Goal: Task Accomplishment & Management: Complete application form

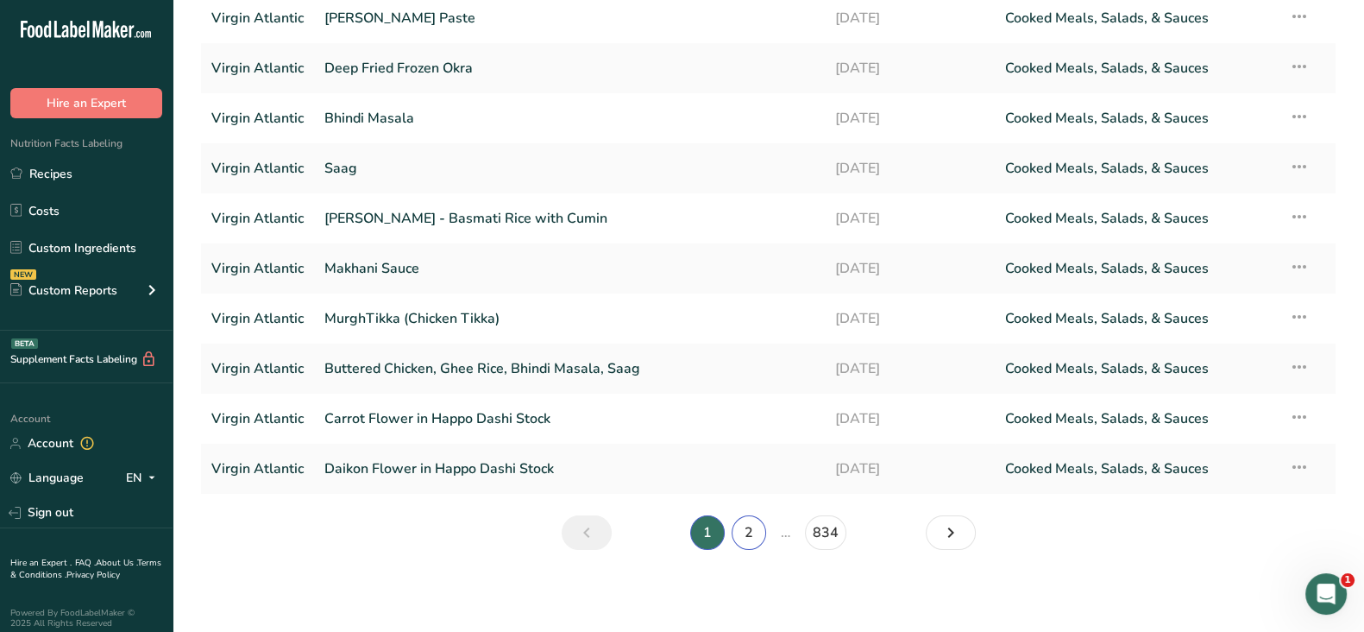
click at [750, 536] on link "2" at bounding box center [749, 532] width 35 height 35
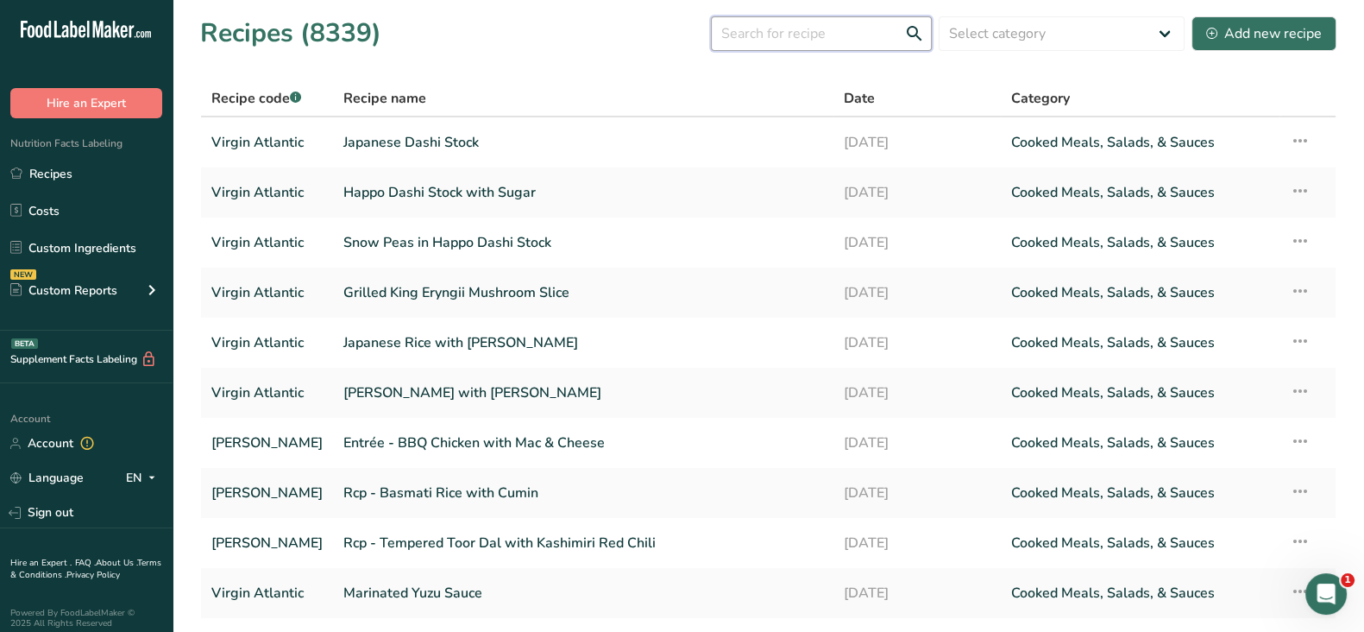
click at [804, 35] on input "text" at bounding box center [821, 33] width 221 height 35
paste input "Rcp - Braised BBQ Chicken"
click at [804, 35] on input "Rcp - Braised BBQ Chicken" at bounding box center [821, 33] width 221 height 35
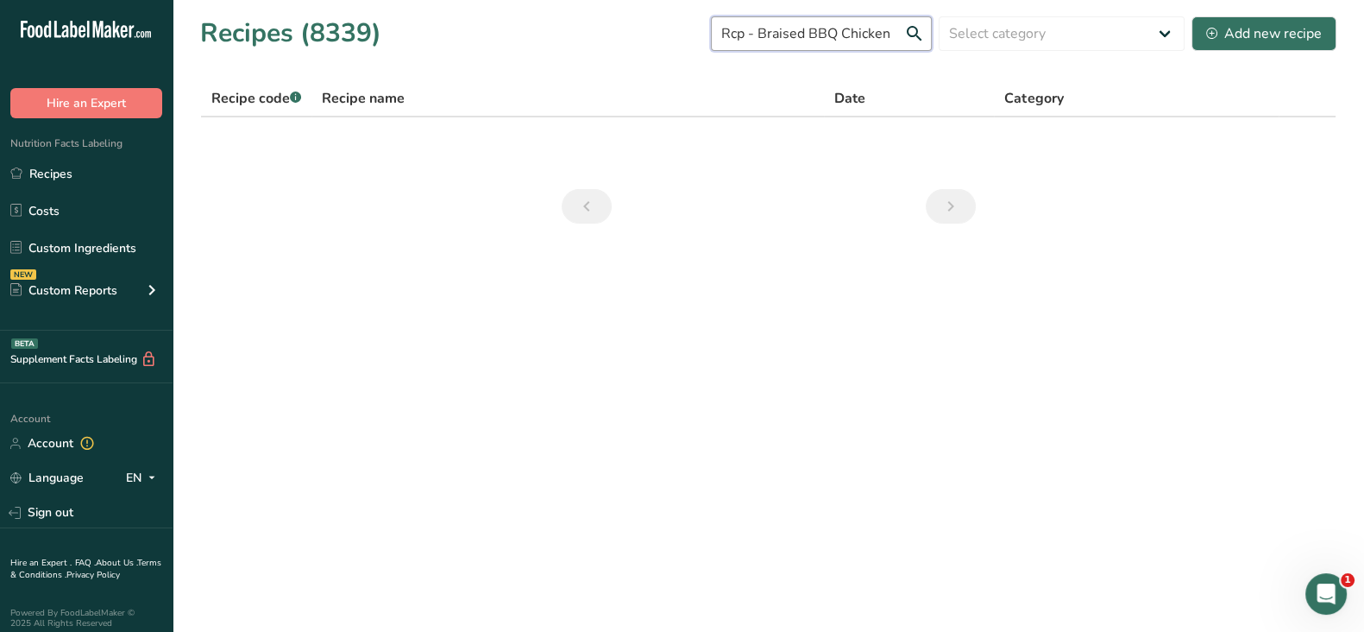
drag, startPoint x: 763, startPoint y: 32, endPoint x: 670, endPoint y: 19, distance: 94.1
click at [670, 19] on div "Recipes (8339) Rcp - Braised BBQ Chicken Select category All Baked Goods [GEOGR…" at bounding box center [768, 33] width 1137 height 39
drag, startPoint x: 787, startPoint y: 28, endPoint x: 609, endPoint y: 30, distance: 177.8
click at [609, 30] on div "Recipes (8339) Braised BBQ Chicken Select category All Baked Goods [GEOGRAPHIC_…" at bounding box center [768, 33] width 1137 height 39
click at [861, 31] on input "BBQ Chicken" at bounding box center [821, 33] width 221 height 35
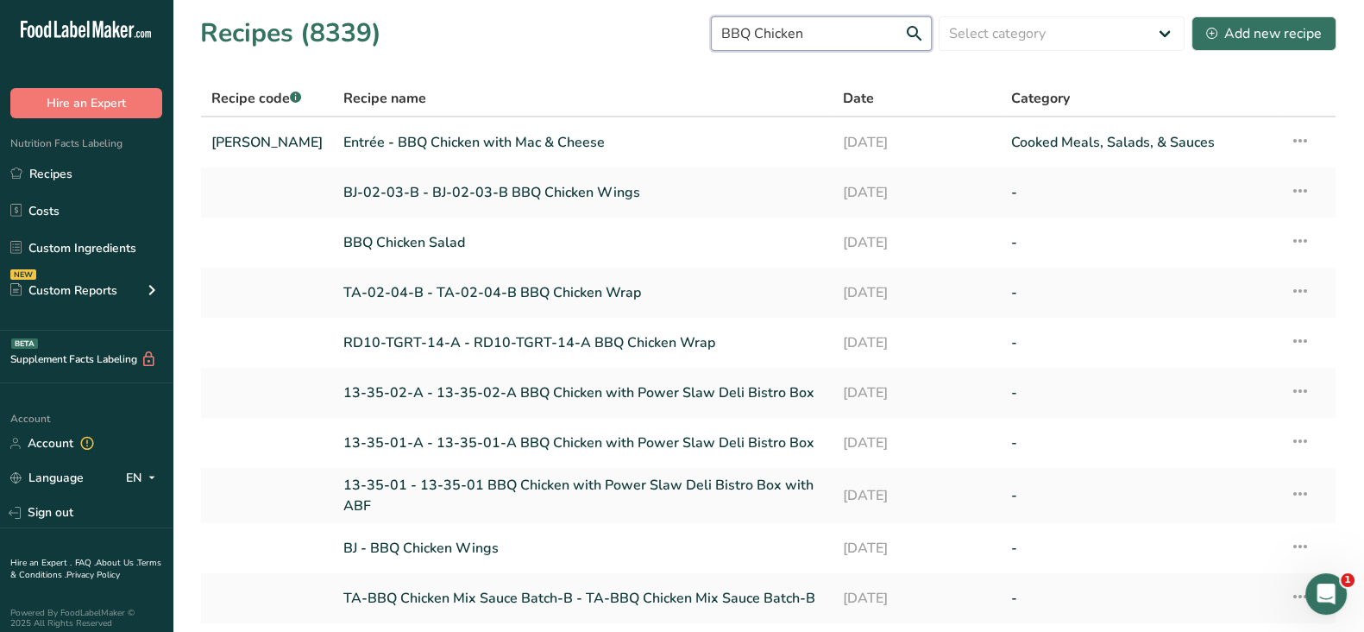
type input "BBQ Chicken"
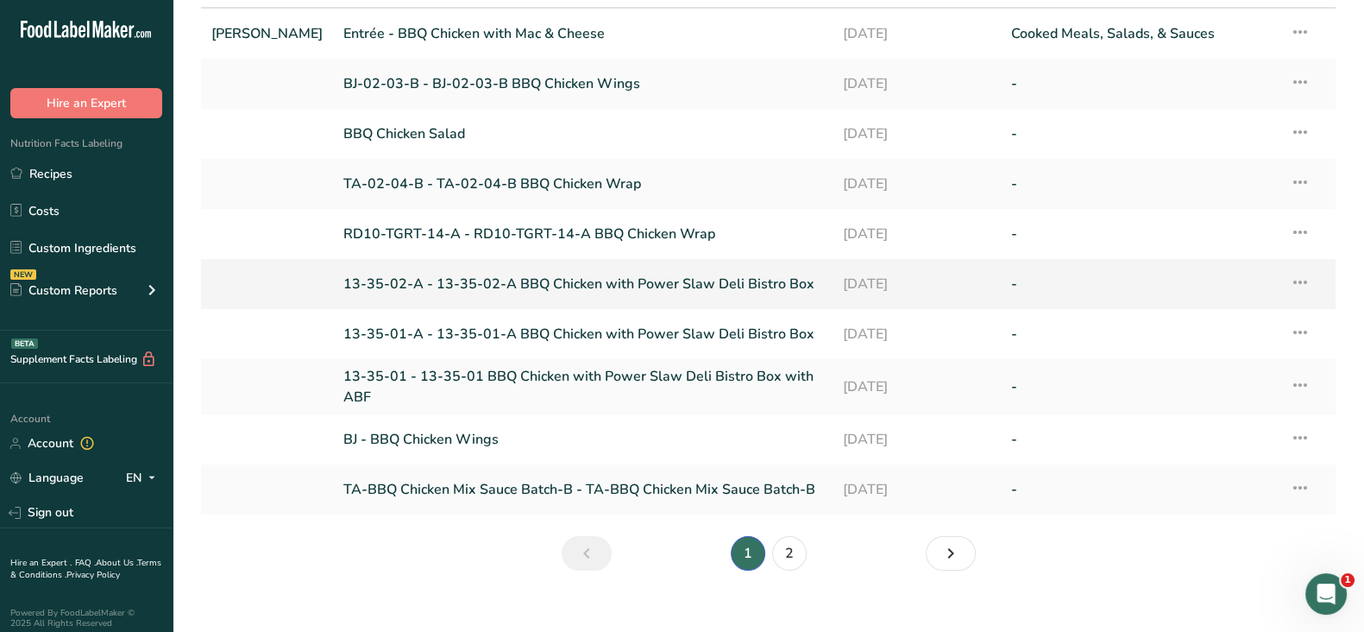
scroll to position [129, 0]
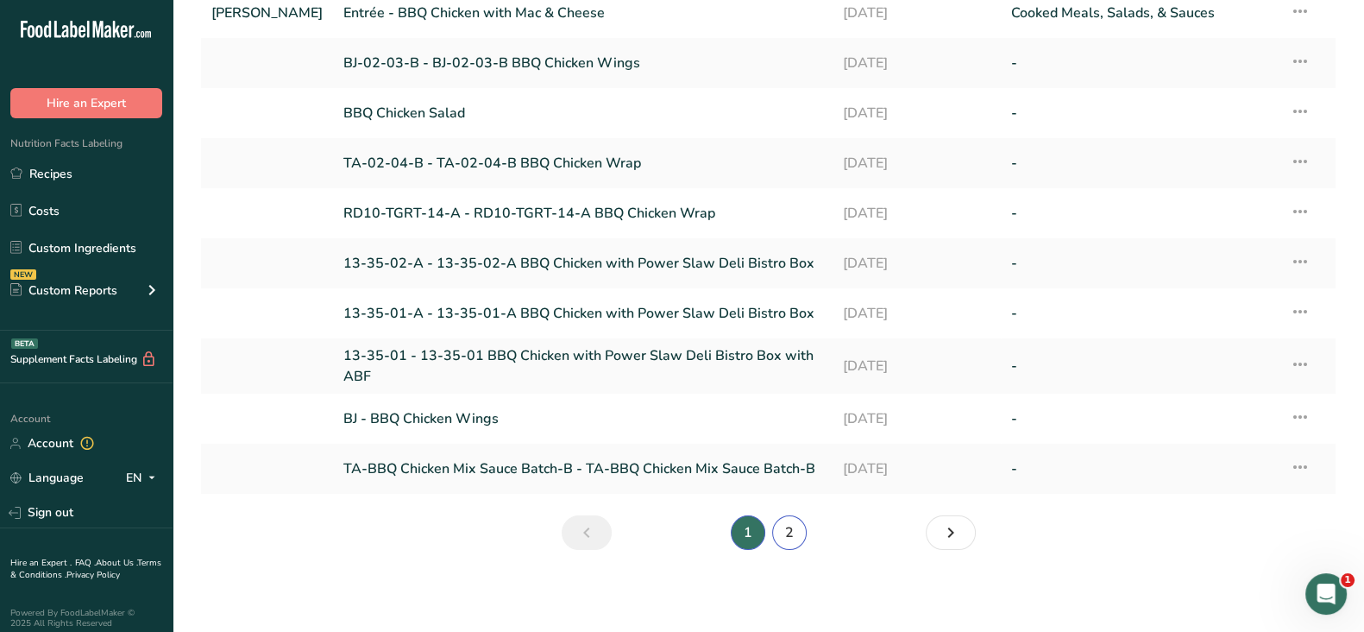
click at [790, 525] on link "2" at bounding box center [789, 532] width 35 height 35
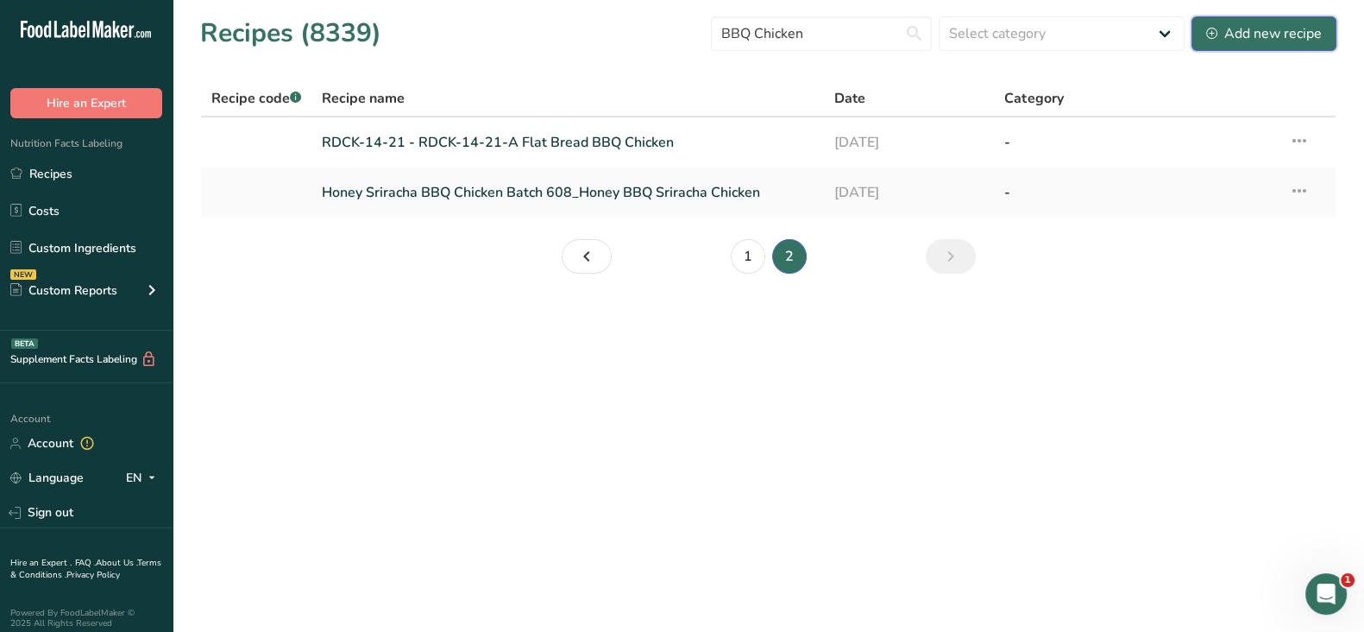
click at [1269, 38] on div "Add new recipe" at bounding box center [1264, 33] width 116 height 21
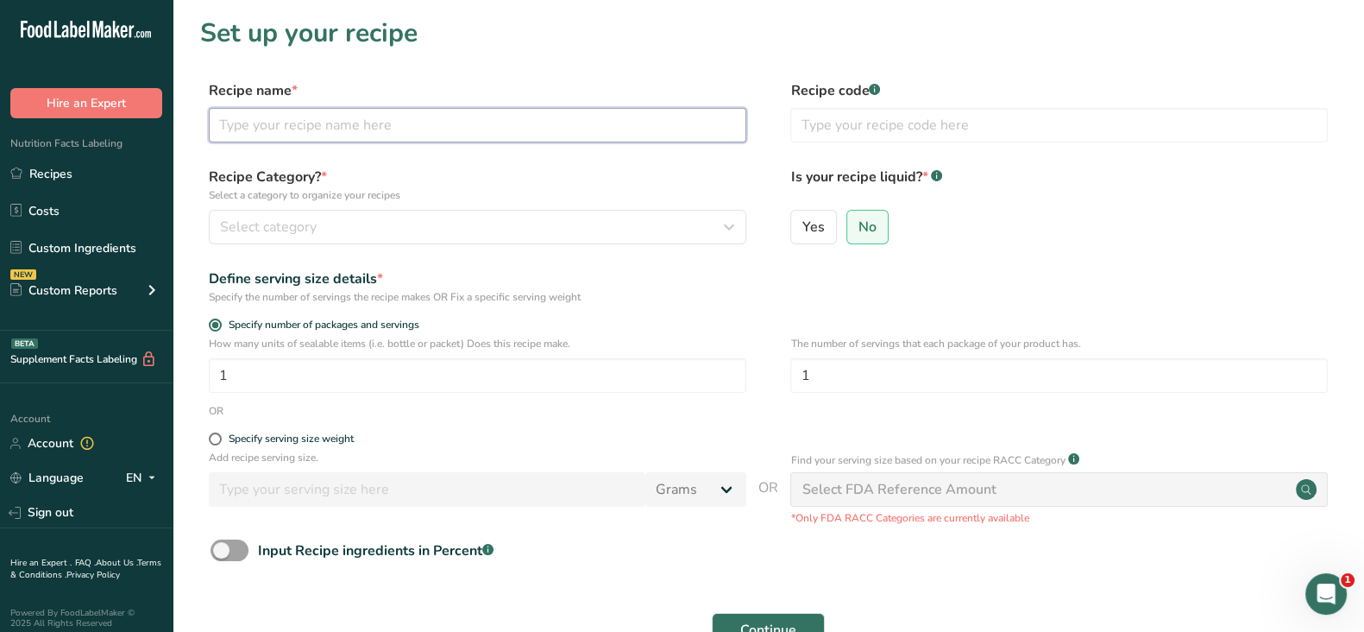
click at [287, 114] on input "text" at bounding box center [478, 125] width 538 height 35
paste input "Rcp - Braised BBQ Chicken"
type input "Rcp - Braised BBQ Chicken"
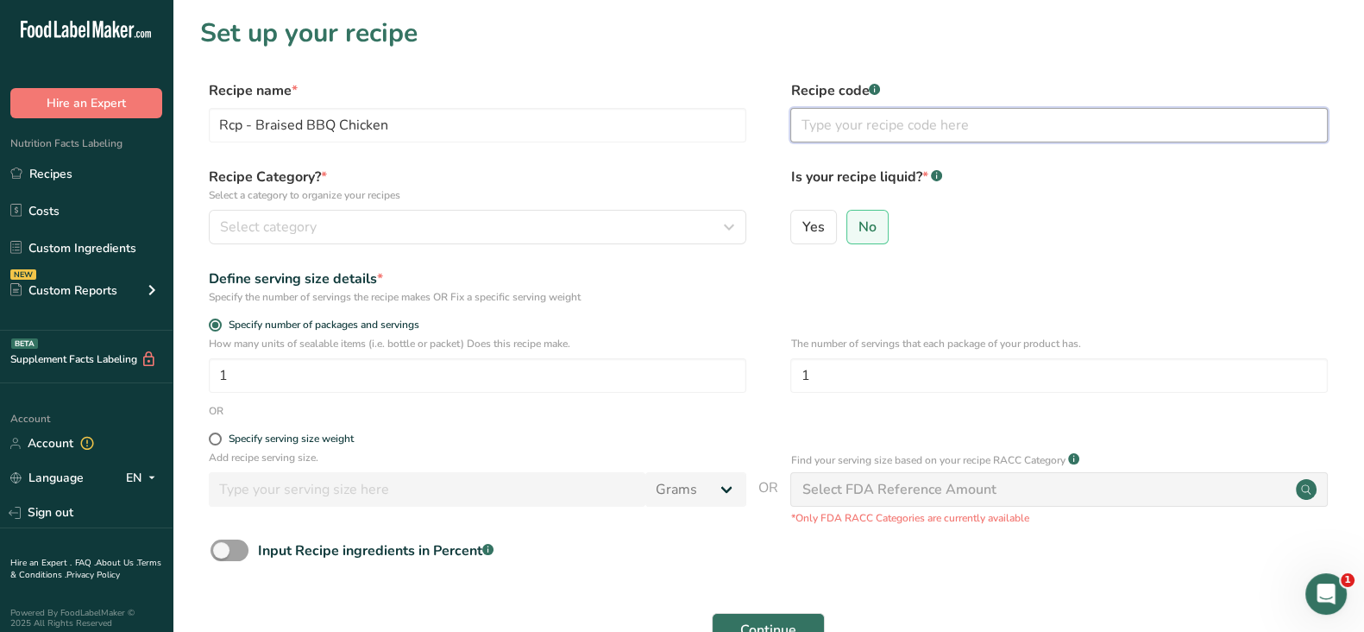
click at [796, 123] on input "text" at bounding box center [1059, 125] width 538 height 35
type input "[PERSON_NAME]"
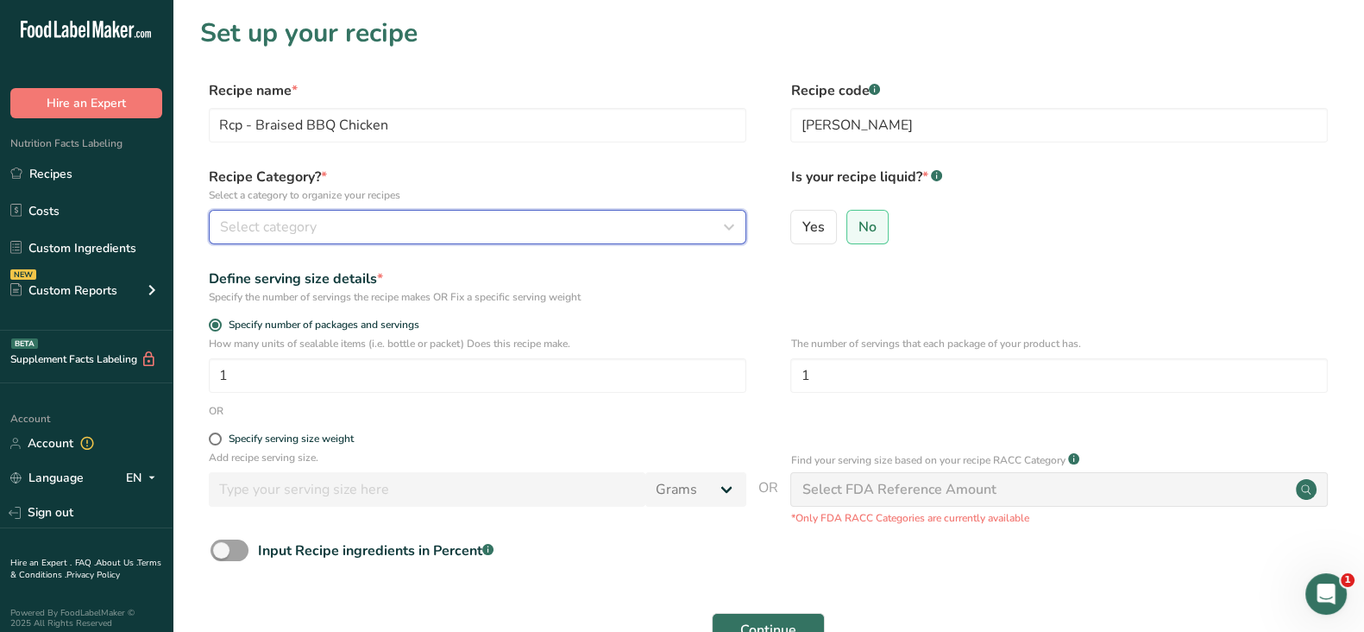
click at [505, 223] on div "Select category" at bounding box center [472, 227] width 505 height 21
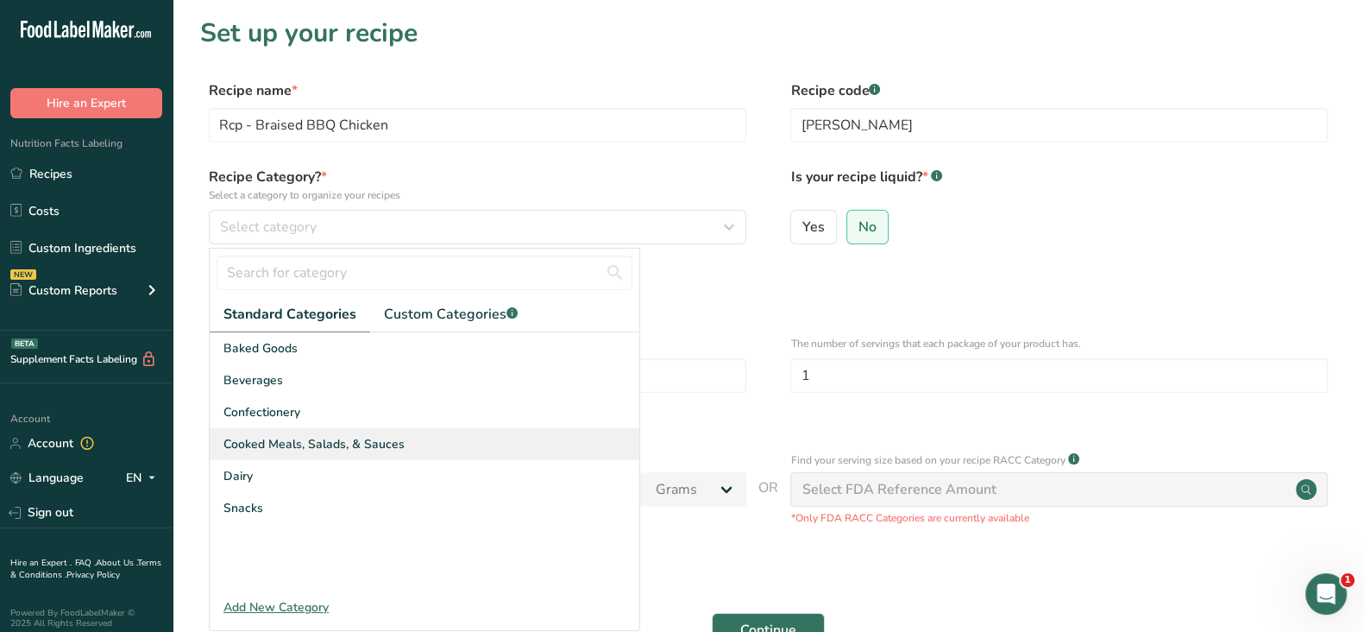
click at [282, 441] on span "Cooked Meals, Salads, & Sauces" at bounding box center [314, 444] width 181 height 18
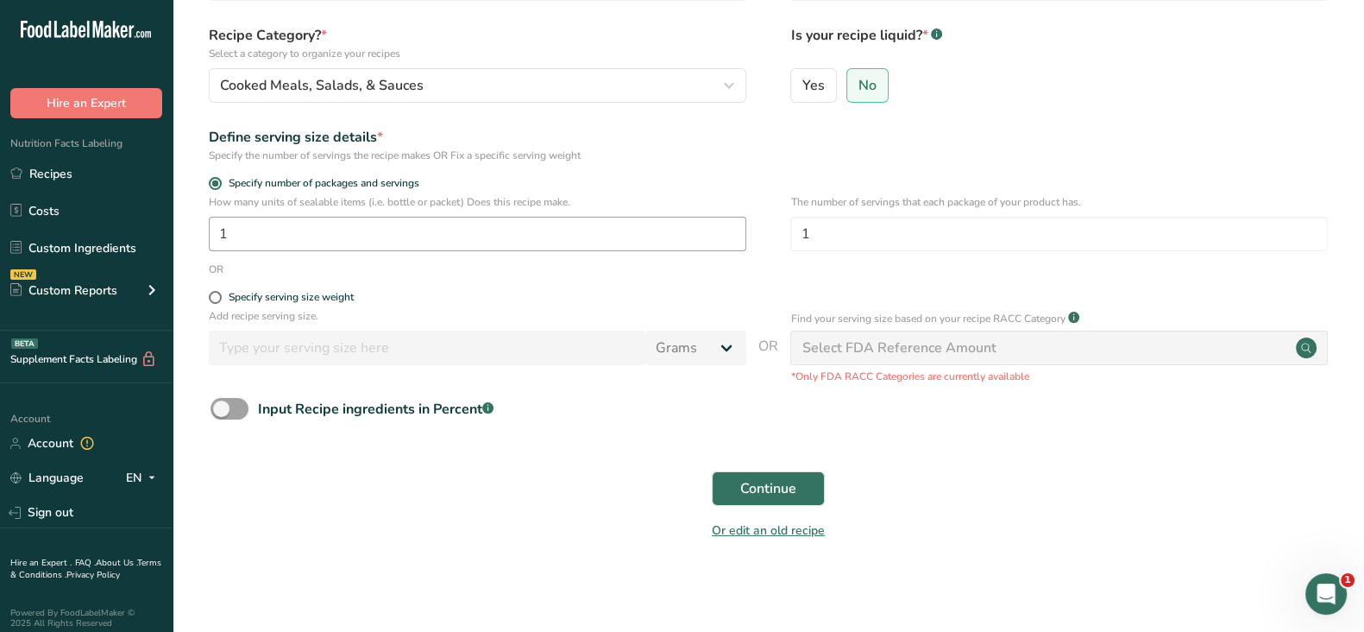
scroll to position [144, 0]
click at [809, 485] on button "Continue" at bounding box center [768, 486] width 113 height 35
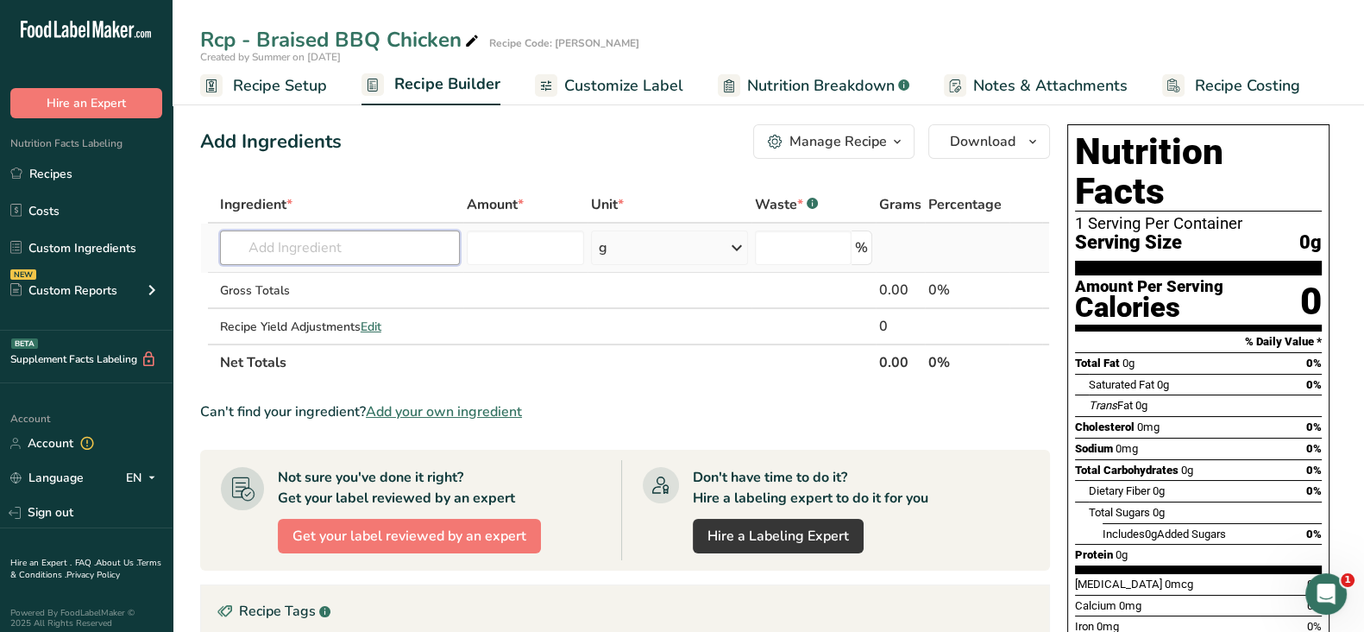
click at [361, 237] on input "text" at bounding box center [340, 247] width 240 height 35
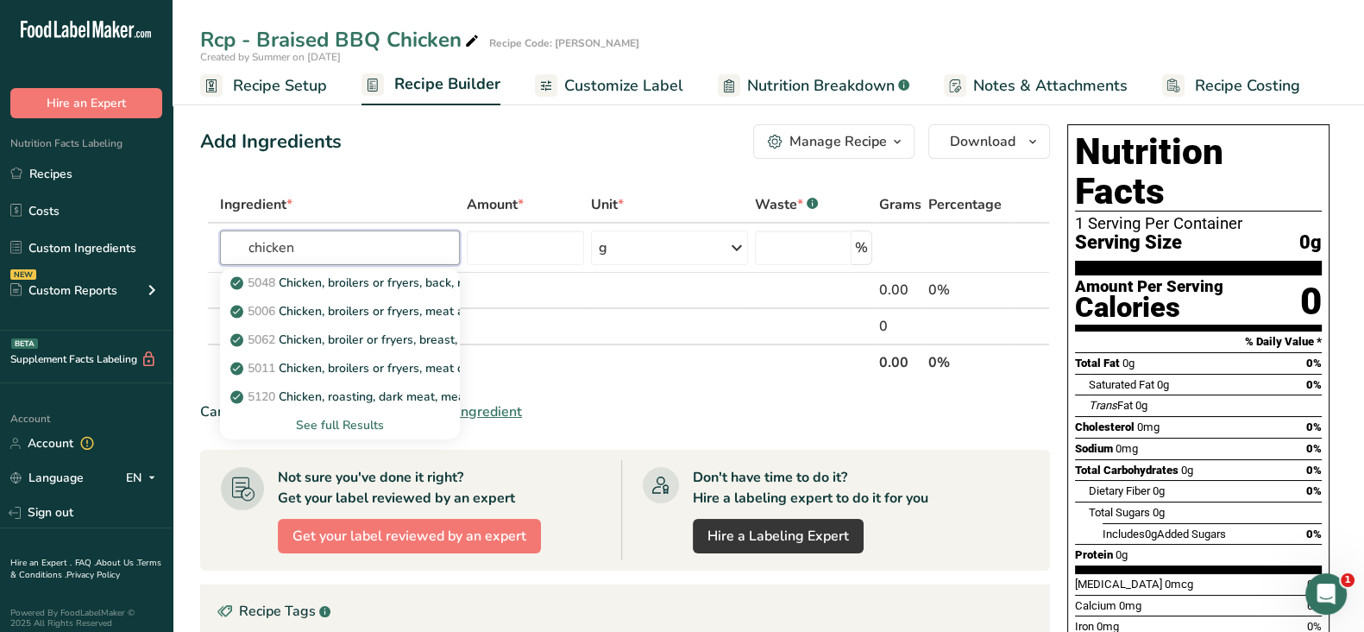
type input "chicken"
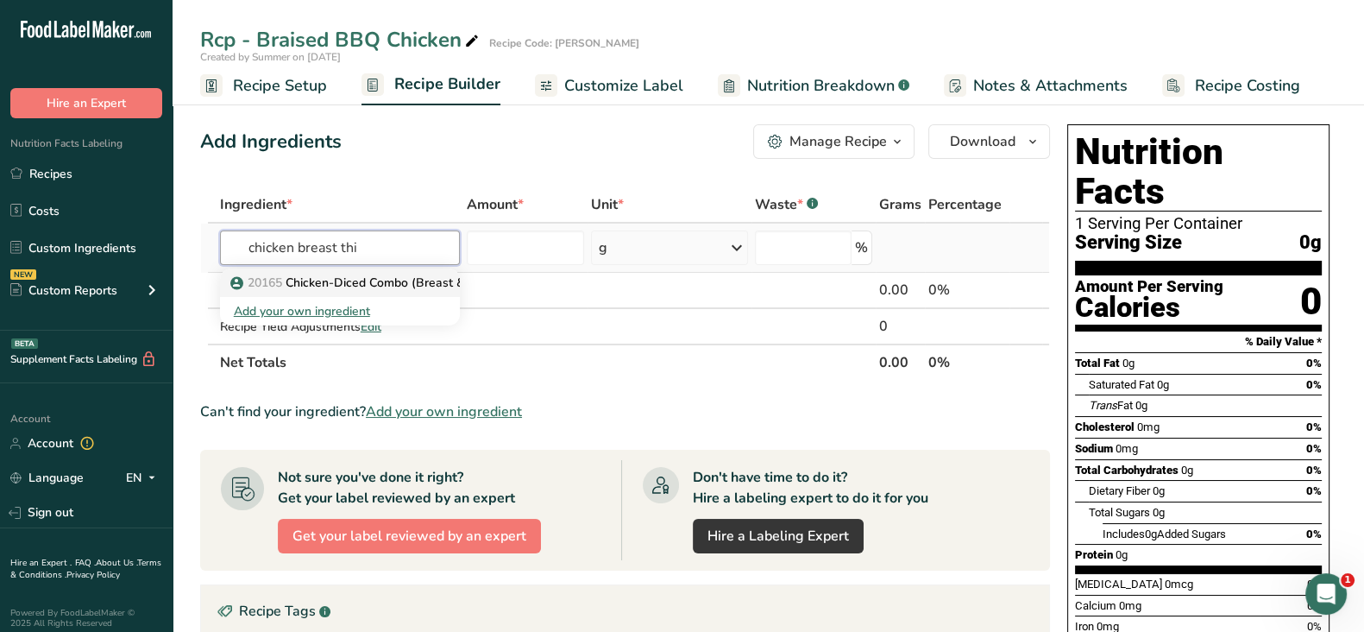
type input "chicken breast thi"
click at [367, 277] on p "20165 Chicken-Diced Combo (Breast & Thigh)" at bounding box center [369, 283] width 271 height 18
type input "Chicken-Diced Combo (Breast & Thigh)"
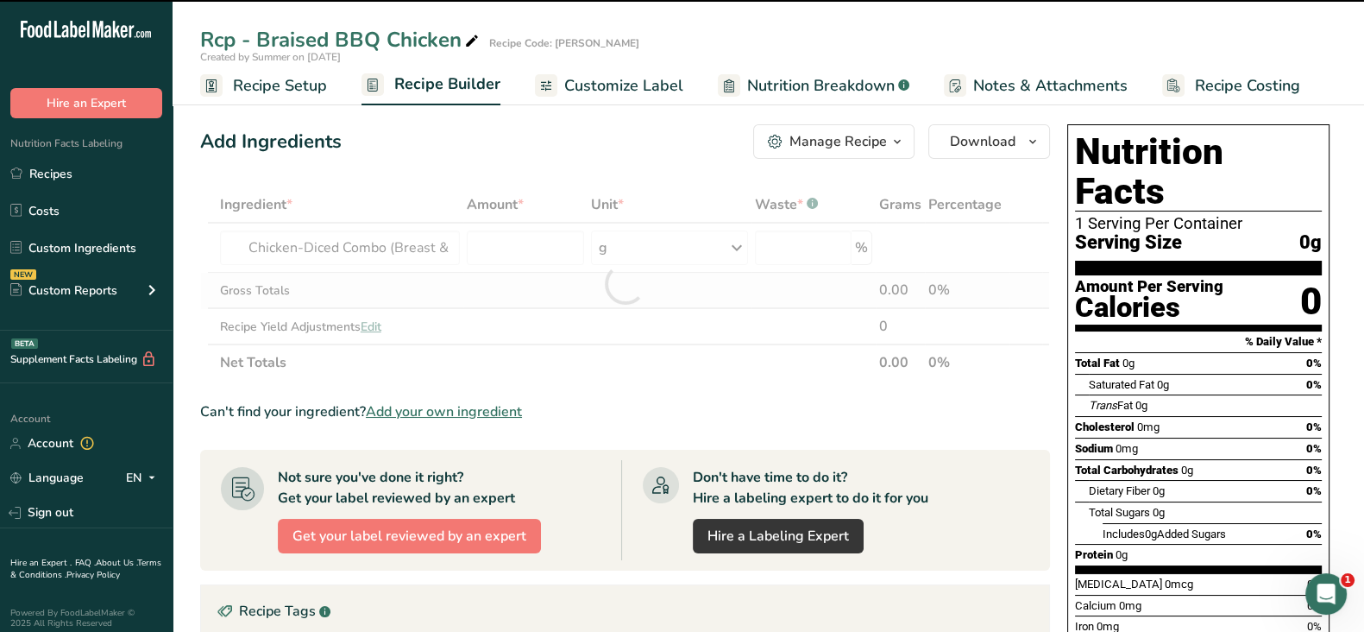
type input "0"
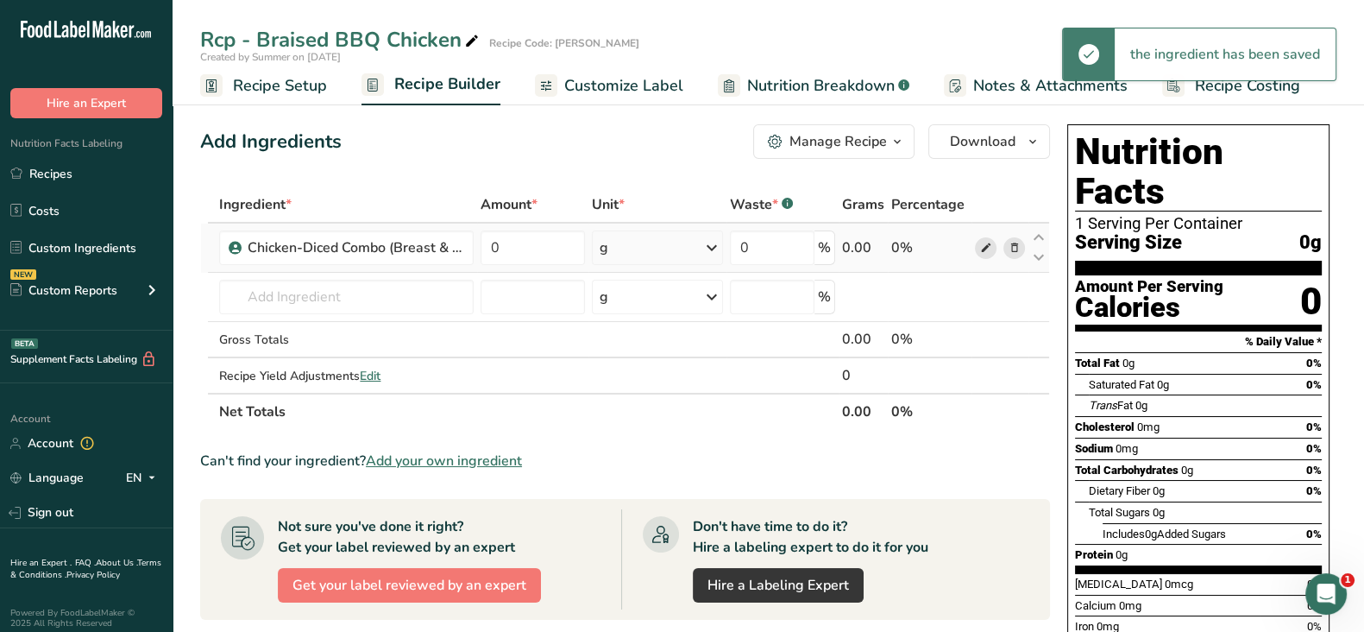
click at [987, 248] on icon at bounding box center [985, 248] width 12 height 18
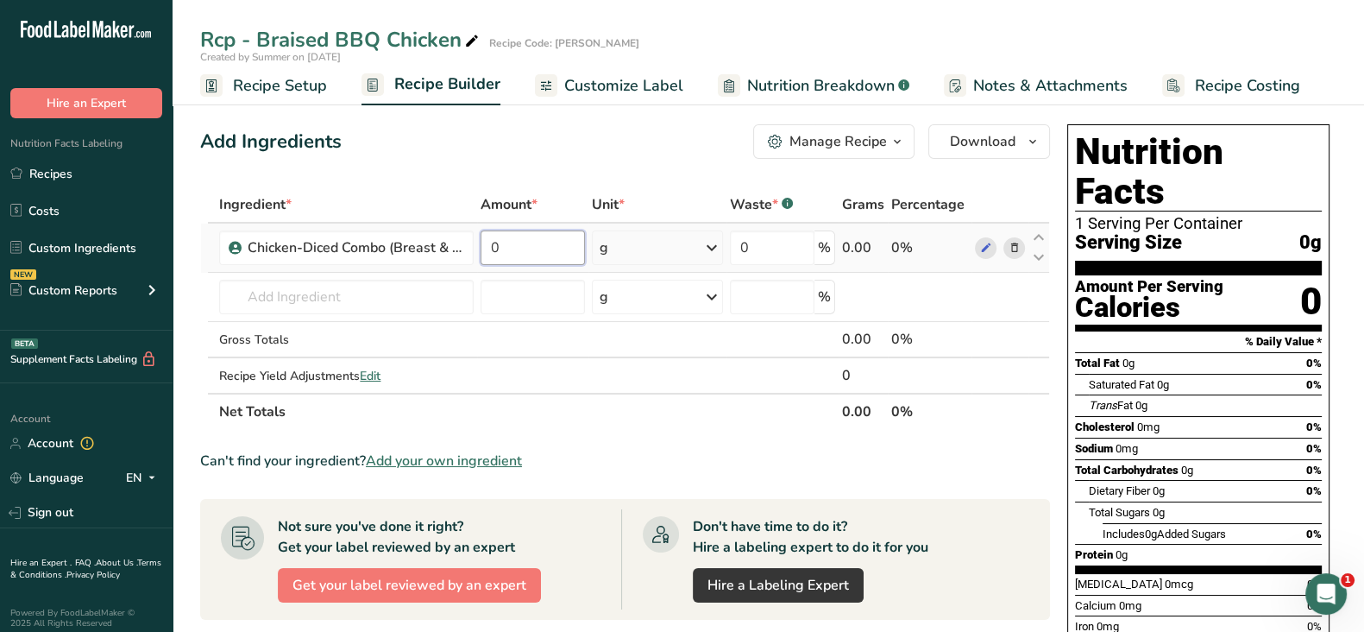
click at [539, 255] on input "0" at bounding box center [533, 247] width 104 height 35
type input "896"
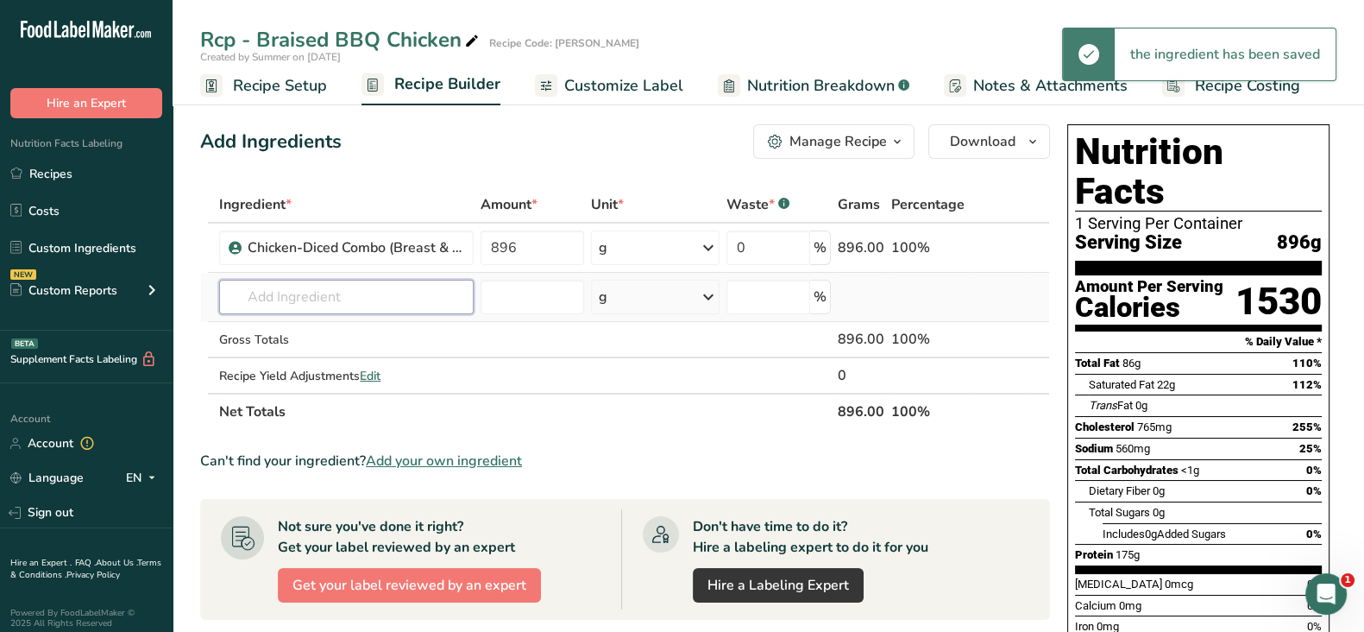
click at [306, 299] on div "Ingredient * Amount * Unit * Waste * .a-a{fill:#347362;}.b-a{fill:#fff;} Grams …" at bounding box center [625, 307] width 850 height 243
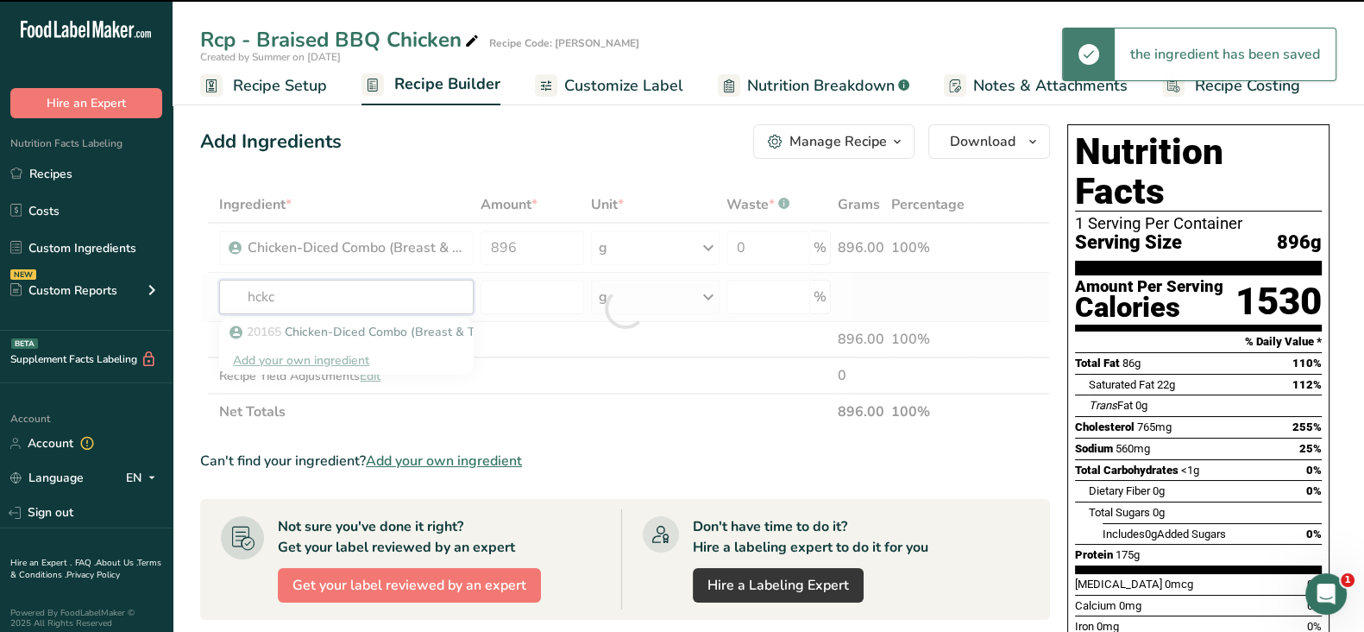
type input "hck"
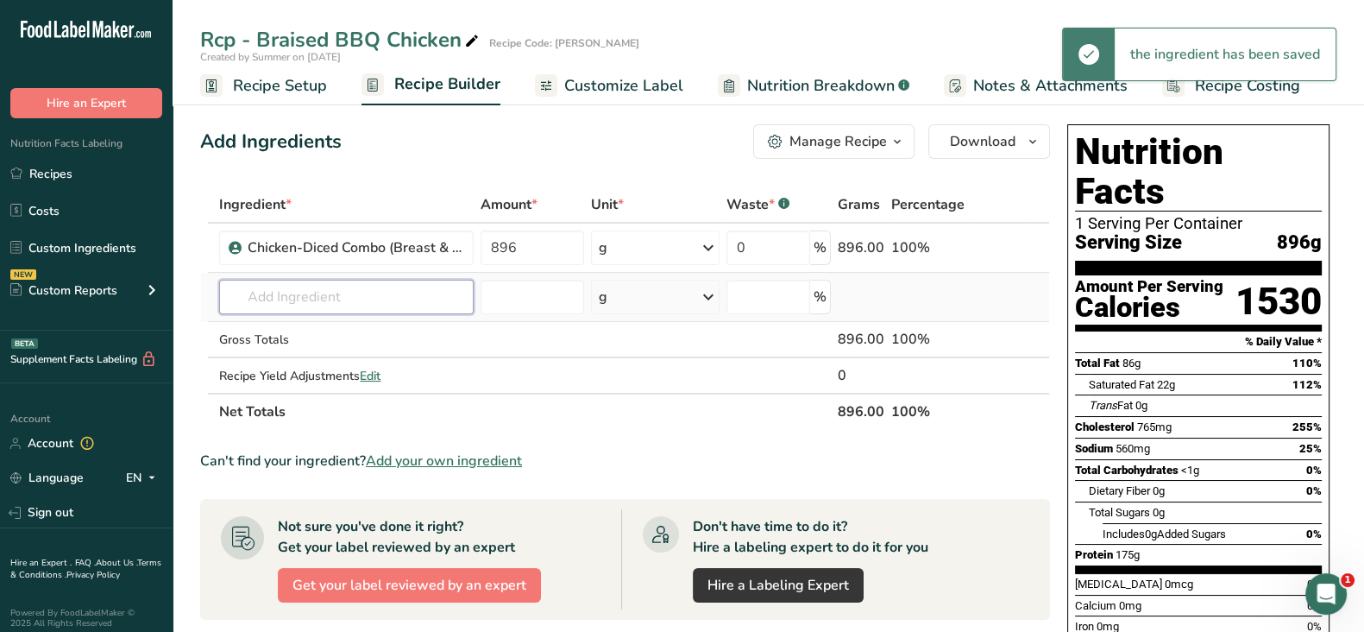
type input "h"
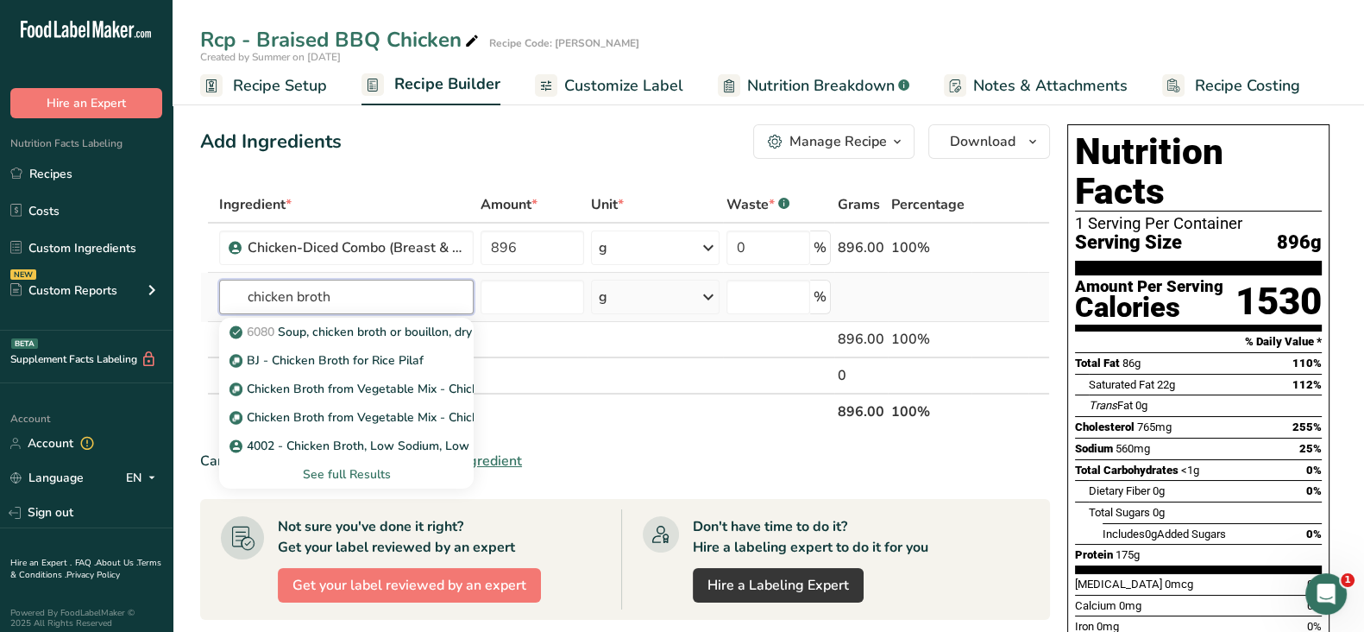
type input "chicken broth"
click at [337, 476] on div "See full Results" at bounding box center [346, 474] width 227 height 18
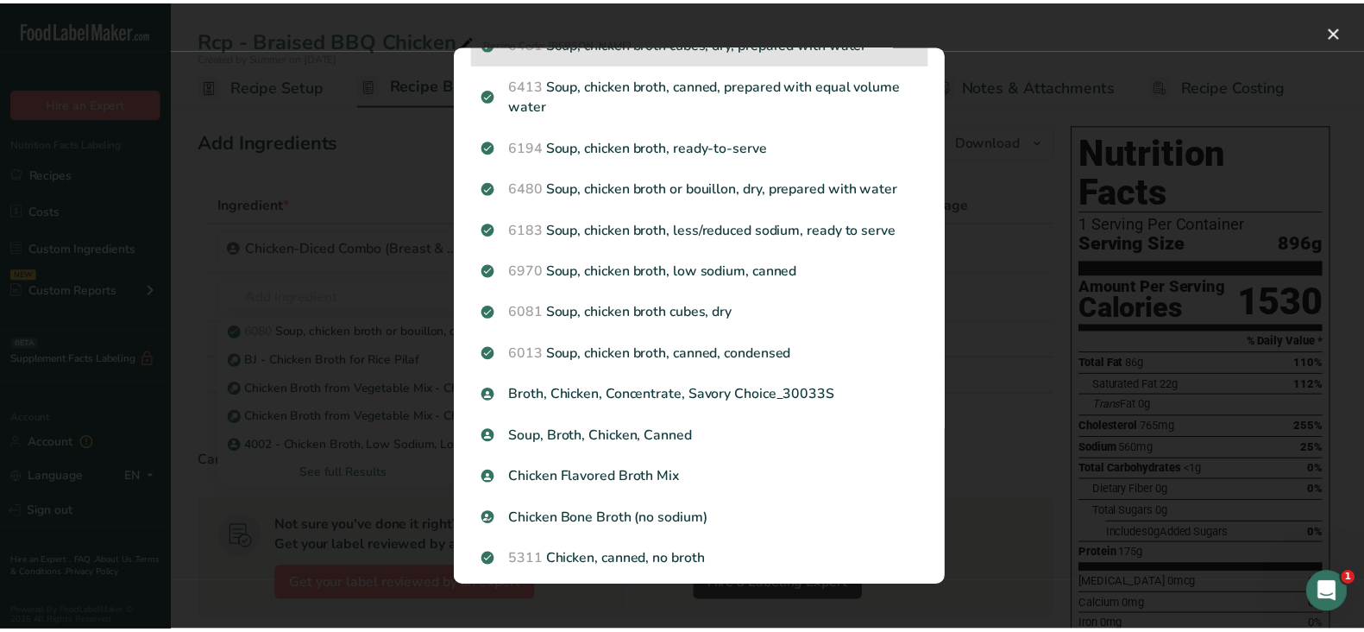
scroll to position [355, 0]
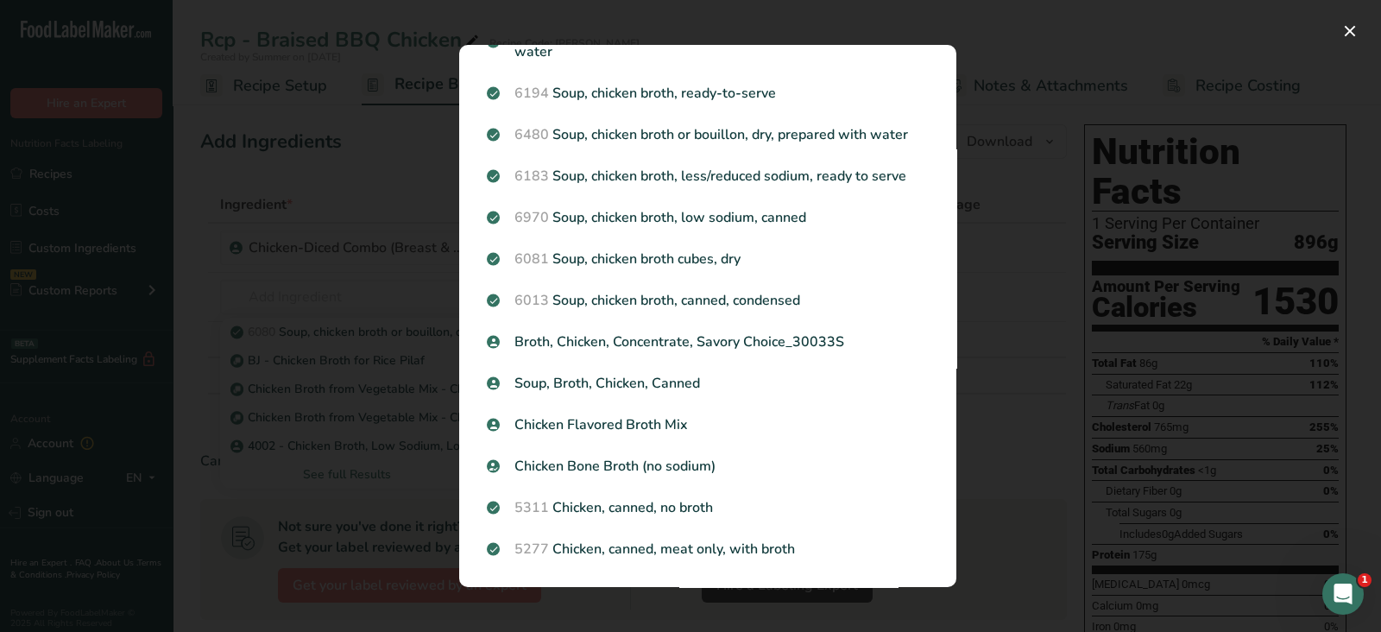
click at [1057, 450] on div "Search results modal" at bounding box center [690, 316] width 1381 height 632
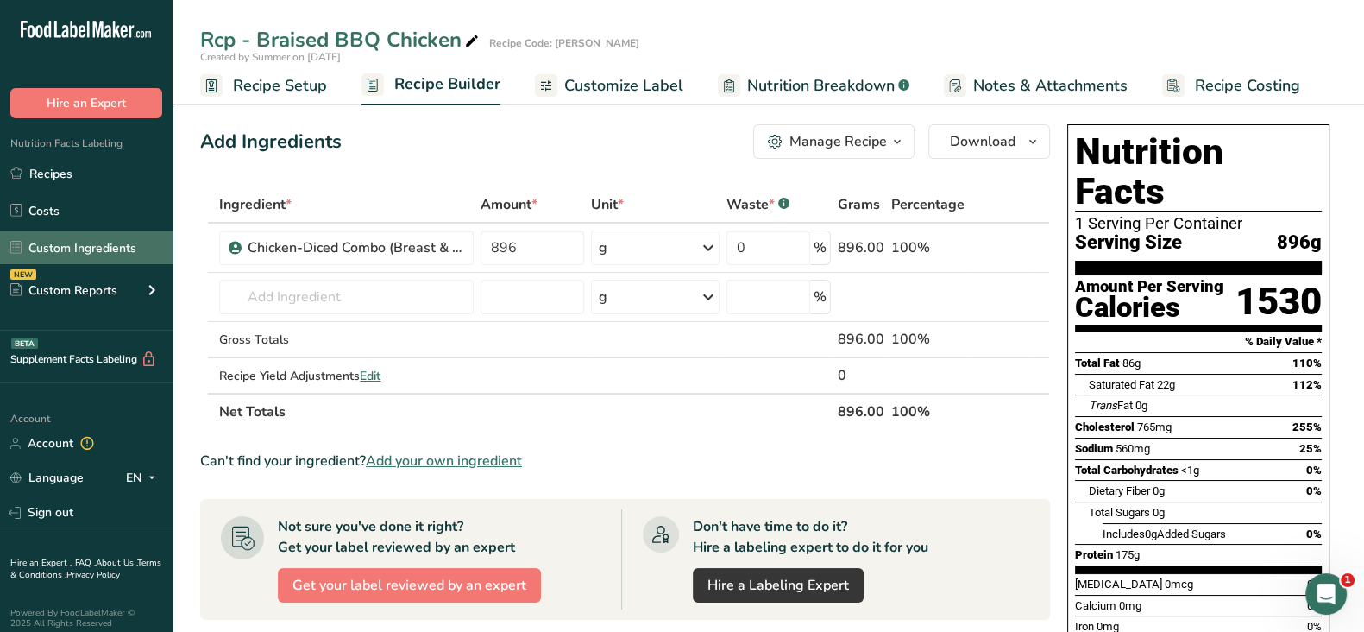
click at [73, 261] on link "Custom Ingredients" at bounding box center [86, 247] width 173 height 33
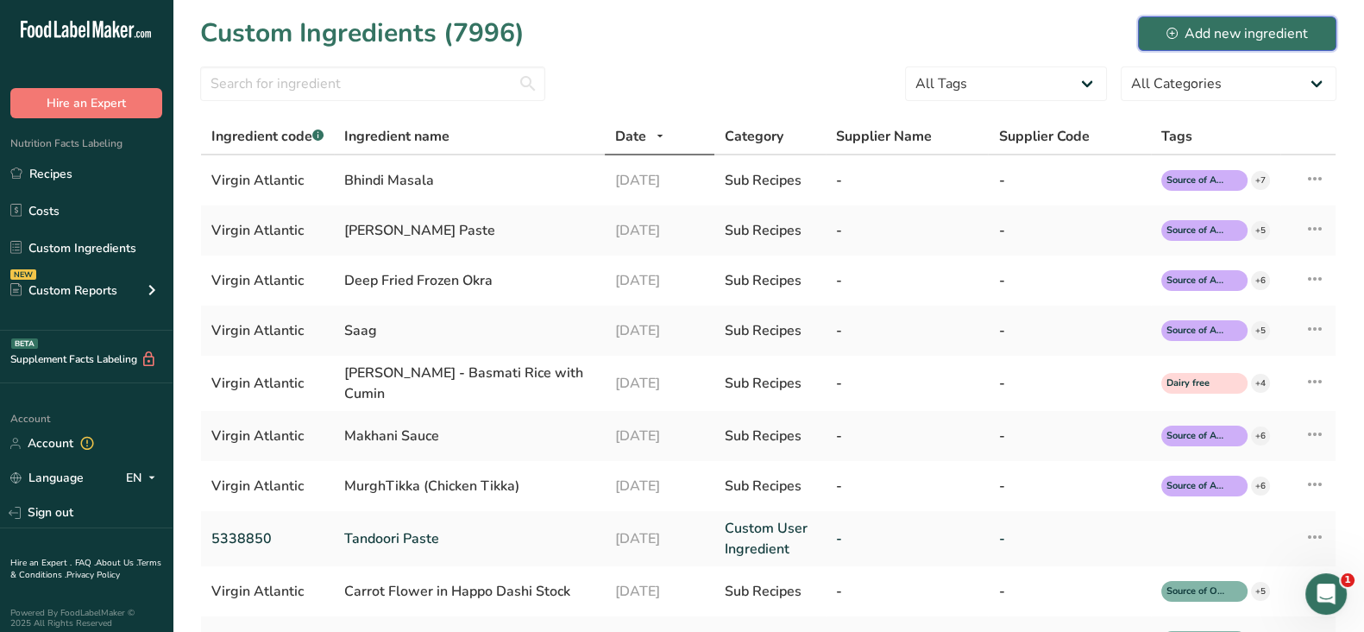
click at [1225, 34] on div "Add new ingredient" at bounding box center [1238, 33] width 142 height 21
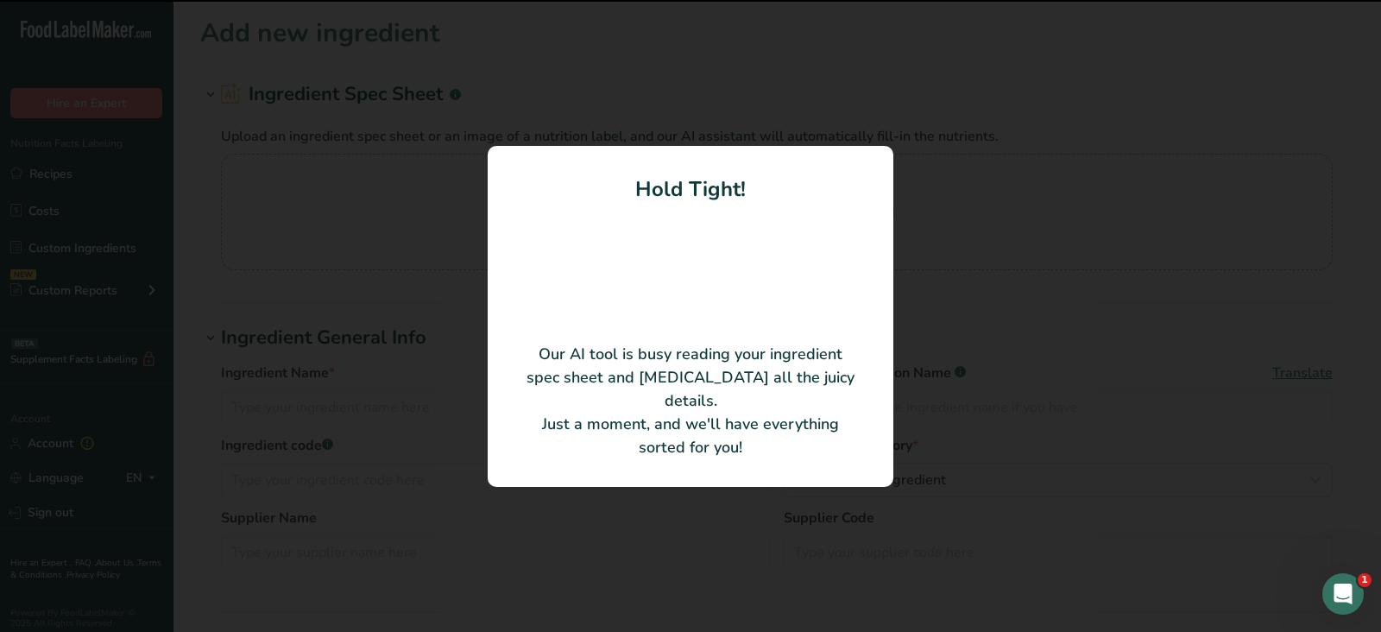
type input "College Inn Chicken Broth"
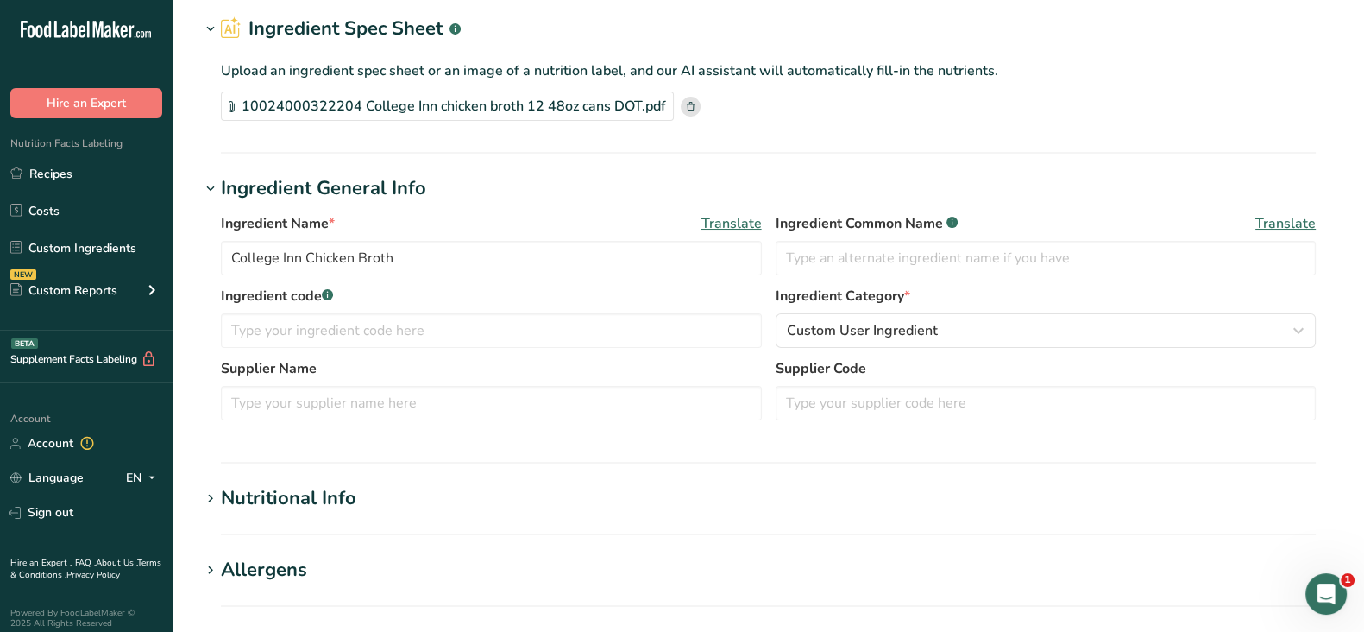
scroll to position [72, 0]
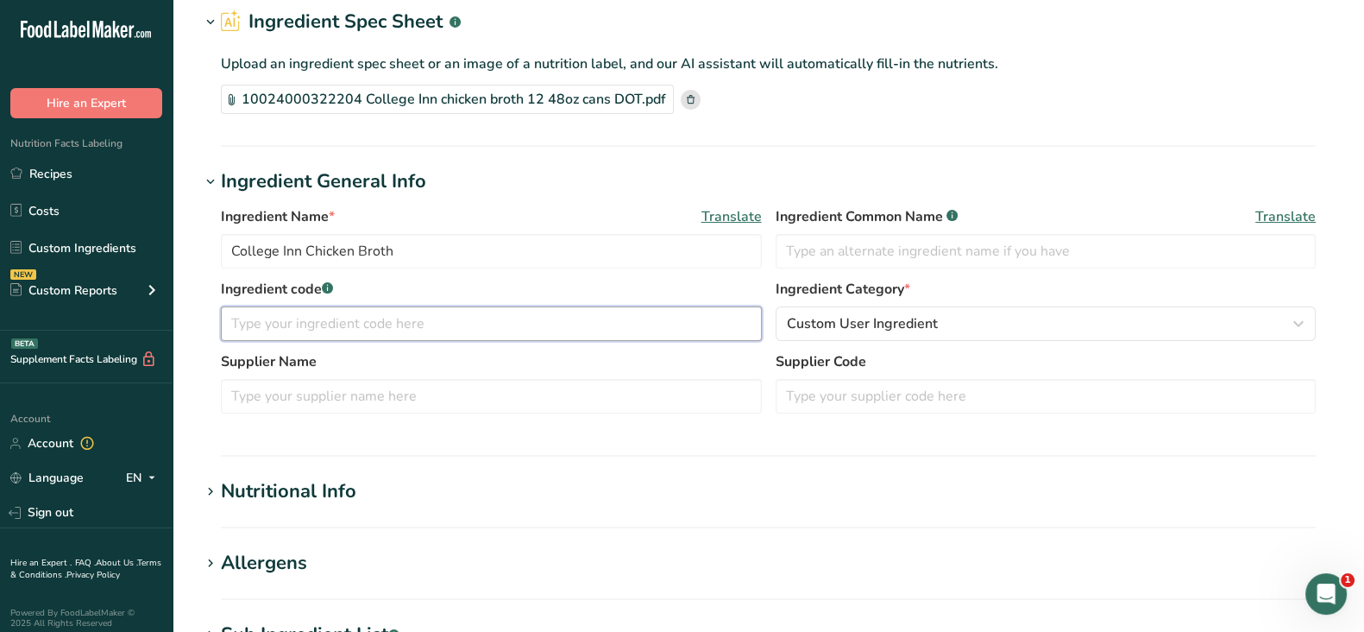
click at [335, 319] on input "text" at bounding box center [491, 323] width 541 height 35
click at [399, 317] on input "text" at bounding box center [491, 323] width 541 height 35
click at [366, 394] on input "text" at bounding box center [491, 396] width 541 height 35
click at [343, 319] on input "text" at bounding box center [491, 323] width 541 height 35
click at [373, 381] on input "text" at bounding box center [491, 396] width 541 height 35
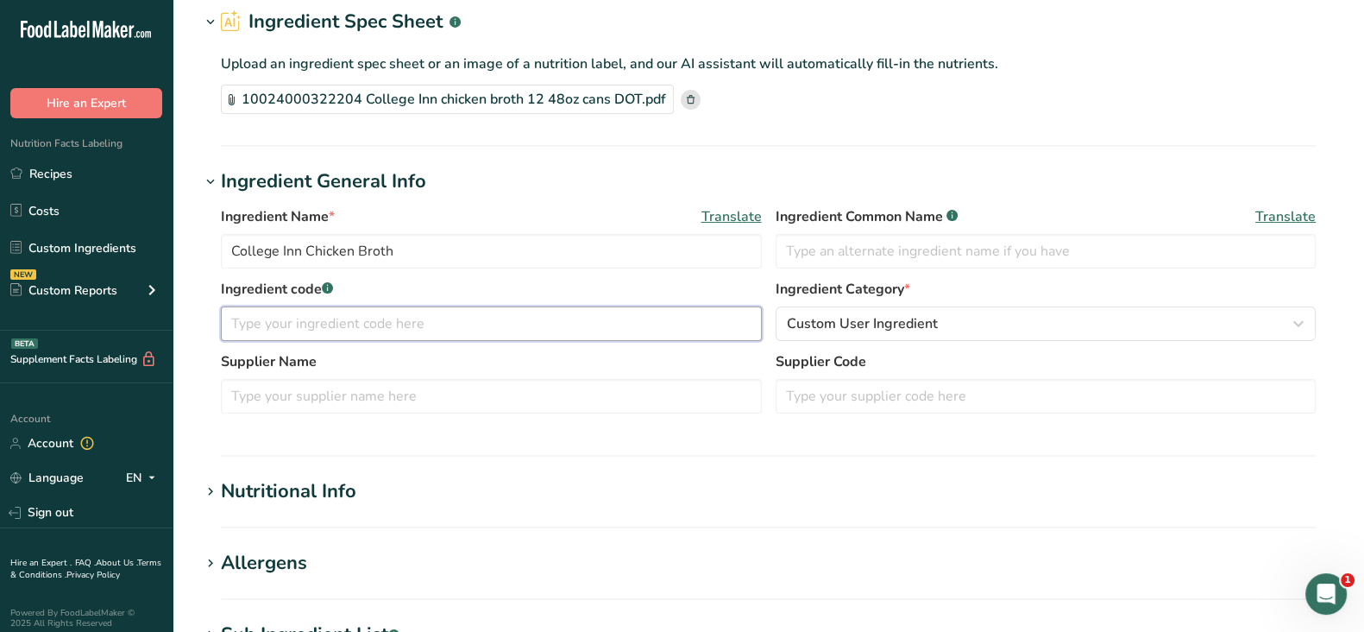
click at [434, 312] on input "text" at bounding box center [491, 323] width 541 height 35
click at [900, 399] on input "text" at bounding box center [1046, 396] width 541 height 35
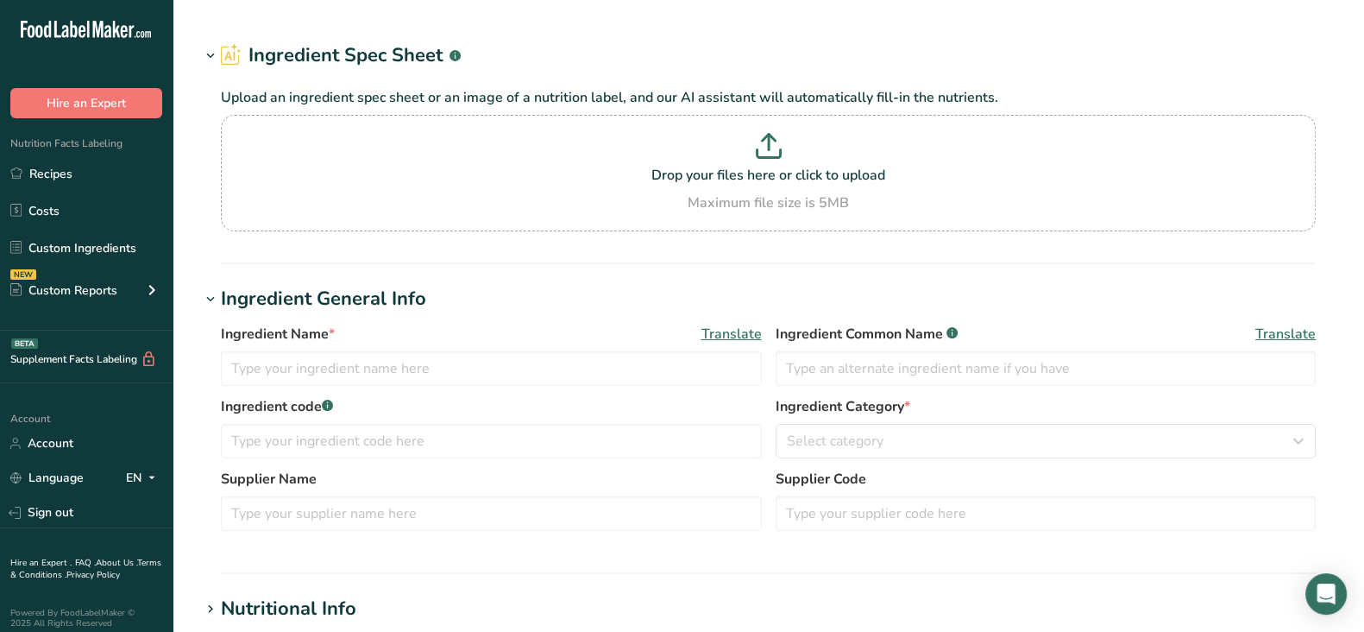
type input "Chicken-Diced Combo (Breast & Thigh)"
type input "20165"
type input "Peter's meat"
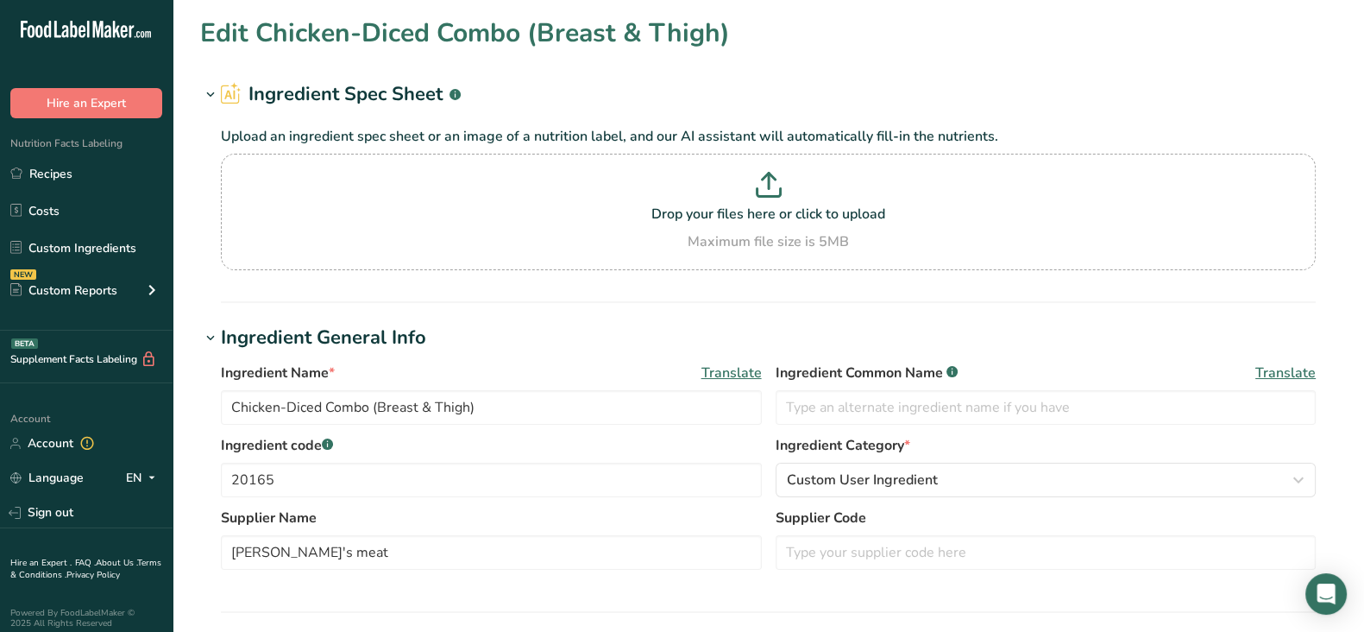
type input "171"
type KJ "715.5"
type Fat "9.6"
type Fat "2.5"
type Fat "0"
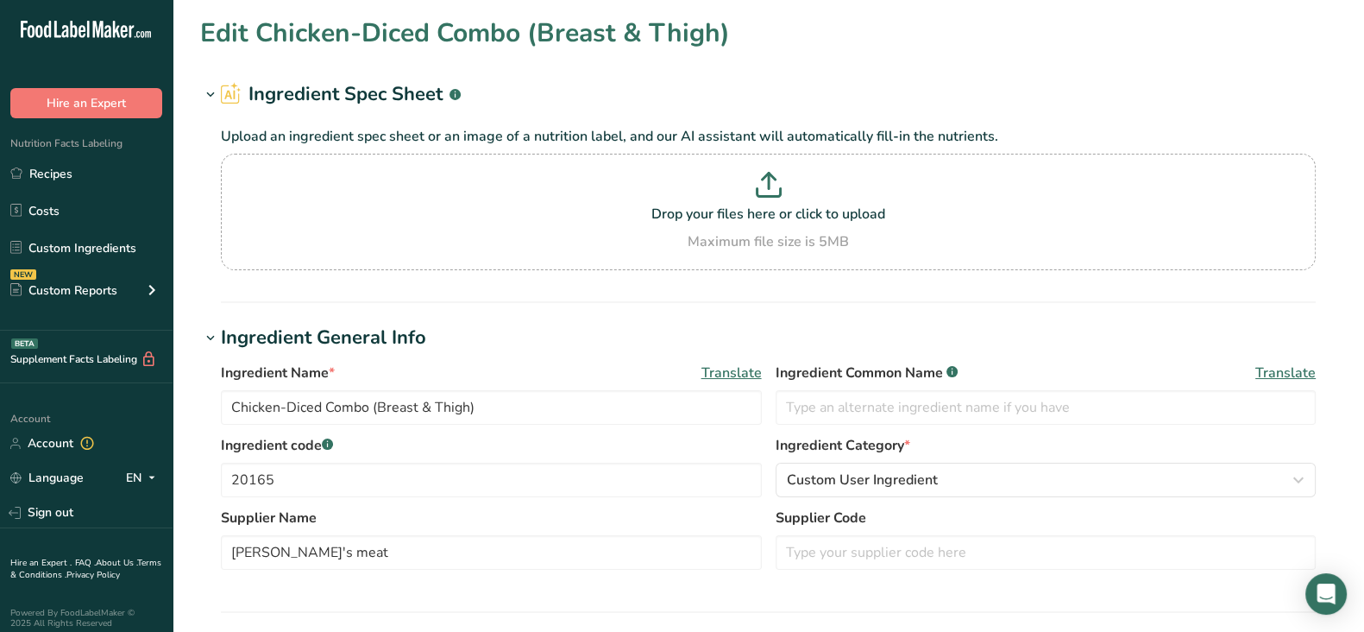
type input "85.5"
type input "63"
type Carbohydrates "0.1"
type Fiber "0"
type Sugars "0"
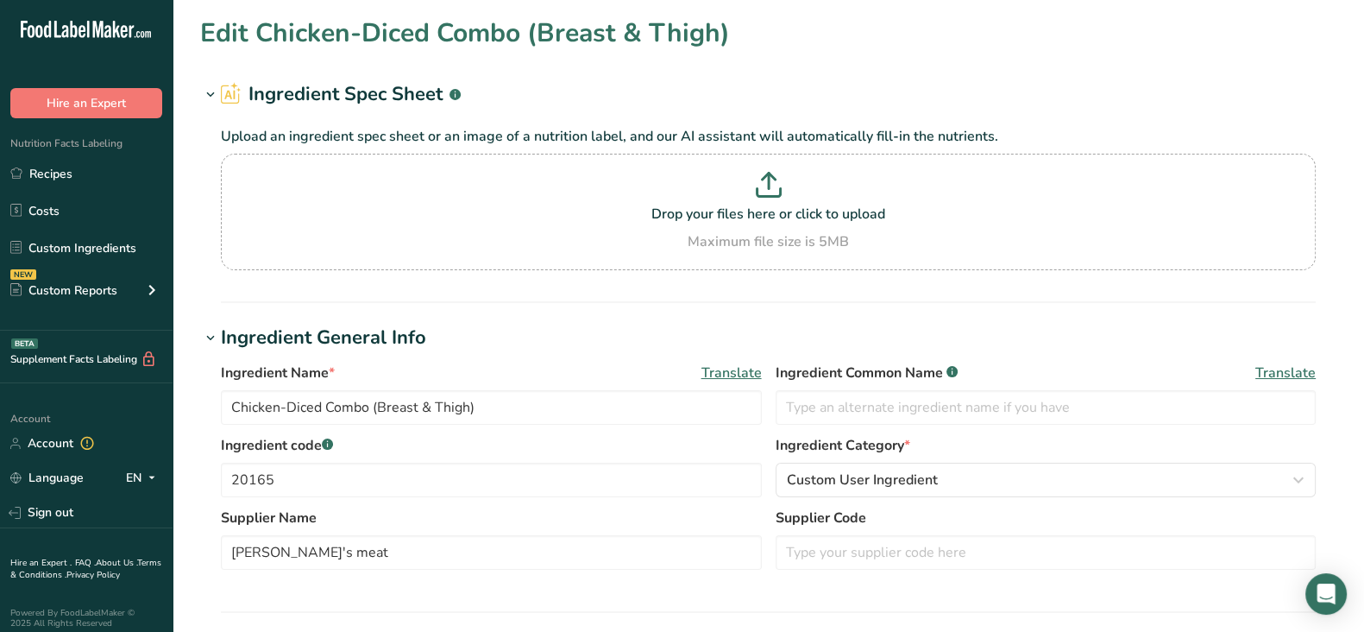
type Sugars "0"
type input "19.5"
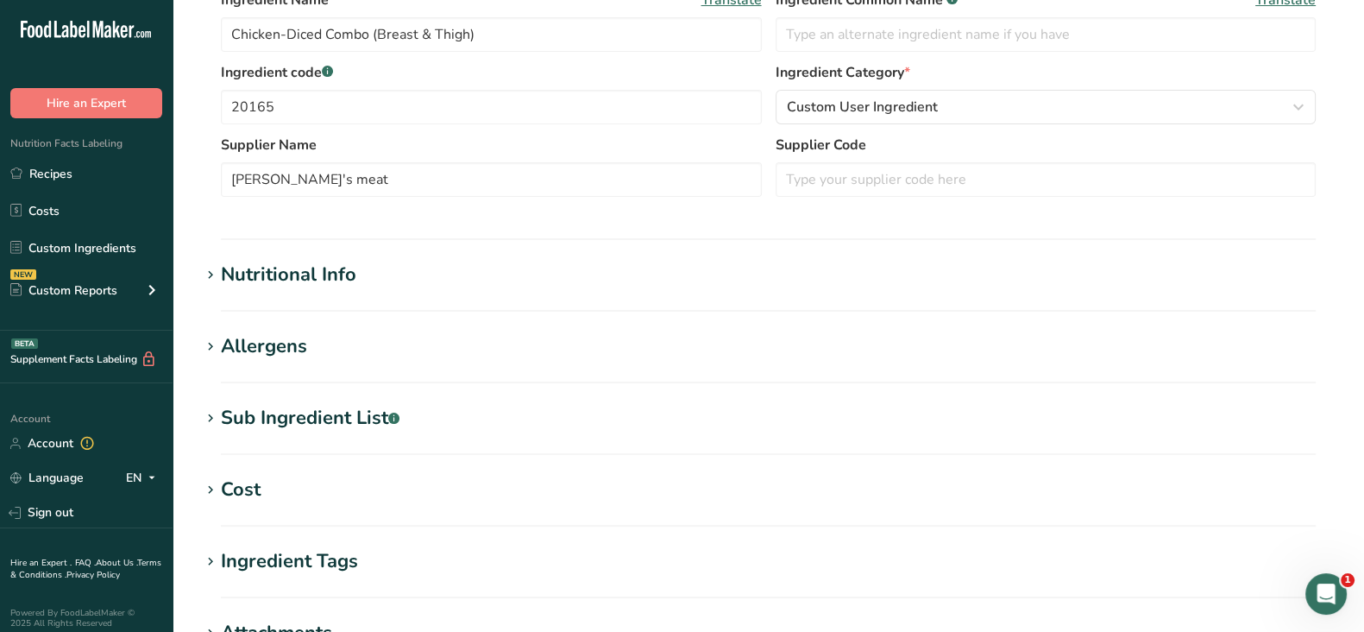
scroll to position [375, 0]
click at [268, 278] on div "Nutritional Info" at bounding box center [288, 273] width 135 height 28
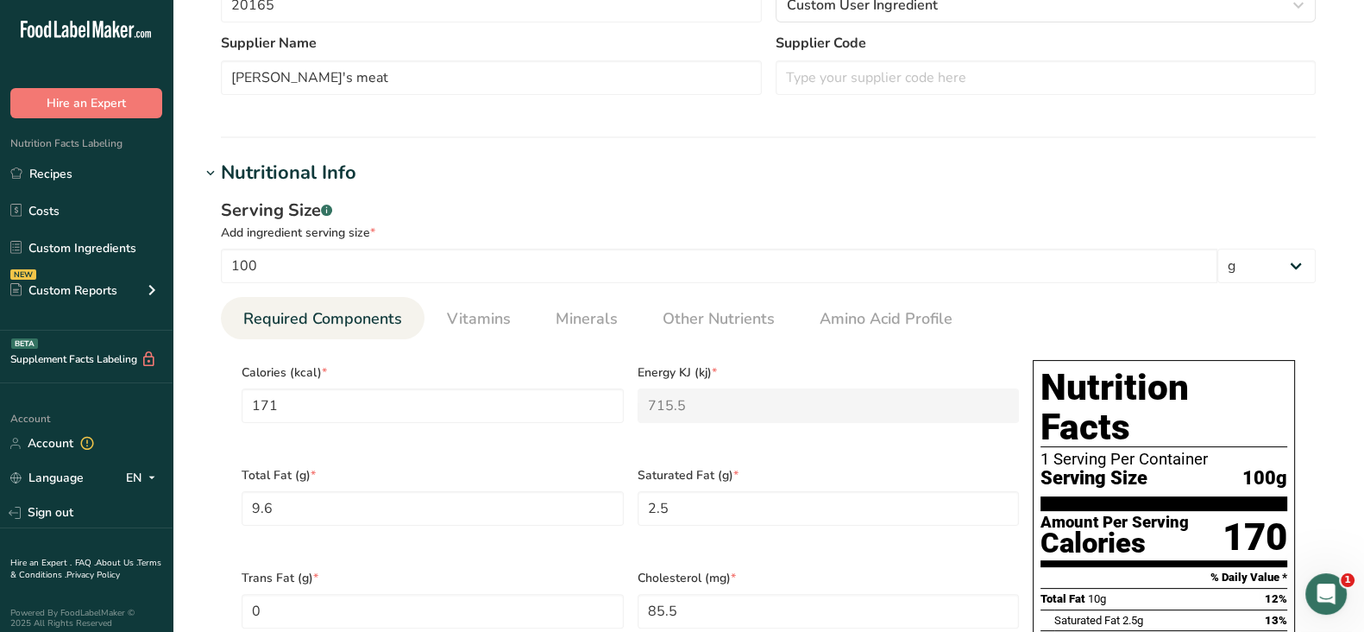
scroll to position [476, 0]
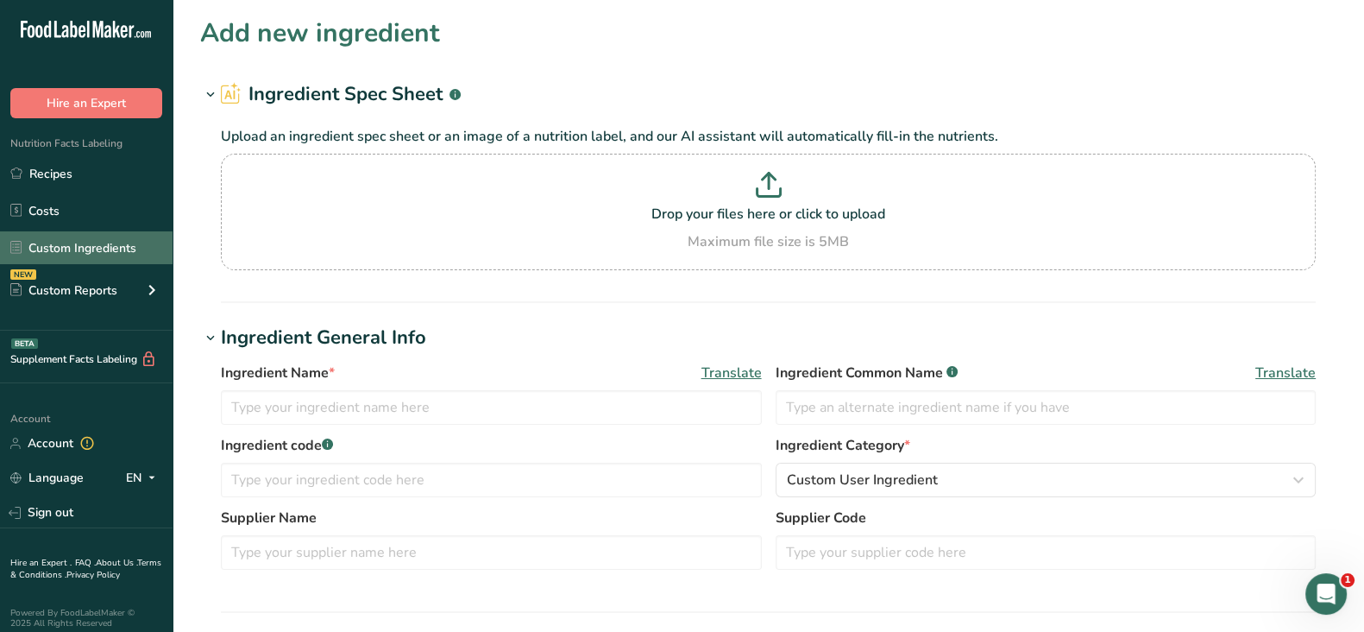
click at [46, 248] on link "Custom Ingredients" at bounding box center [86, 247] width 173 height 33
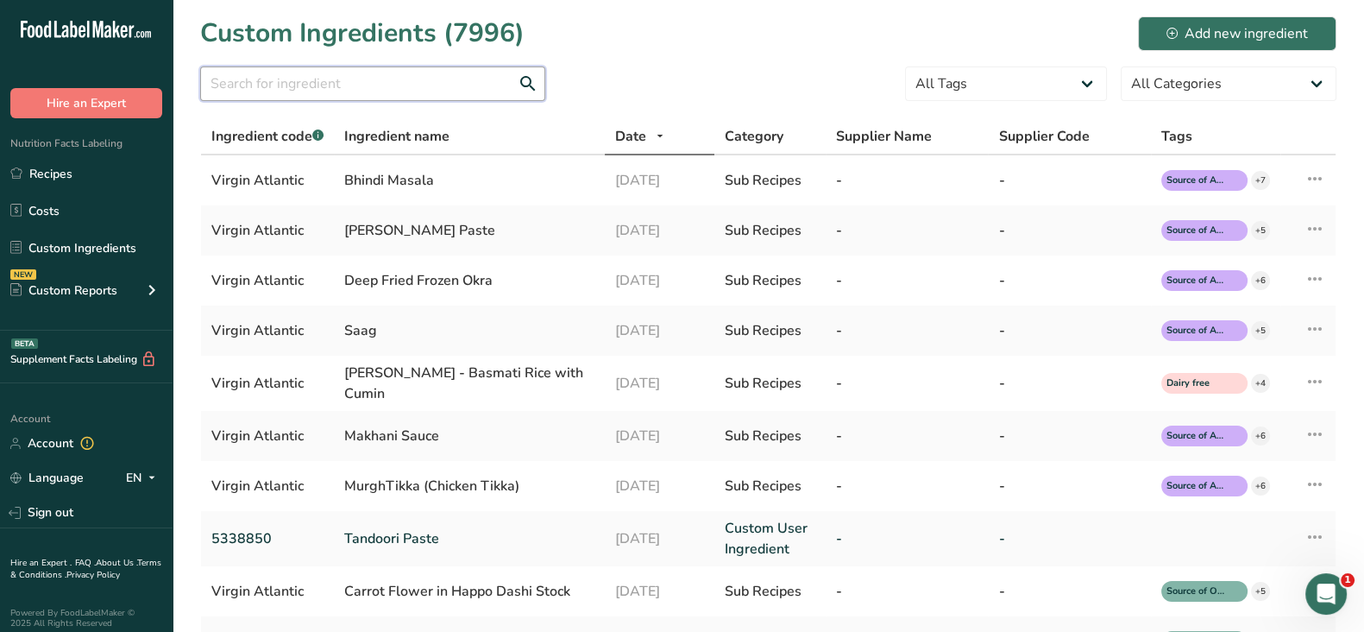
click at [346, 79] on input "text" at bounding box center [372, 83] width 345 height 35
click at [314, 71] on input "text" at bounding box center [372, 83] width 345 height 35
click at [311, 83] on input "text" at bounding box center [372, 83] width 345 height 35
paste input "College Inn #10024000322501"
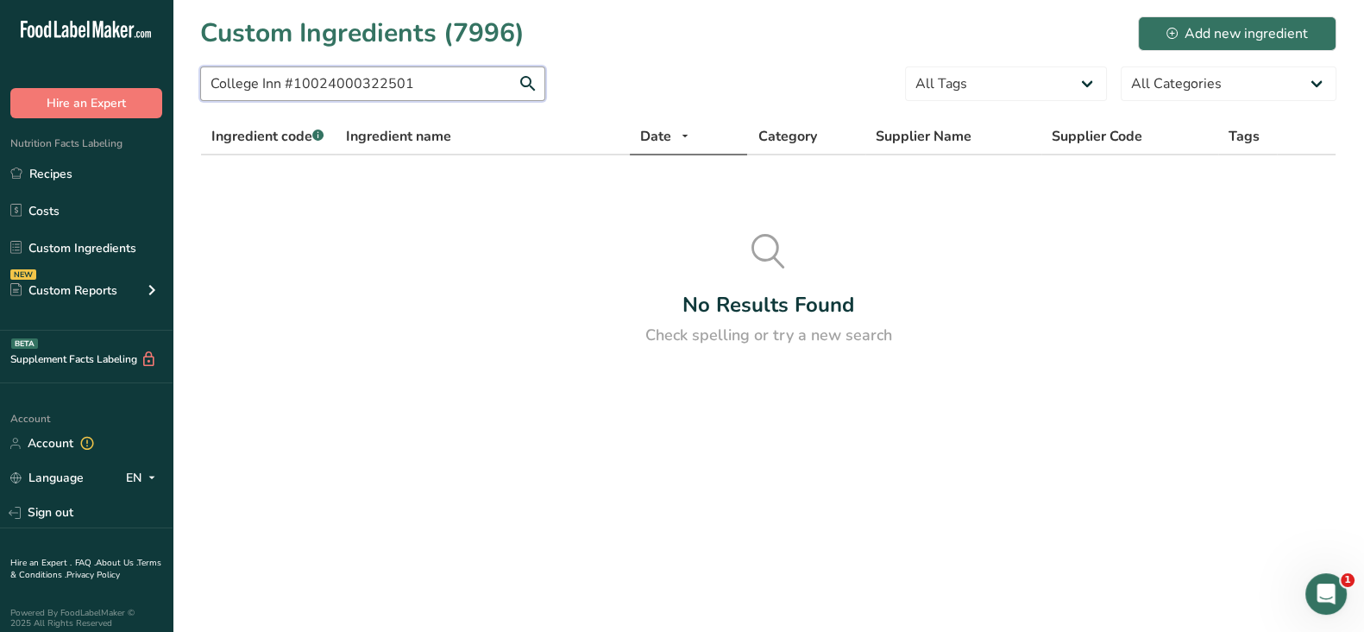
drag, startPoint x: 284, startPoint y: 80, endPoint x: 586, endPoint y: 104, distance: 303.0
click at [586, 104] on form "College Inn #10024000322501 All Tags Source of Antioxidants Prebiotic Effect So…" at bounding box center [768, 88] width 1137 height 45
type input "College Inn"
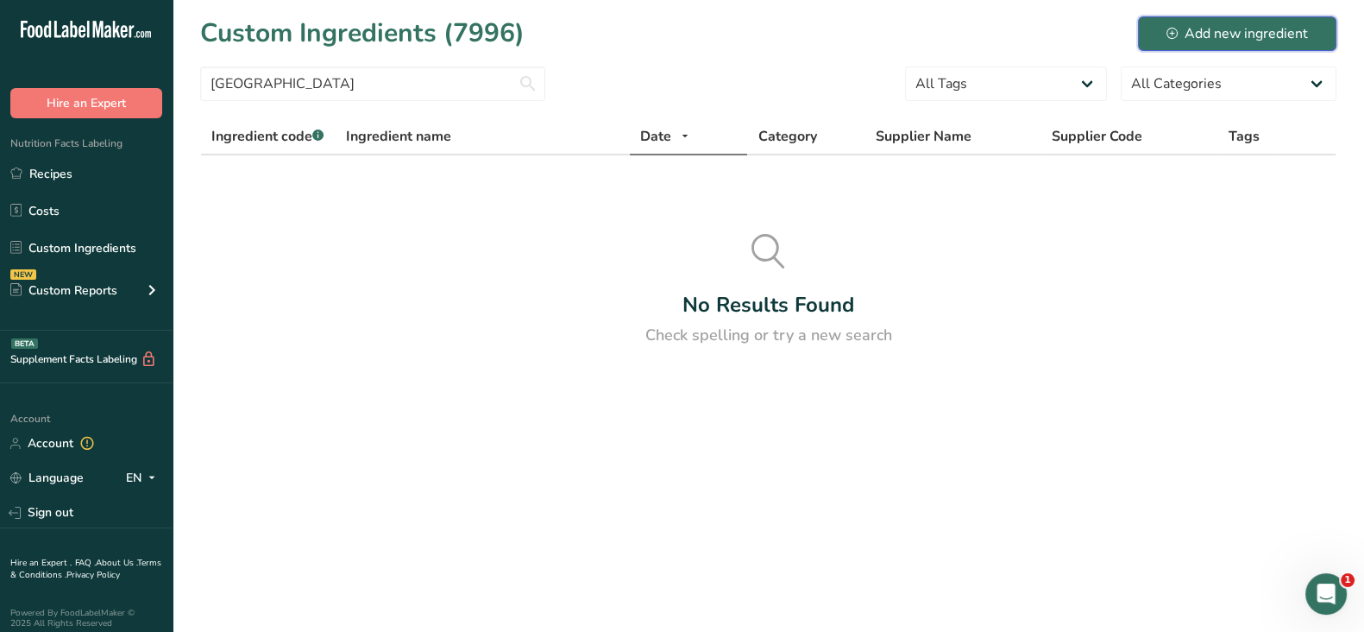
click at [1233, 29] on div "Add new ingredient" at bounding box center [1238, 33] width 142 height 21
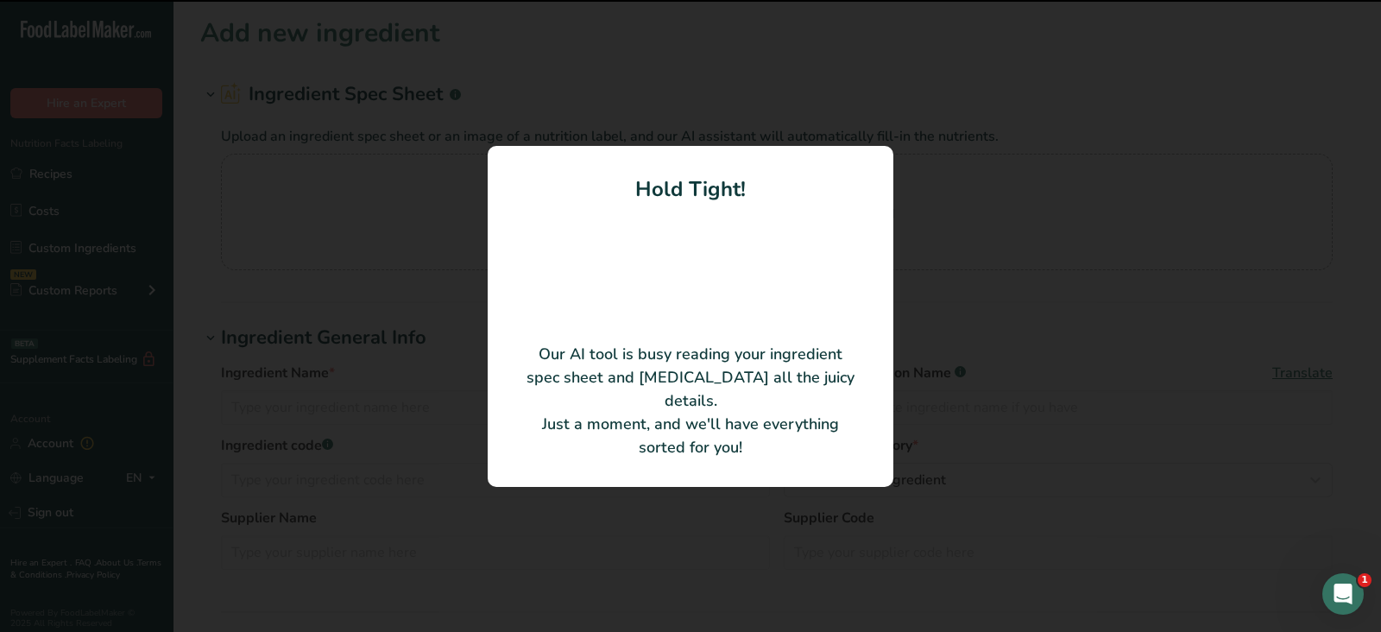
type input "College Inn Chicken Broth"
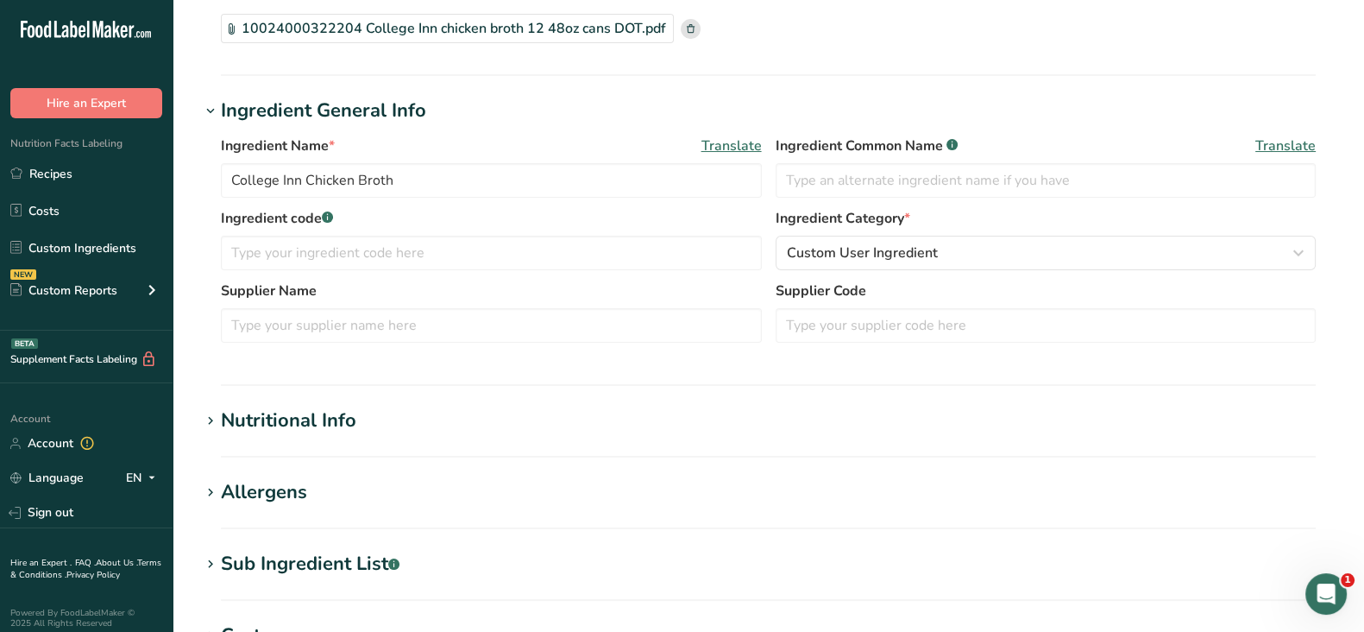
scroll to position [151, 0]
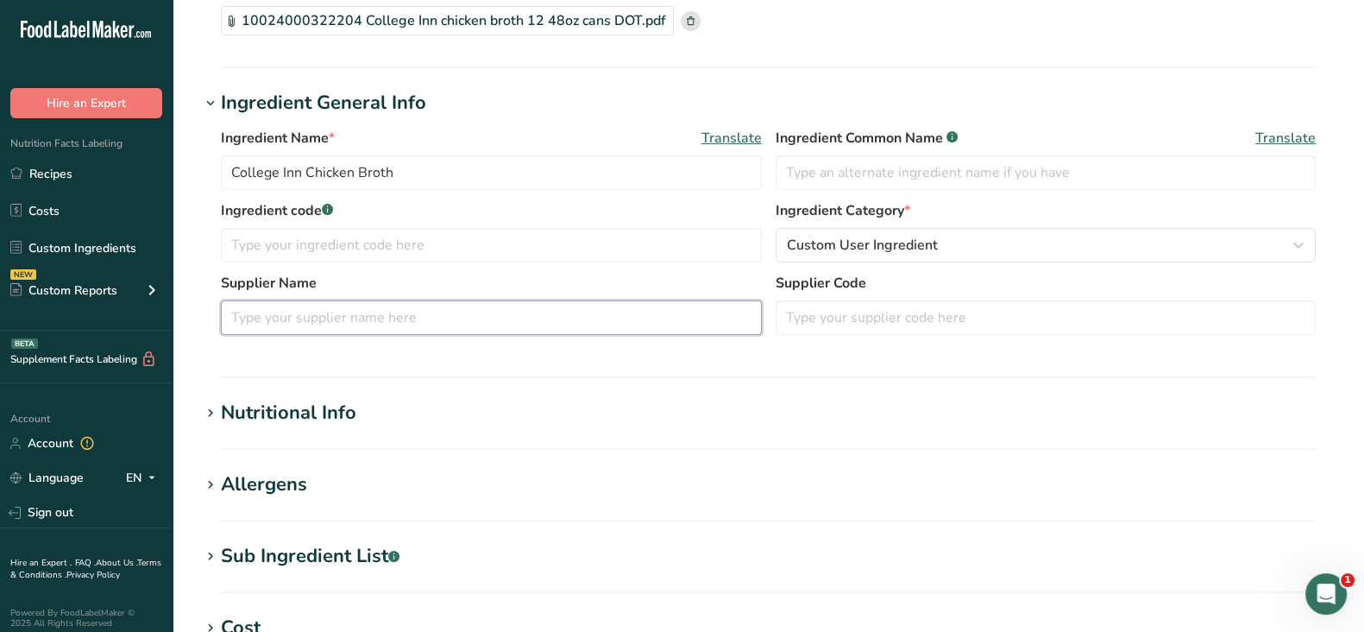
click at [427, 318] on input "text" at bounding box center [491, 317] width 541 height 35
paste input "College Inn #10024000322501"
drag, startPoint x: 312, startPoint y: 314, endPoint x: 194, endPoint y: 308, distance: 118.4
click at [194, 308] on section "Add new ingredient Ingredient Spec Sheet .a-a{fill:#347362;}.b-a{fill:#fff;} Up…" at bounding box center [769, 441] width 1192 height 1184
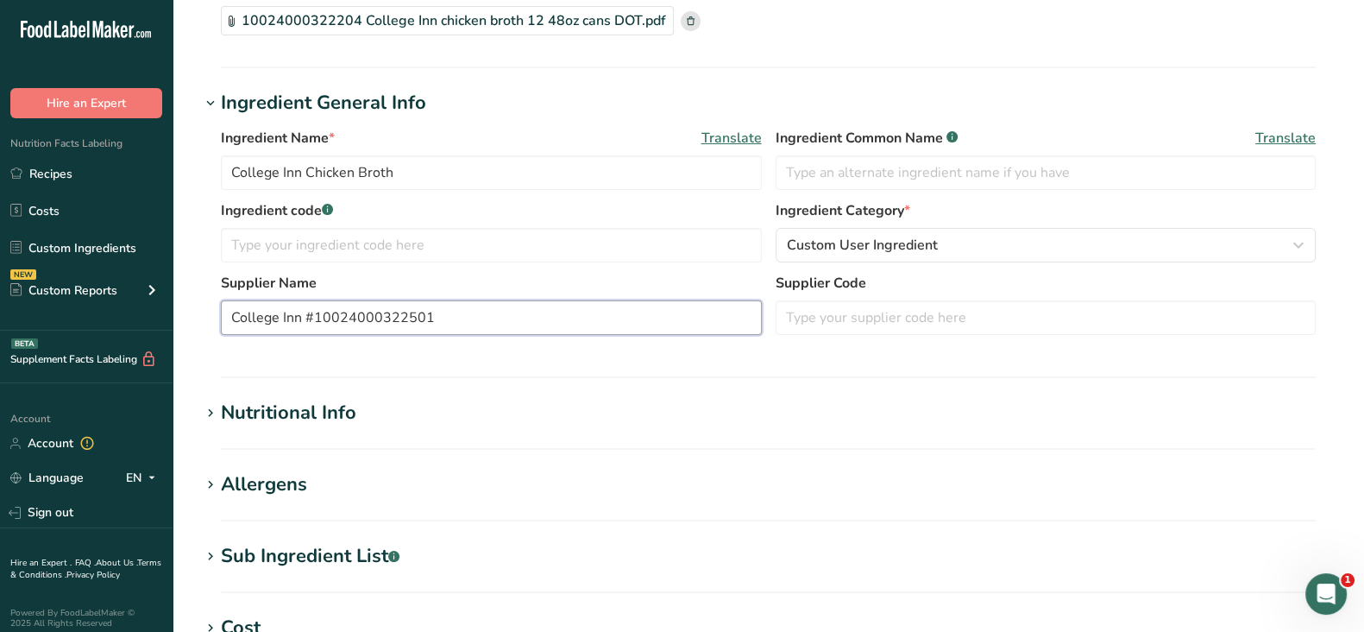
click at [303, 314] on input "College Inn #10024000322501" at bounding box center [491, 317] width 541 height 35
drag, startPoint x: 303, startPoint y: 317, endPoint x: 608, endPoint y: 351, distance: 307.4
click at [608, 351] on div "Ingredient Name * Translate College Inn Chicken Broth Ingredient Common Name .a…" at bounding box center [768, 236] width 1137 height 238
type input "College Inn"
click at [283, 234] on input "text" at bounding box center [491, 245] width 541 height 35
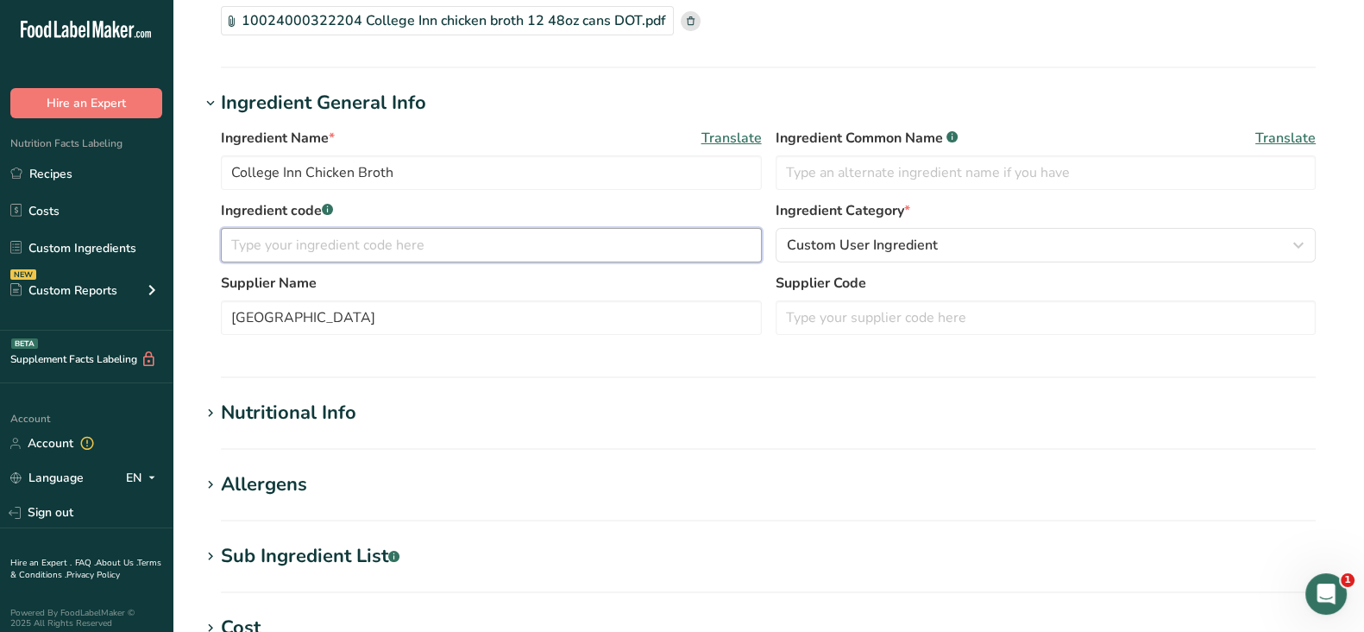
paste input "#10024000322501"
click at [239, 240] on input "#10024000322501" at bounding box center [491, 245] width 541 height 35
type input "10024000322501"
click at [880, 313] on input "text" at bounding box center [1046, 317] width 541 height 35
paste input "PFG #33961"
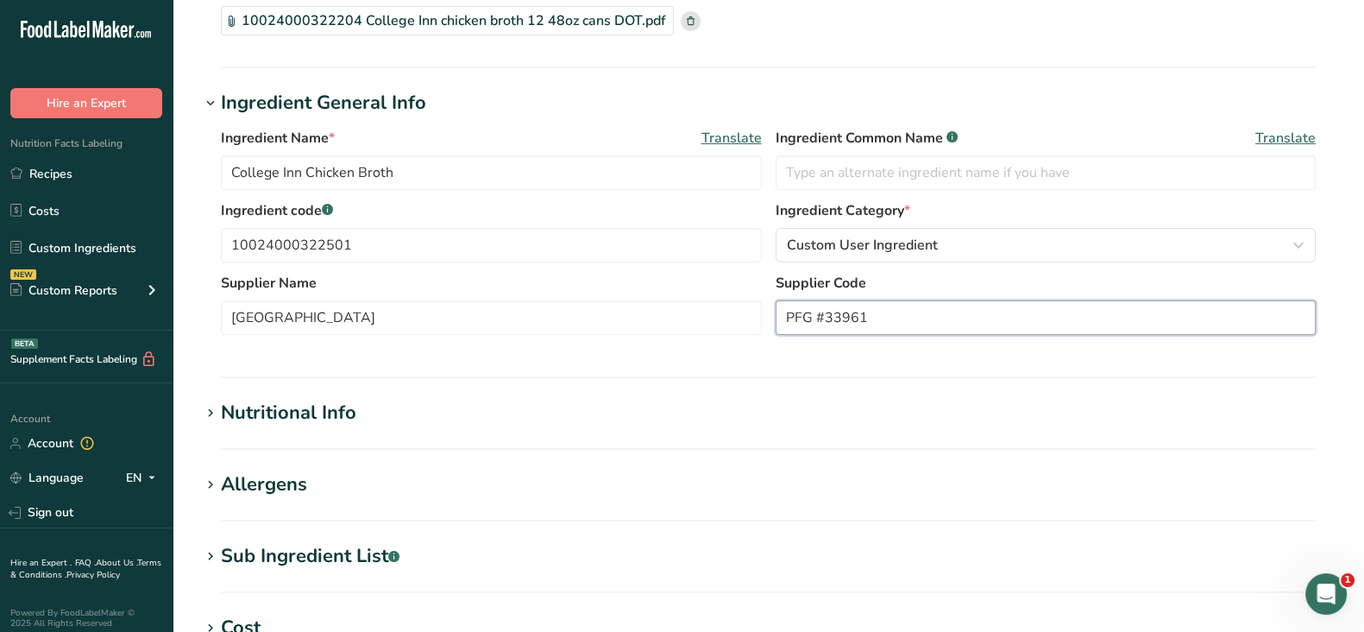
click at [880, 313] on input "PFG #33961" at bounding box center [1046, 317] width 541 height 35
type input "PFG #33961"
click at [767, 388] on section "Add new ingredient Ingredient Spec Sheet .a-a{fill:#347362;}.b-a{fill:#fff;} Up…" at bounding box center [769, 441] width 1192 height 1184
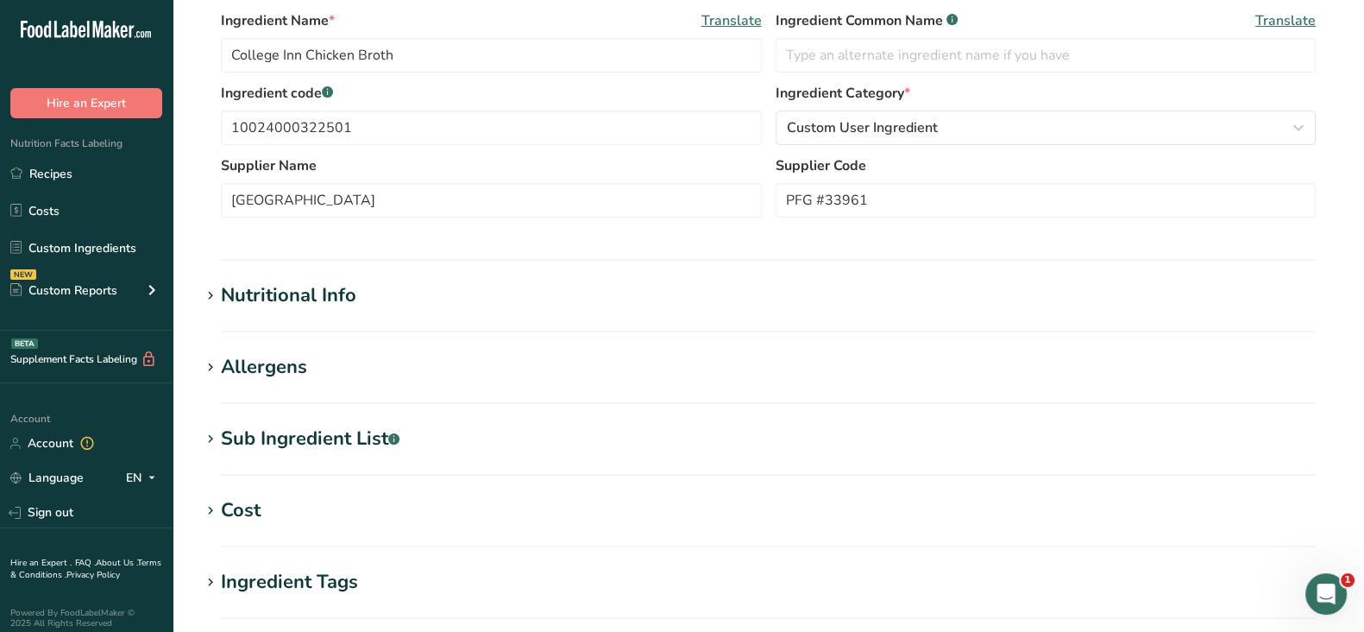
click at [296, 298] on div "Nutritional Info" at bounding box center [288, 295] width 135 height 28
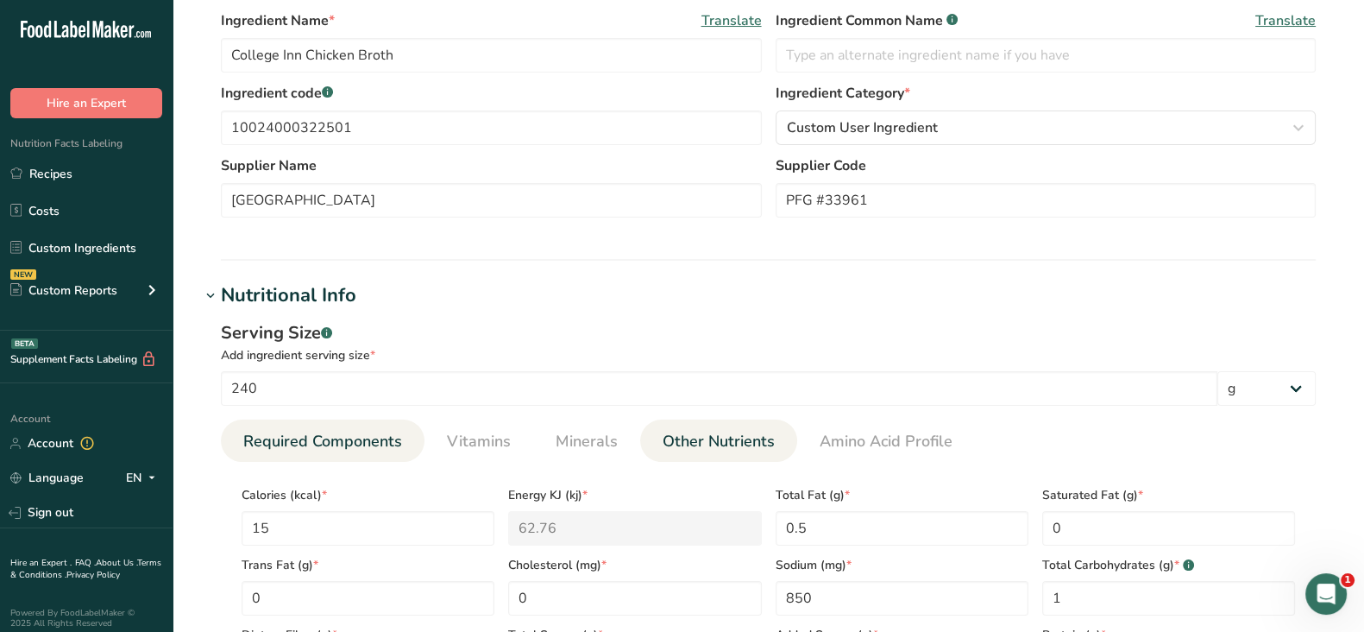
scroll to position [613, 0]
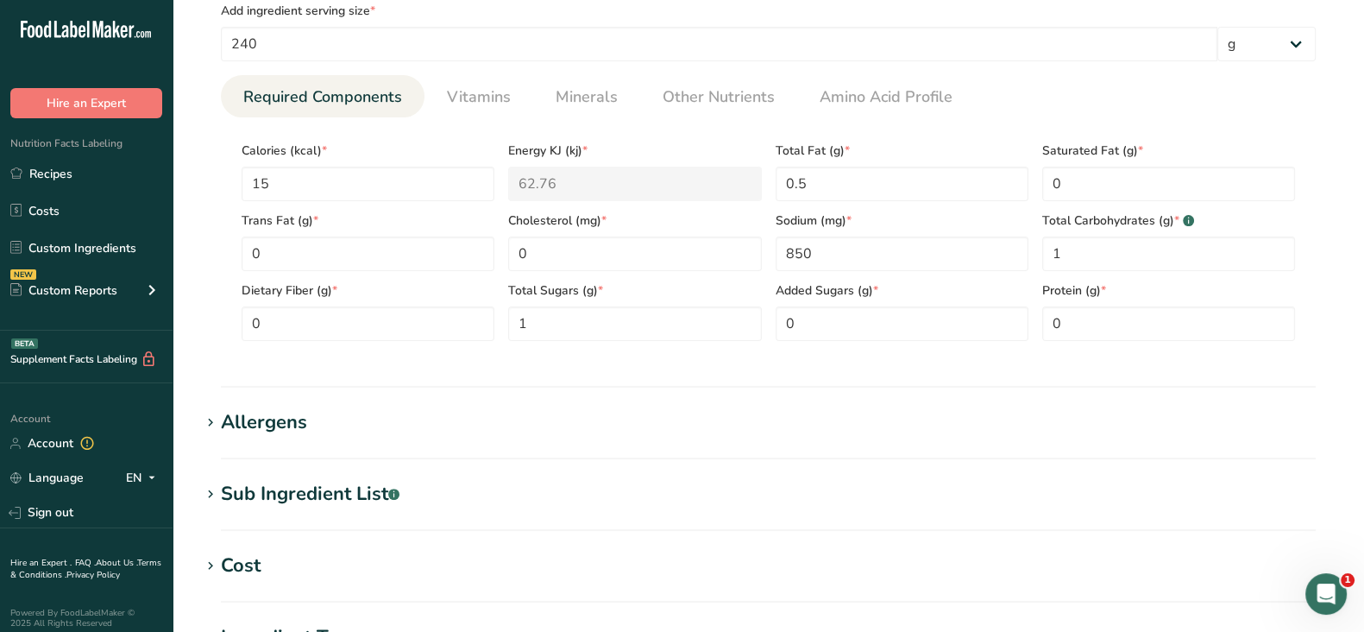
click at [1156, 437] on section "Allergens Add any known allergens associated with your ingredient Soy Tree Nuts…" at bounding box center [768, 433] width 1137 height 51
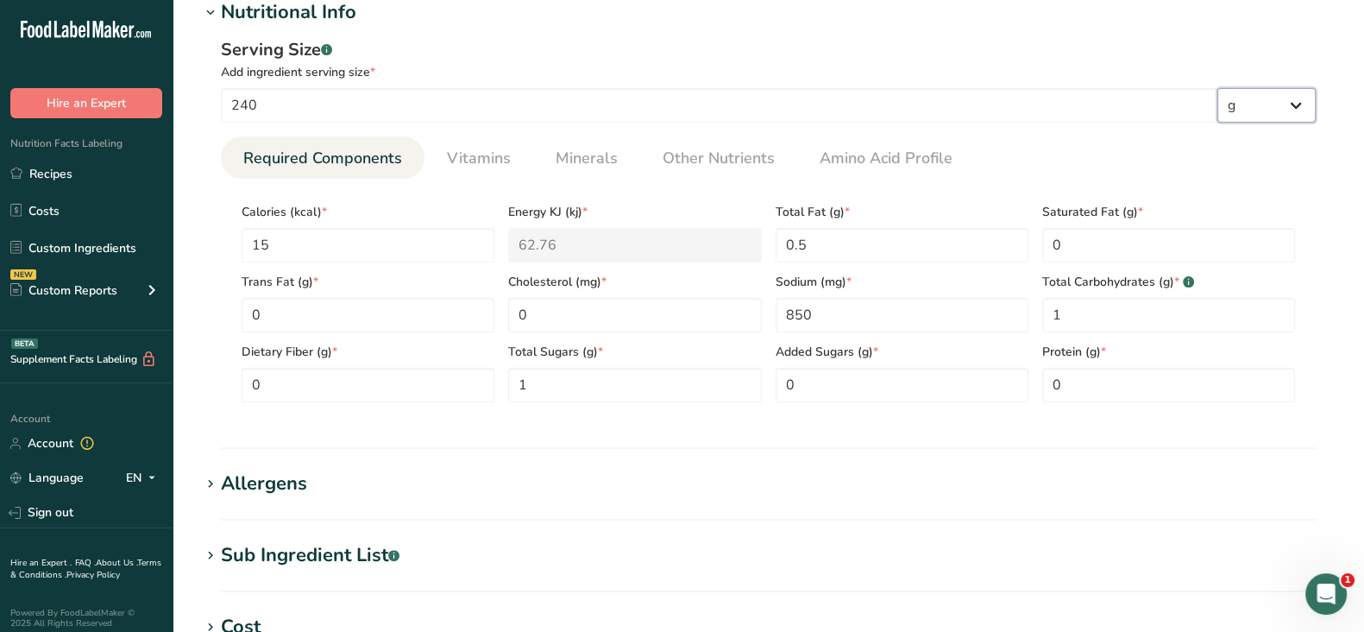
click at [1244, 99] on select "g kg mg mcg lb oz l mL fl oz tbsp tsp cup qt gallon" at bounding box center [1267, 105] width 98 height 35
select select "17"
click at [1218, 88] on select "g kg mg mcg lb oz l mL fl oz tbsp tsp cup qt gallon" at bounding box center [1267, 105] width 98 height 35
select select "22"
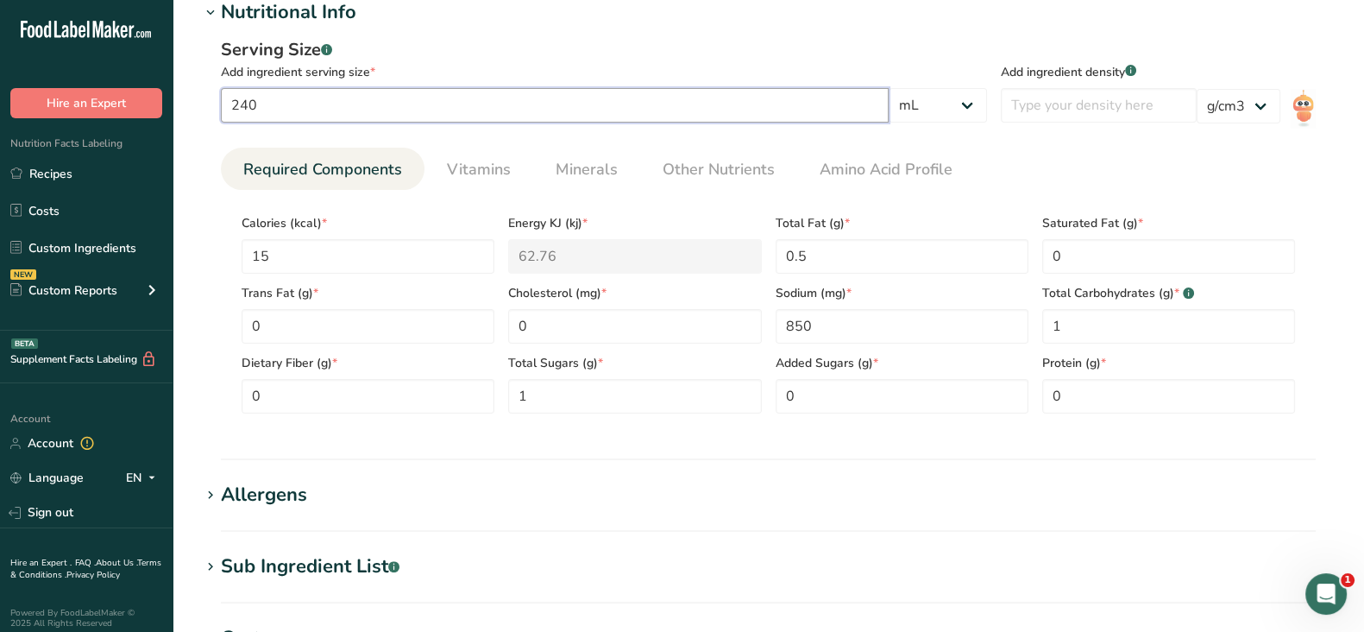
drag, startPoint x: 273, startPoint y: 102, endPoint x: 198, endPoint y: 84, distance: 76.4
click at [198, 84] on section "Add new ingredient Ingredient Spec Sheet .a-a{fill:#347362;}.b-a{fill:#fff;} Up…" at bounding box center [769, 246] width 1192 height 1595
type input "8"
click at [919, 100] on select "g kg mg mcg lb oz l mL fl oz tbsp tsp cup qt gallon" at bounding box center [938, 105] width 98 height 35
select select "5"
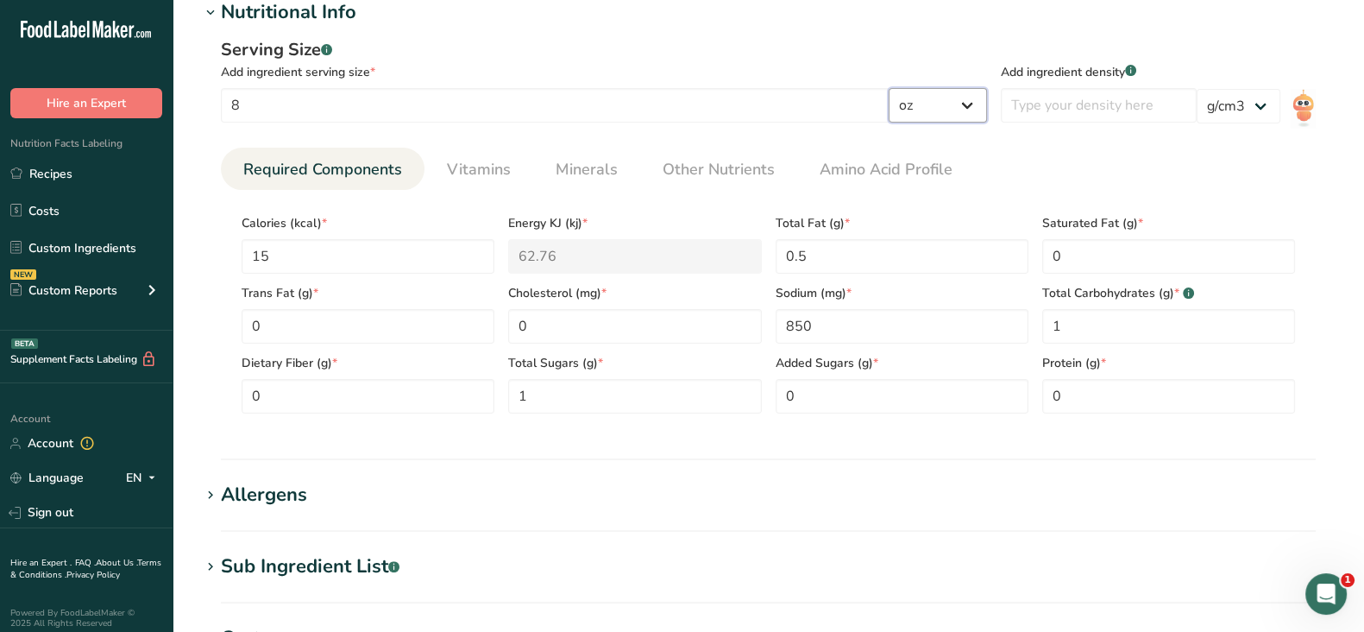
click at [987, 88] on select "g kg mg mcg lb oz l mL fl oz tbsp tsp cup qt gallon" at bounding box center [938, 105] width 98 height 35
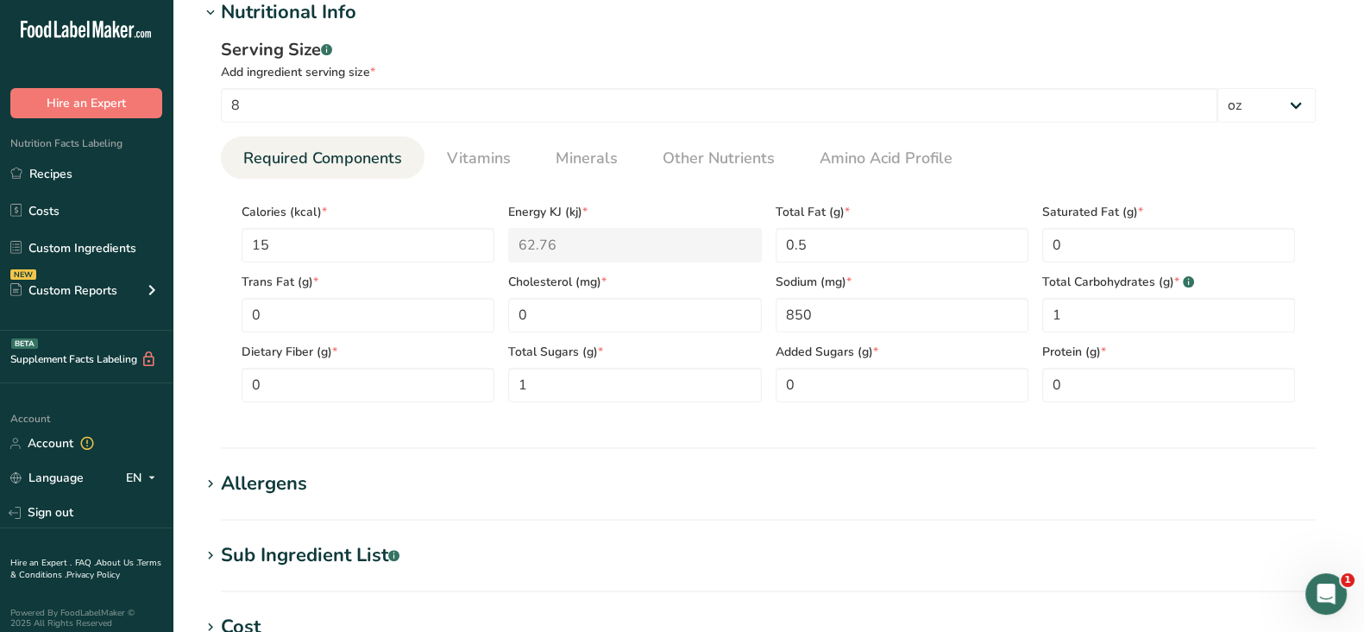
click at [783, 450] on section "Add new ingredient Ingredient Spec Sheet .a-a{fill:#347362;}.b-a{fill:#fff;} Up…" at bounding box center [769, 241] width 1192 height 1584
drag, startPoint x: 815, startPoint y: 239, endPoint x: 756, endPoint y: 225, distance: 60.3
click at [756, 225] on div "Calories (kcal) * 15 Energy KJ (kj) * 62.76 Total Fat (g) * 0.5 Saturated Fat (…" at bounding box center [769, 297] width 1068 height 210
type Fat "1"
drag, startPoint x: 555, startPoint y: 381, endPoint x: 482, endPoint y: 369, distance: 73.4
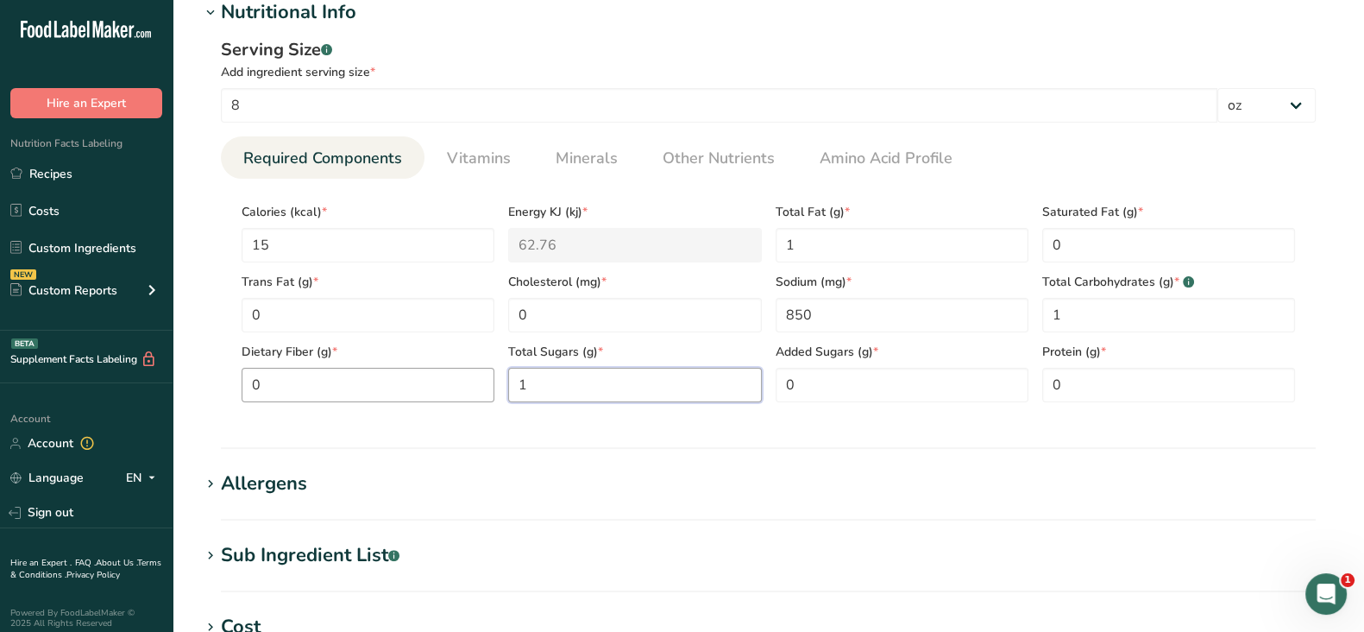
click at [482, 369] on div "Calories (kcal) * 15 Energy KJ (kj) * 62.76 Total Fat (g) * 1 Saturated Fat (g)…" at bounding box center [769, 297] width 1068 height 210
type Sugars "0"
click at [500, 153] on span "Vitamins" at bounding box center [479, 158] width 64 height 23
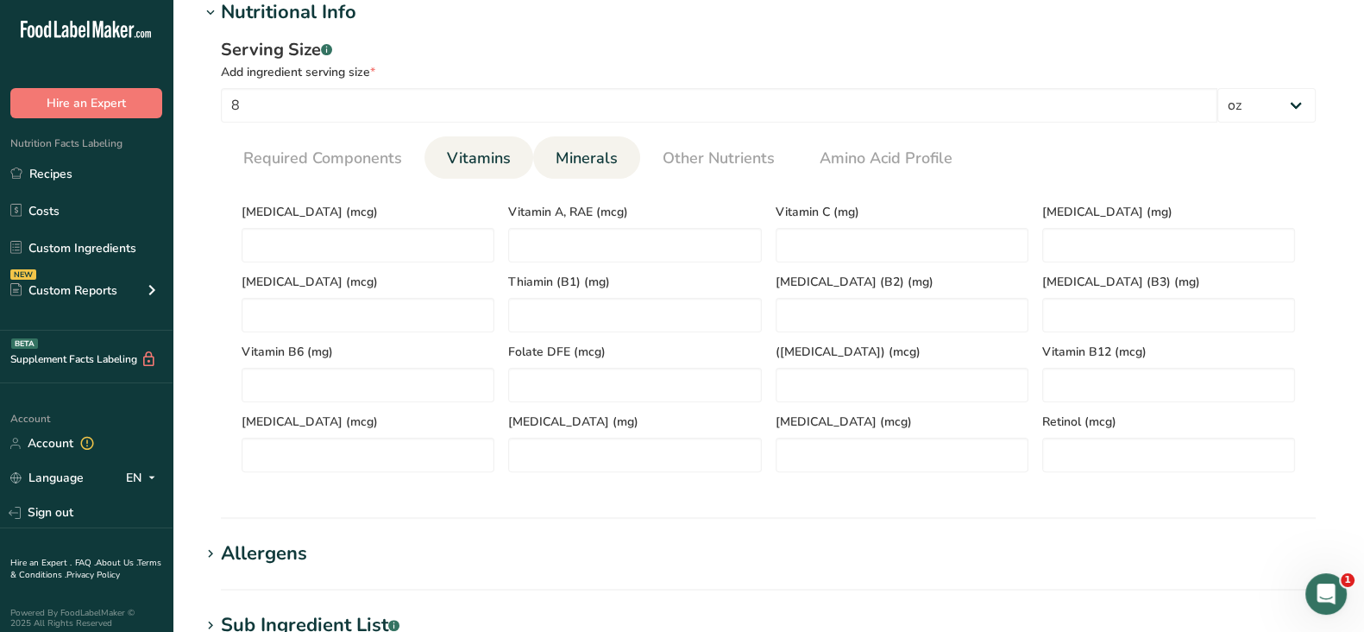
click at [587, 160] on span "Minerals" at bounding box center [587, 158] width 62 height 23
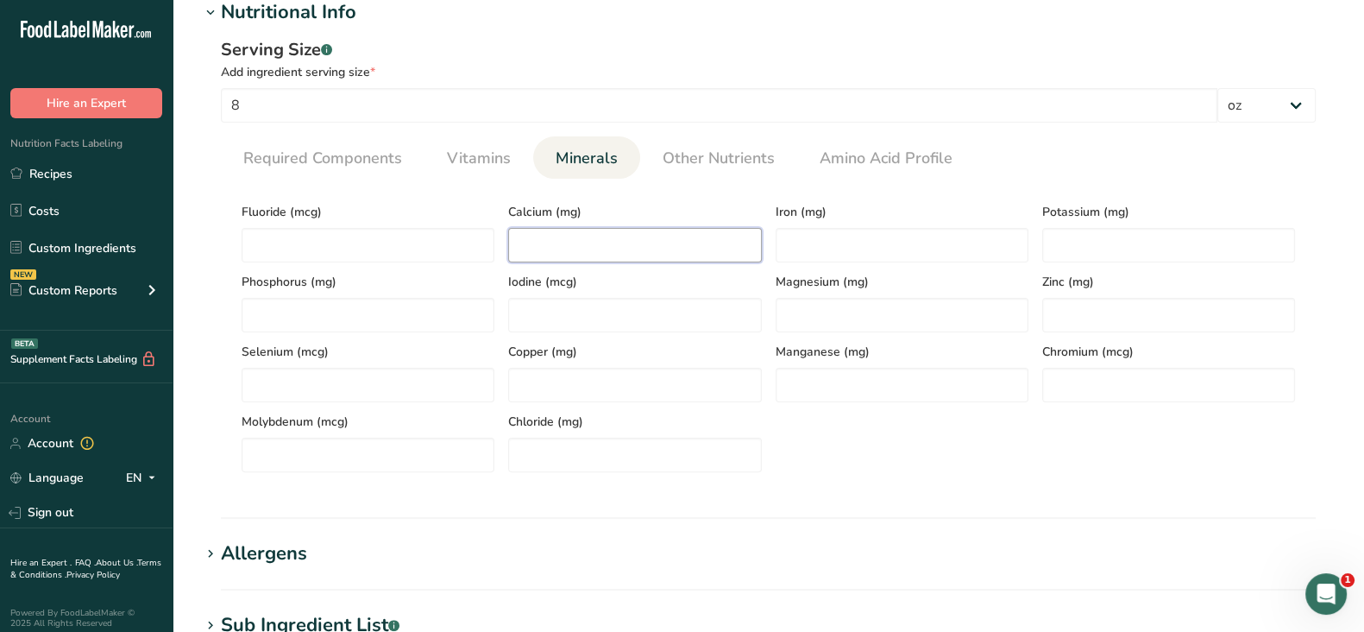
click at [551, 254] on input "number" at bounding box center [634, 245] width 253 height 35
type input "8"
click at [1056, 251] on input "number" at bounding box center [1168, 245] width 253 height 35
type input "6"
click at [860, 239] on input "number" at bounding box center [902, 245] width 253 height 35
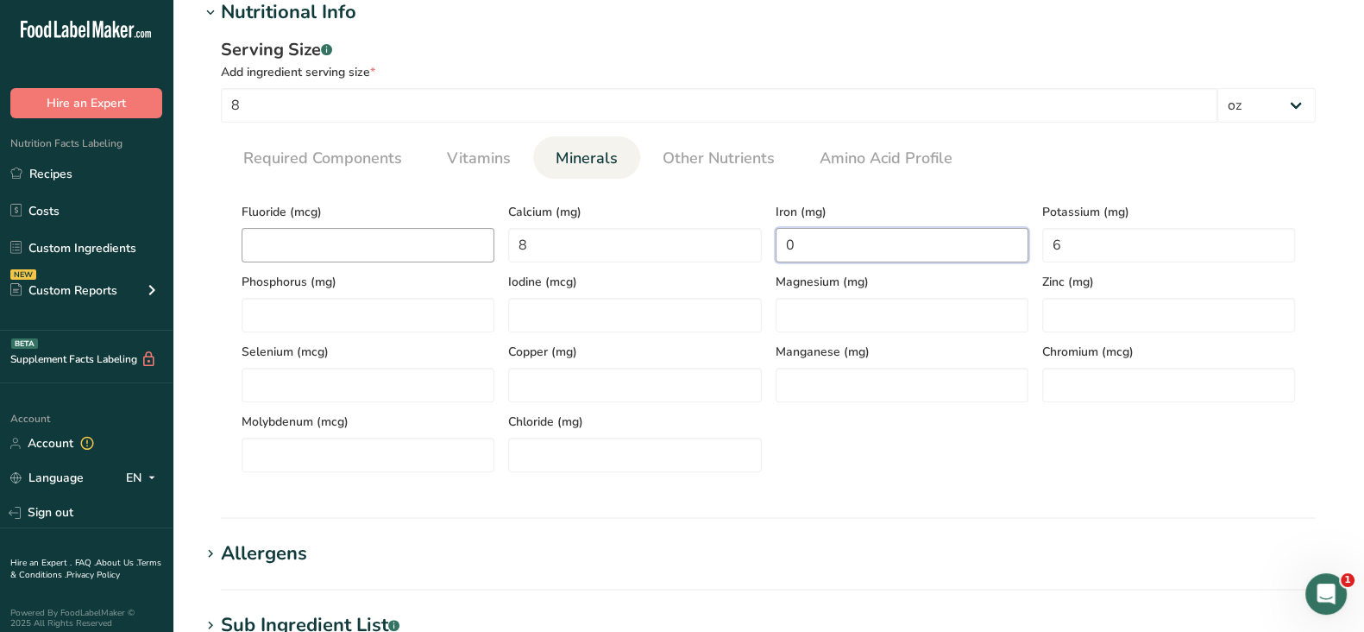
type input "0"
click at [337, 245] on input "number" at bounding box center [368, 245] width 253 height 35
type input "0"
click at [487, 157] on span "Vitamins" at bounding box center [479, 158] width 64 height 23
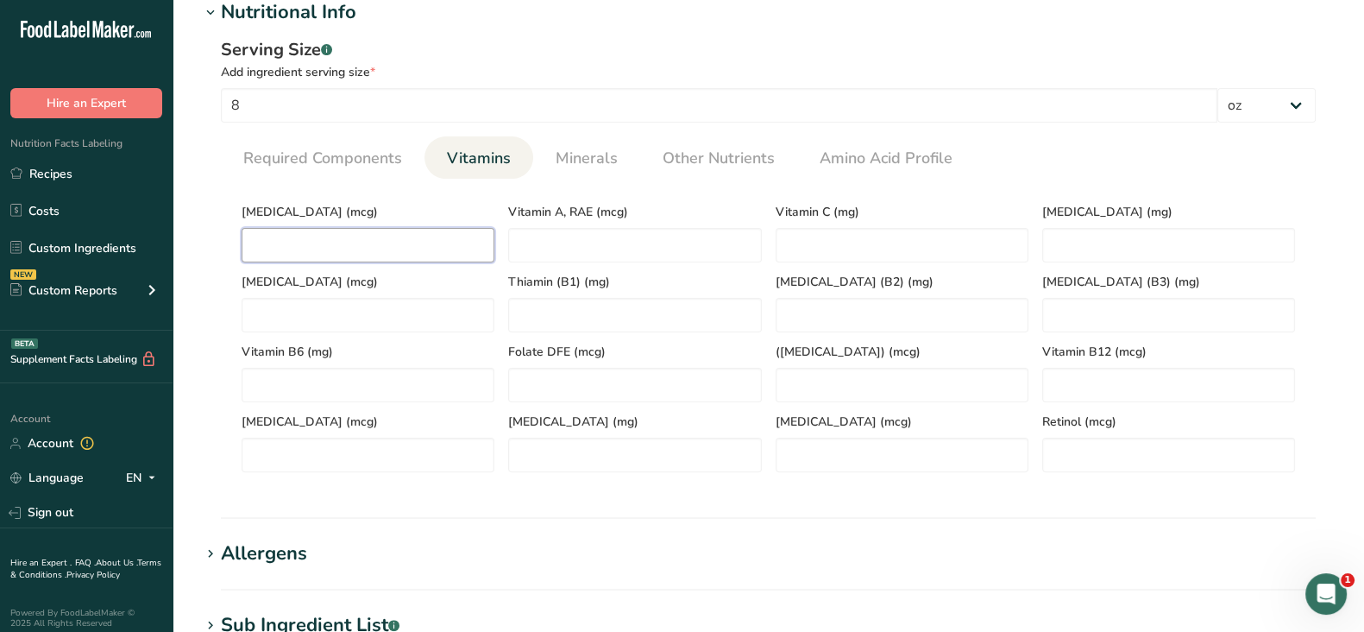
click at [461, 235] on D "number" at bounding box center [368, 245] width 253 height 35
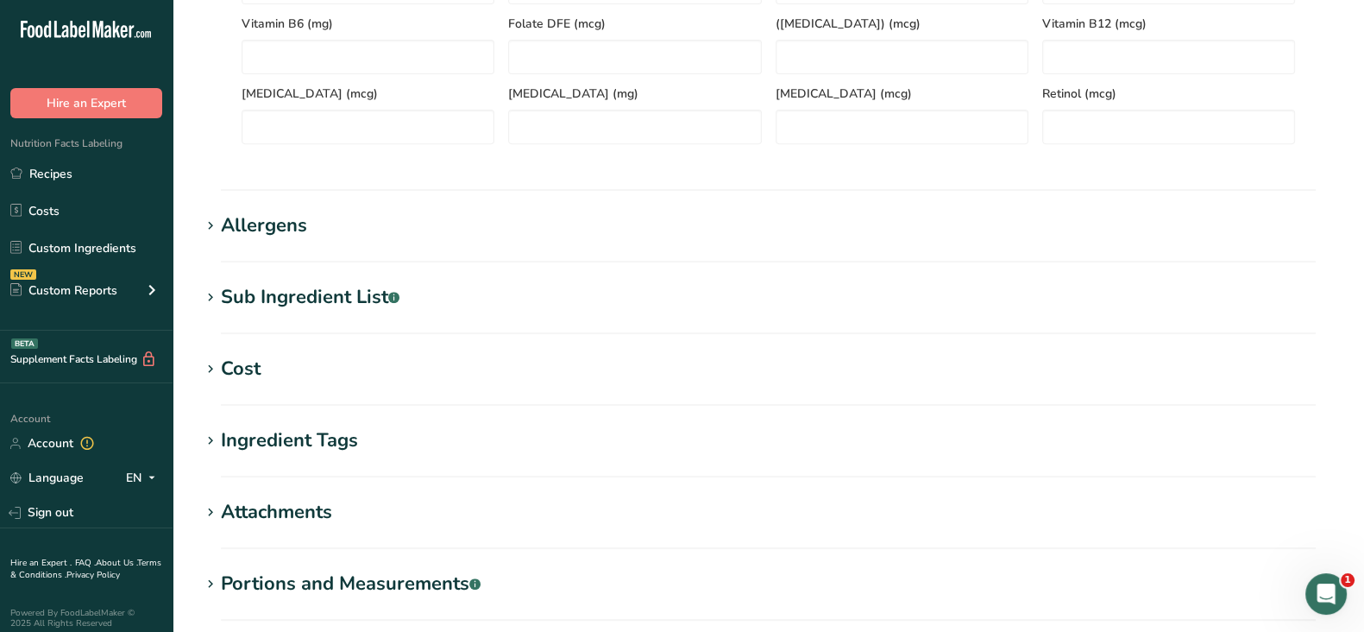
scroll to position [1076, 0]
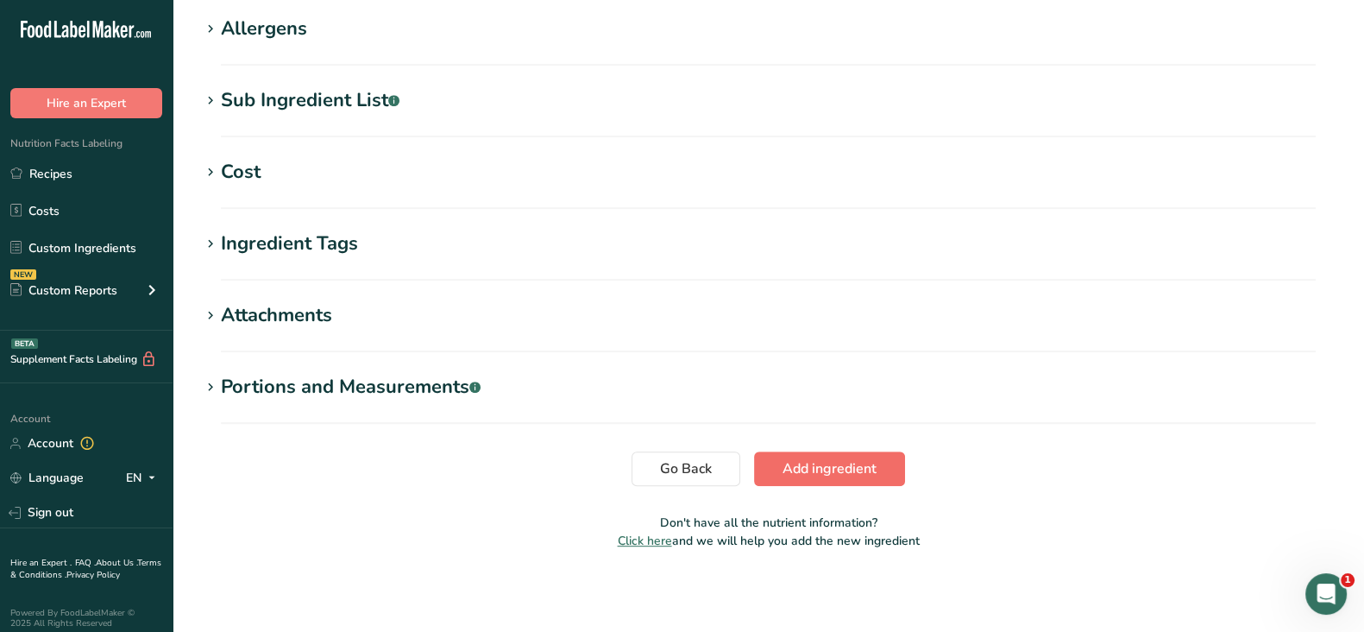
type D "0"
click at [864, 463] on span "Add ingredient" at bounding box center [830, 468] width 94 height 21
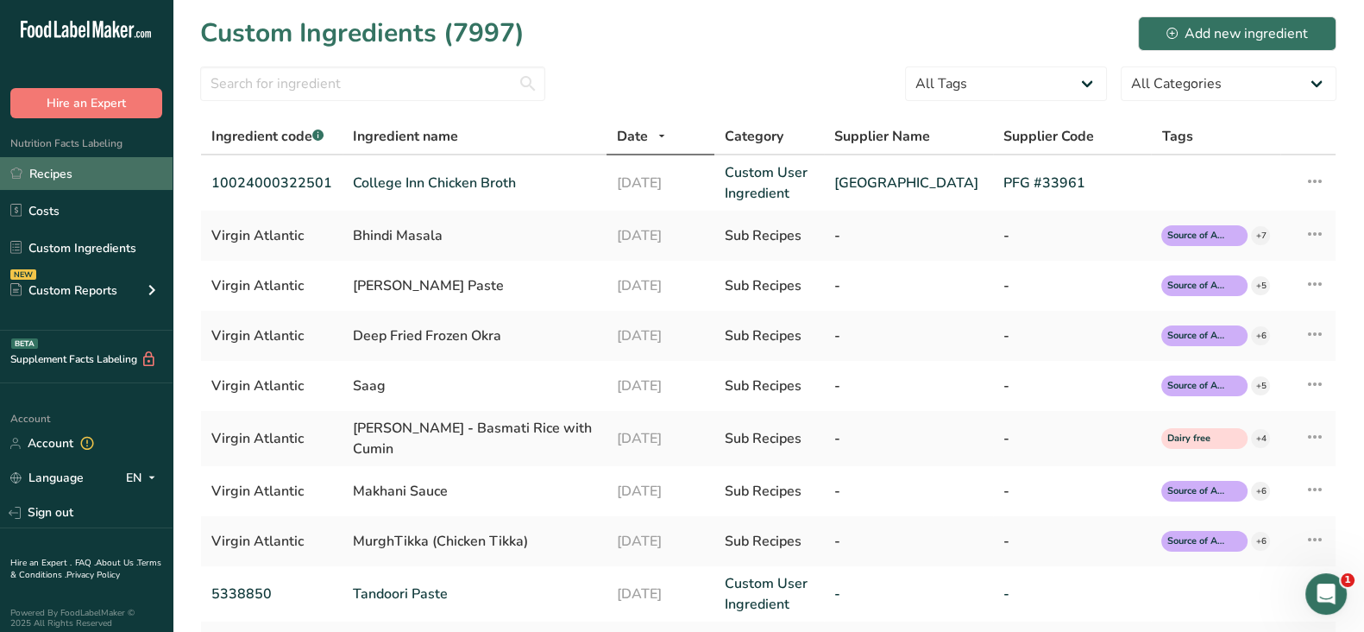
click at [54, 174] on link "Recipes" at bounding box center [86, 173] width 173 height 33
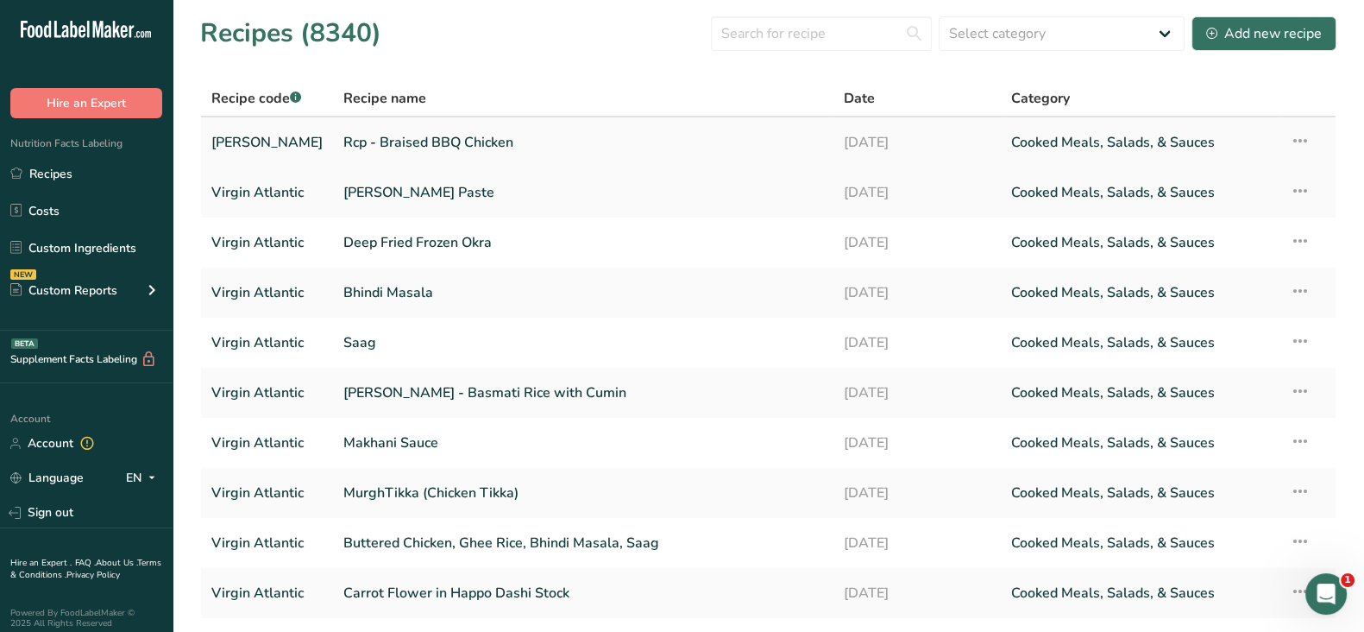
click at [479, 141] on link "Rcp - Braised BBQ Chicken" at bounding box center [583, 142] width 480 height 36
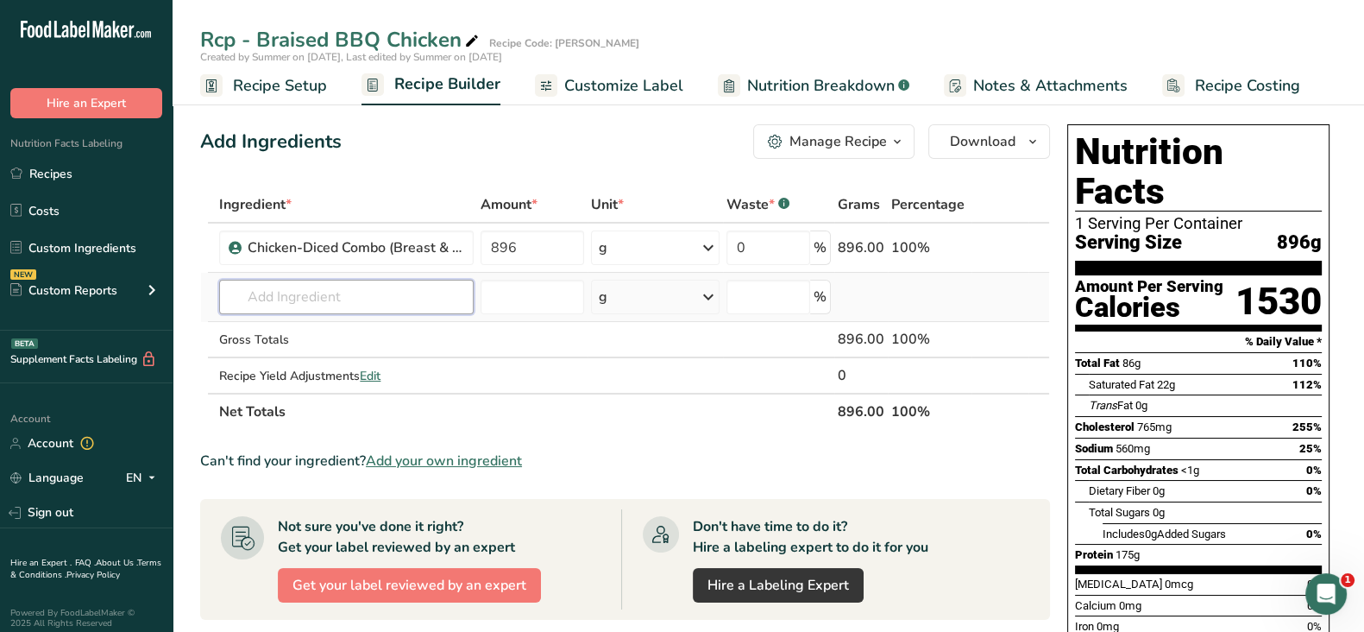
click at [300, 293] on input "text" at bounding box center [346, 297] width 255 height 35
paste input "Chicken Broth, Canned"
type input "Chicken Broth, Canned"
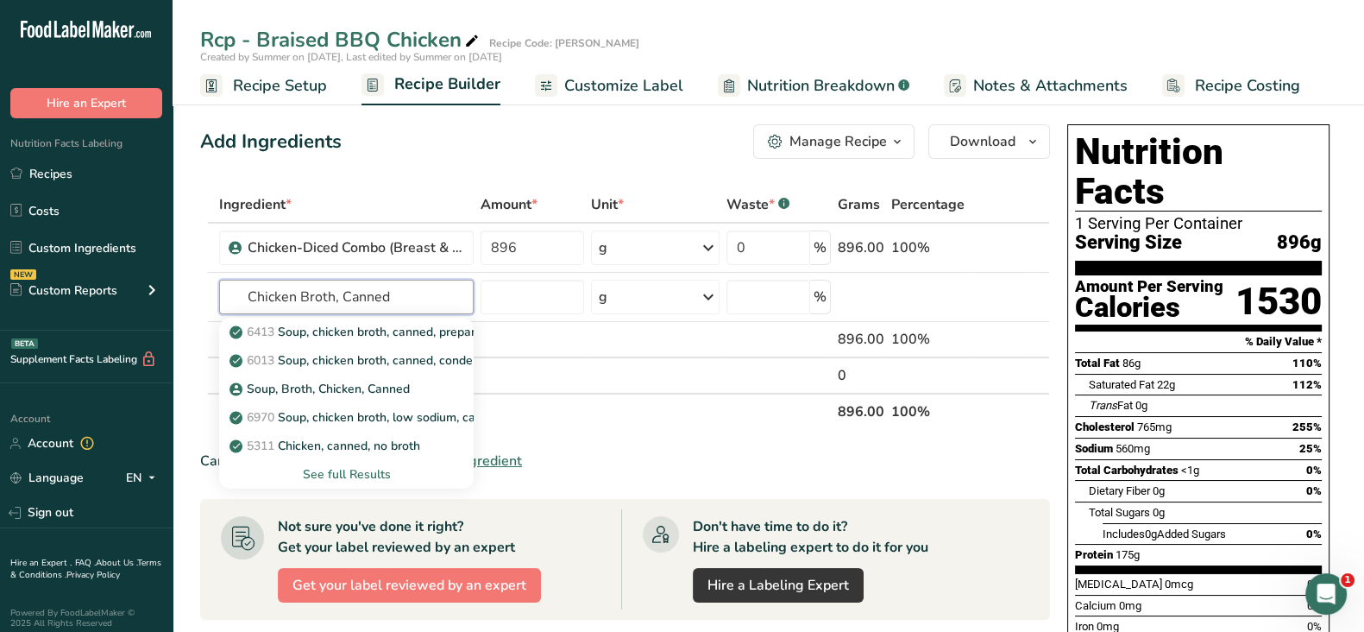
drag, startPoint x: 401, startPoint y: 295, endPoint x: 183, endPoint y: 285, distance: 218.6
click at [183, 285] on section "Add Ingredients Manage Recipe Delete Recipe Duplicate Recipe Scale Recipe Save …" at bounding box center [769, 588] width 1192 height 997
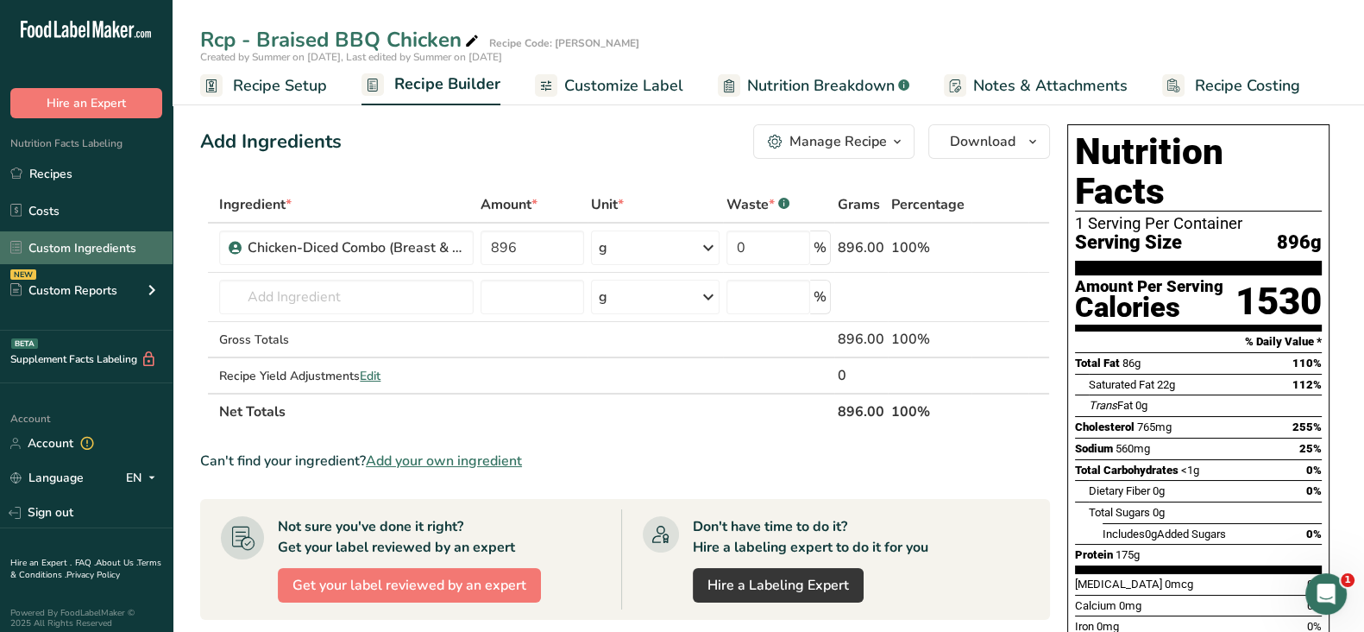
click at [58, 248] on link "Custom Ingredients" at bounding box center [86, 247] width 173 height 33
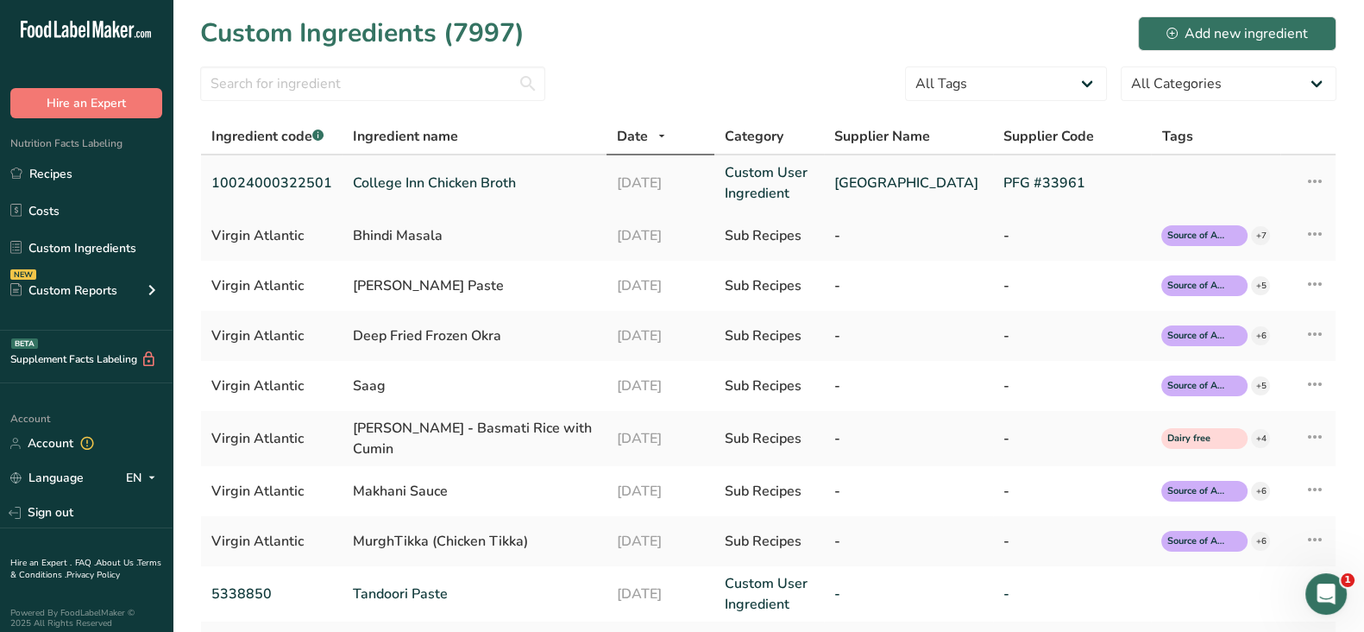
click at [422, 188] on link "College Inn Chicken Broth" at bounding box center [474, 183] width 243 height 21
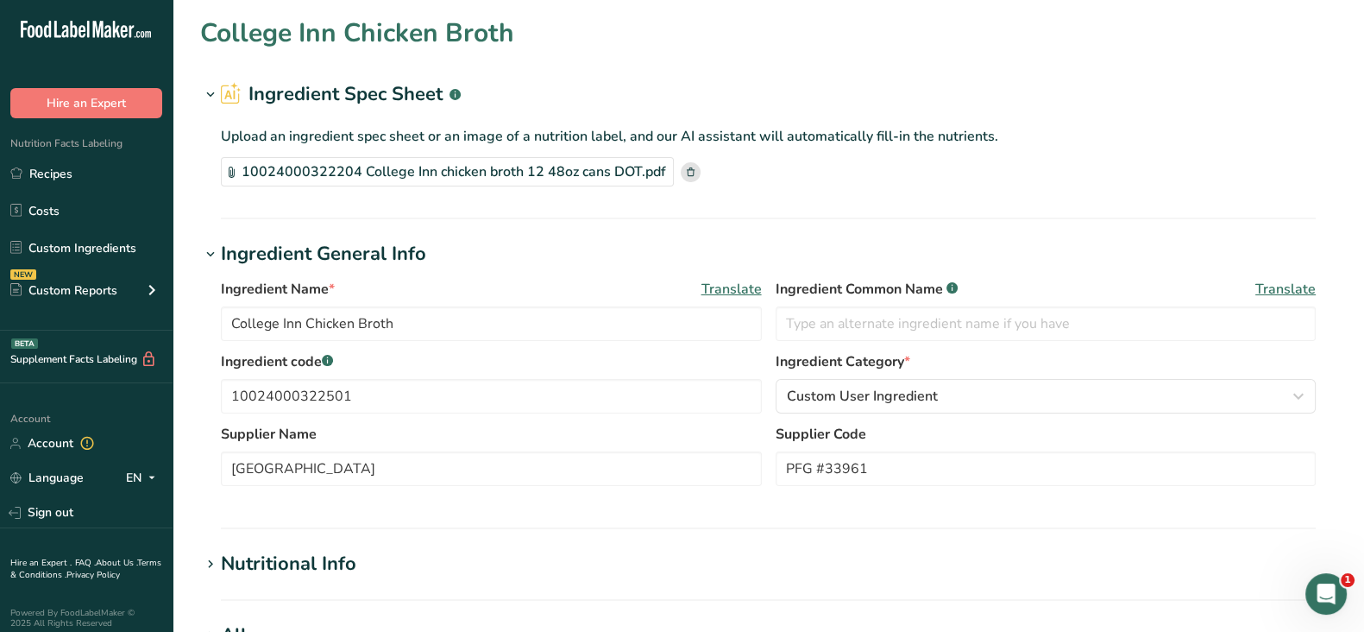
type input "College Inn"
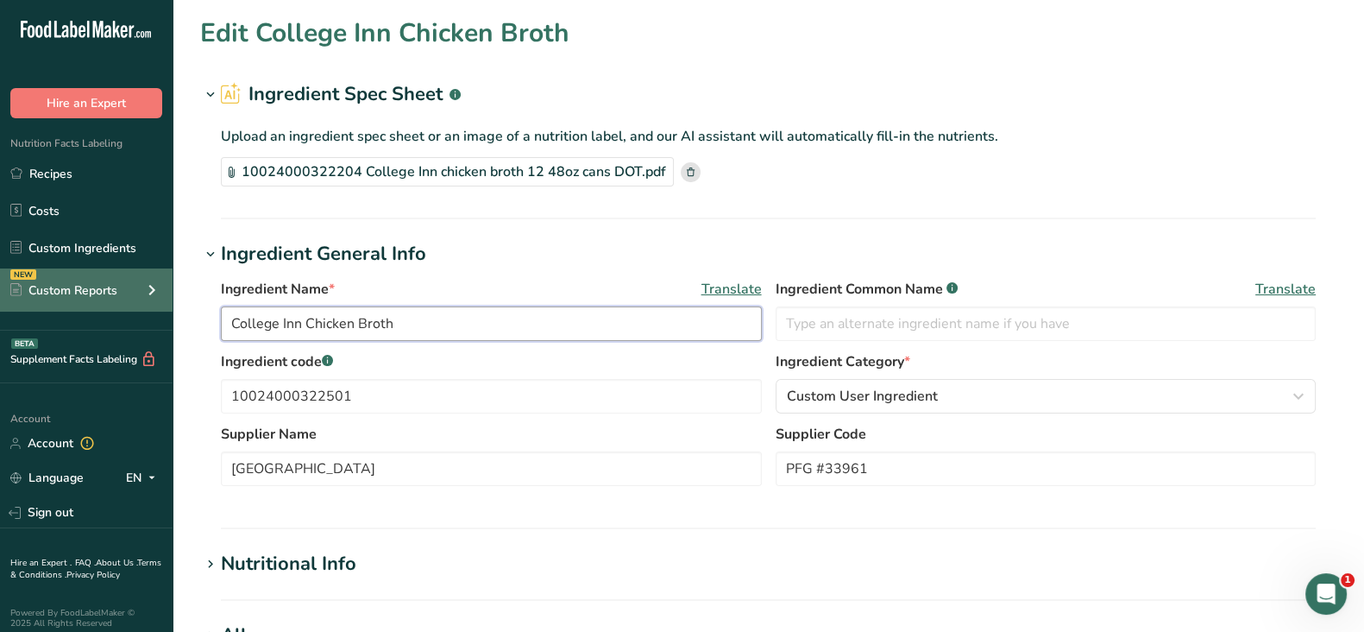
drag, startPoint x: 399, startPoint y: 315, endPoint x: 142, endPoint y: 291, distance: 257.4
click at [142, 291] on div ".a-20{fill:#fff;} Hire an Expert Nutrition Facts Labeling Recipes Costs Custom …" at bounding box center [682, 619] width 1364 height 1239
paste input "Chicken Broth, Canned"
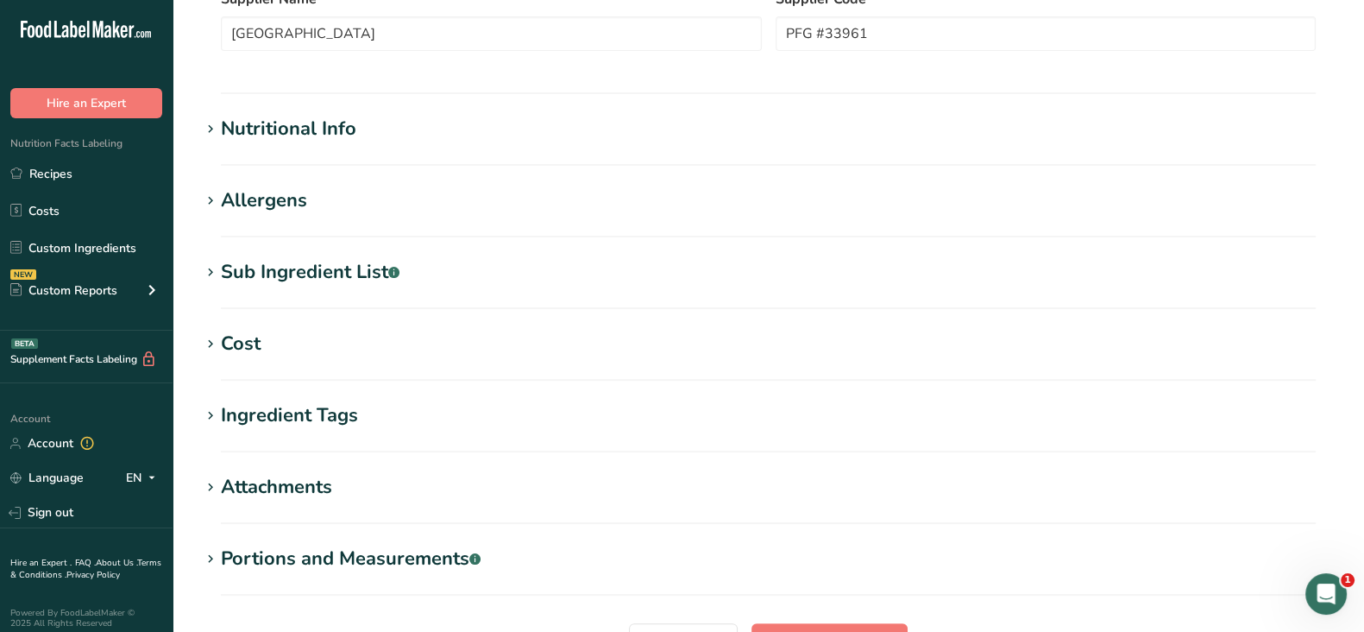
scroll to position [608, 0]
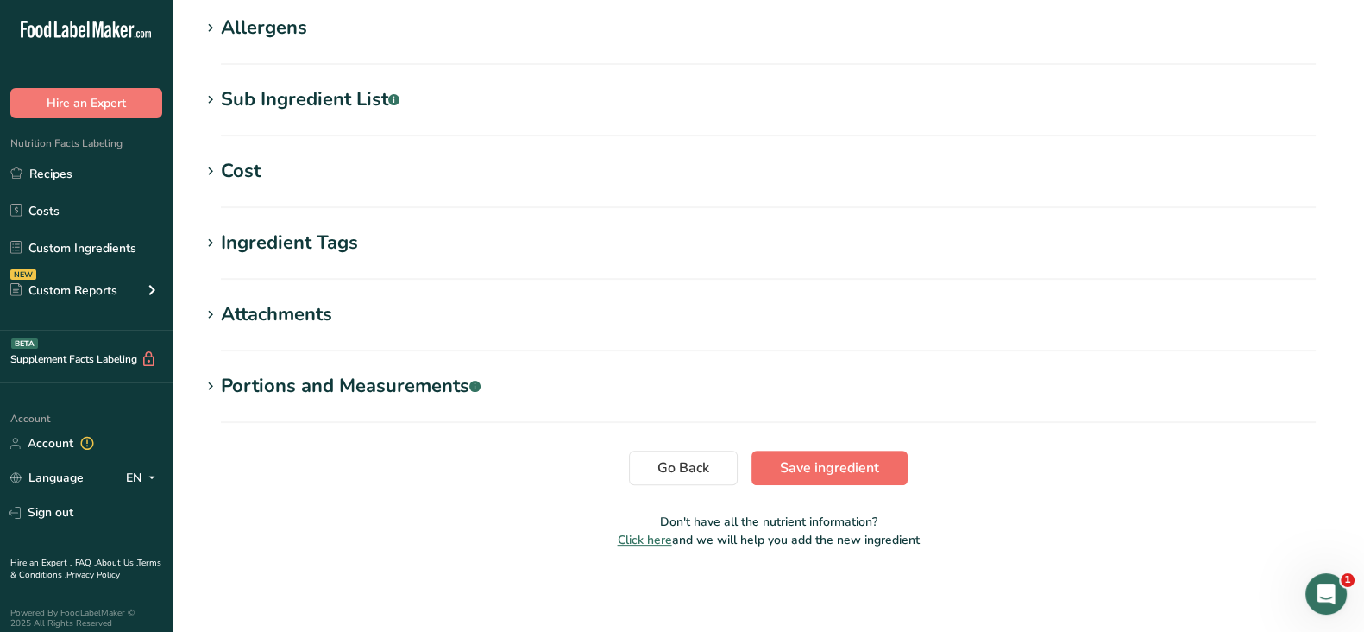
type input "Chicken Broth, Canned"
click at [841, 462] on span "Save ingredient" at bounding box center [829, 467] width 99 height 21
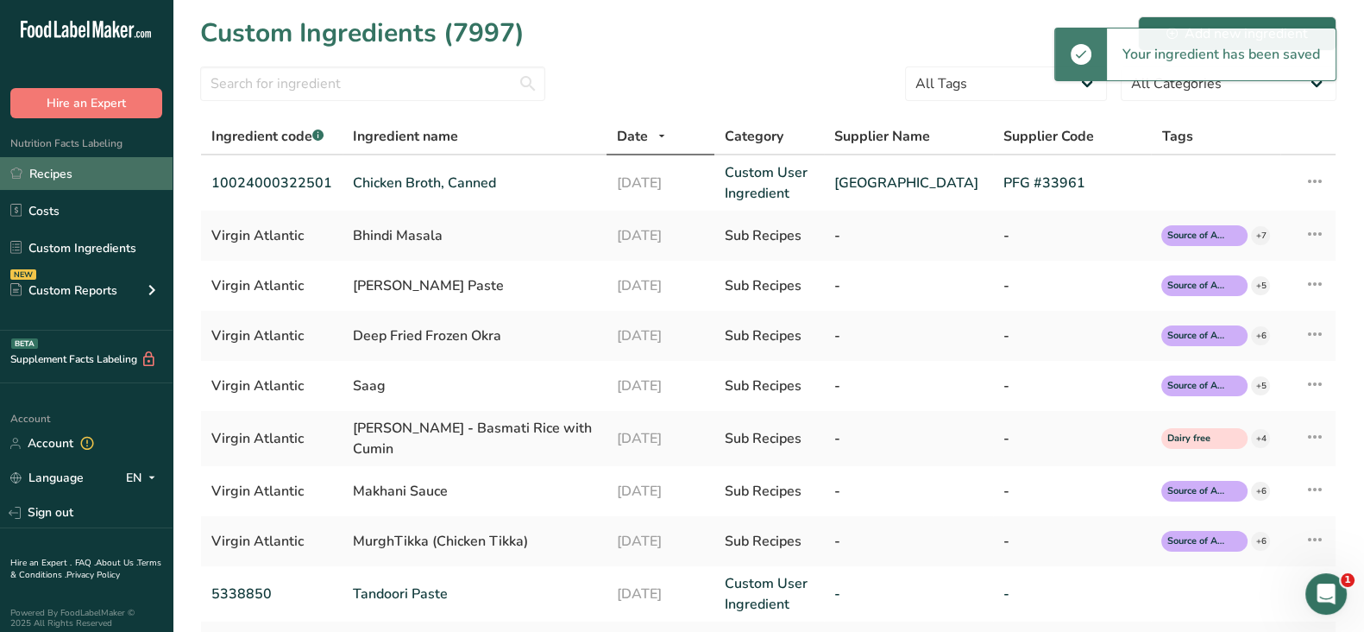
click at [62, 169] on link "Recipes" at bounding box center [86, 173] width 173 height 33
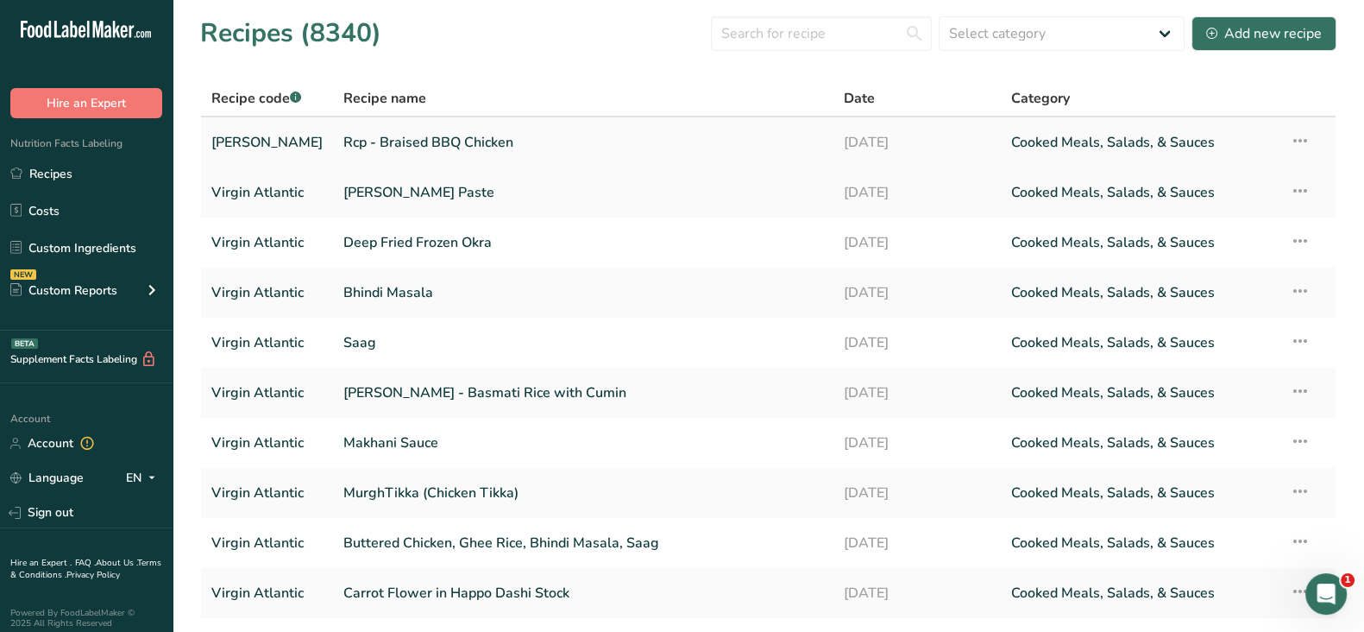
click at [466, 141] on link "Rcp - Braised BBQ Chicken" at bounding box center [583, 142] width 480 height 36
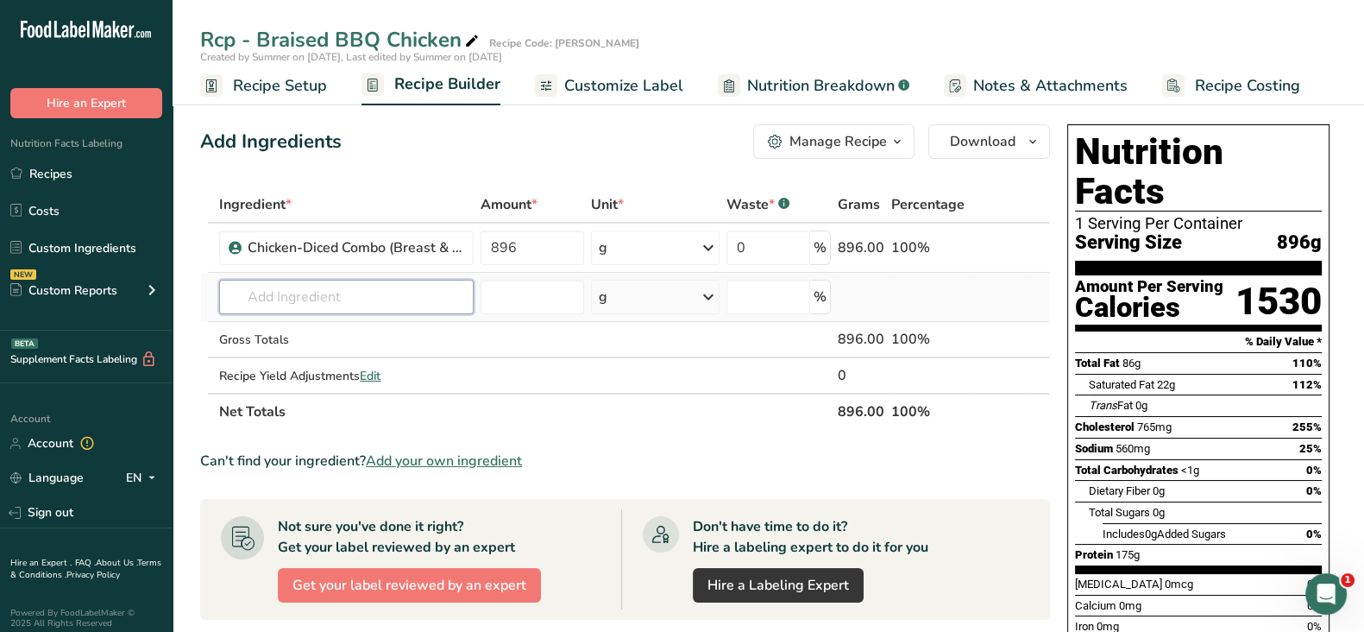
click at [322, 304] on input "text" at bounding box center [346, 297] width 255 height 35
paste input "Chicken Broth, Canned"
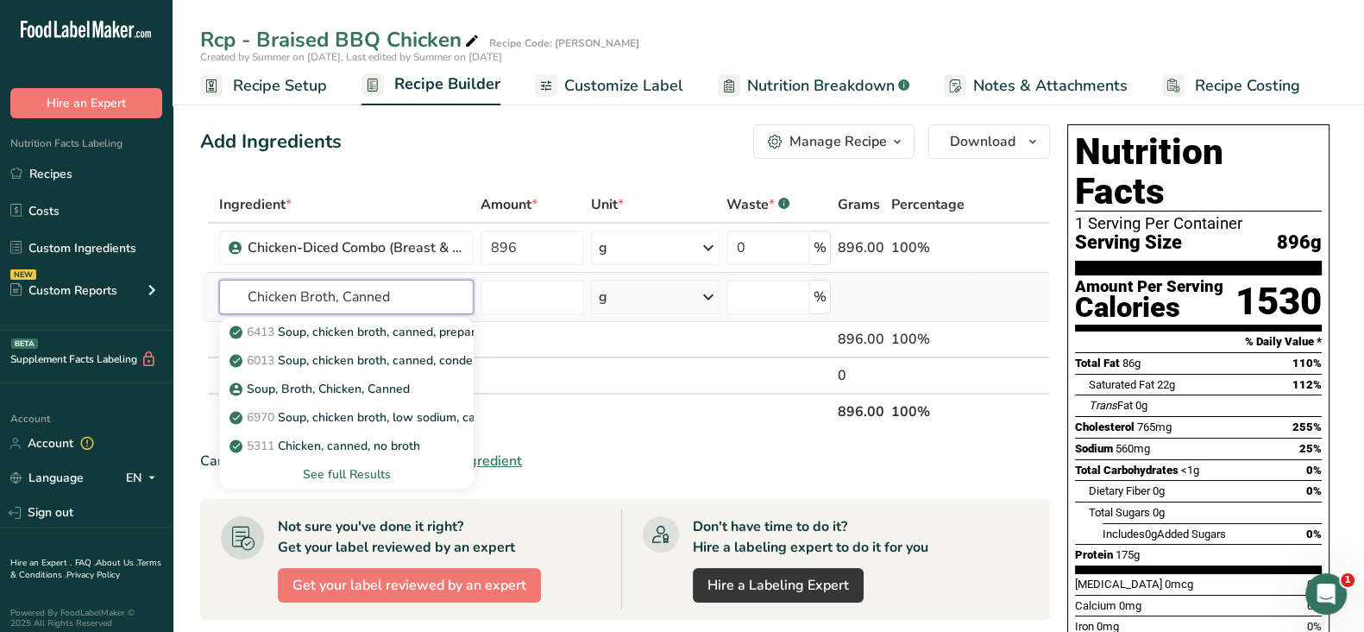
type input "Chicken Broth, Canned"
click at [342, 471] on div "See full Results" at bounding box center [346, 474] width 227 height 18
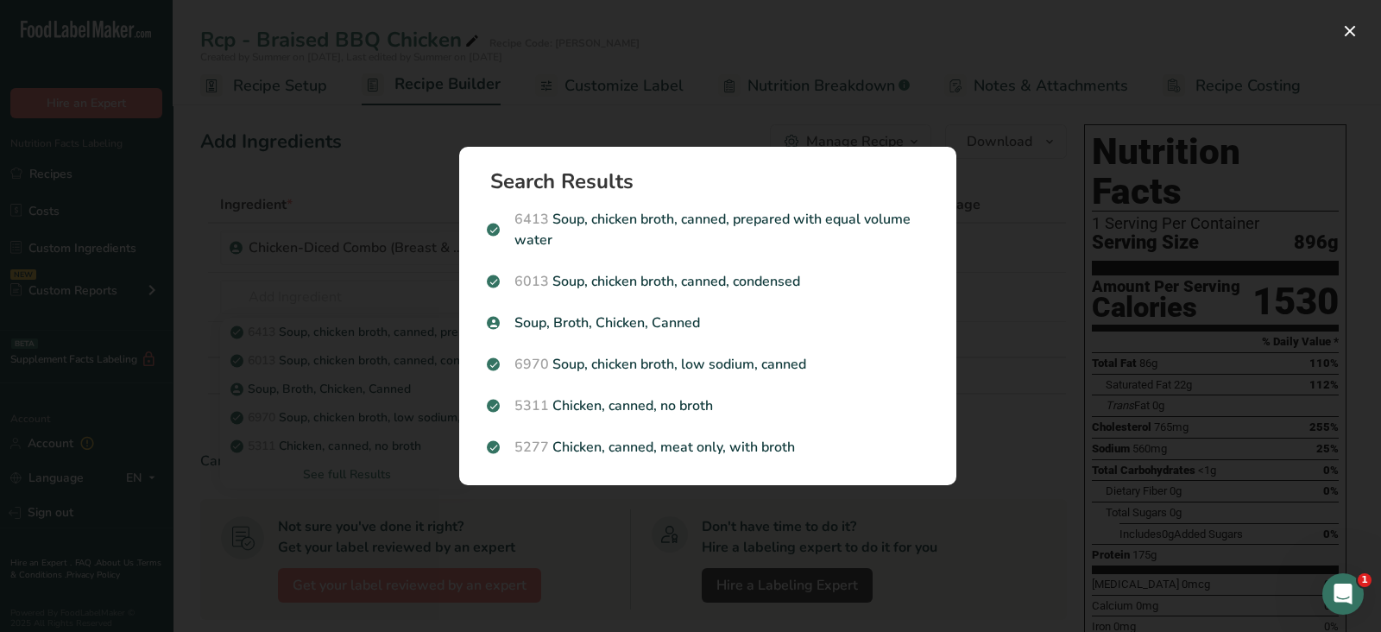
click at [1074, 328] on div "Search results modal" at bounding box center [690, 316] width 1381 height 632
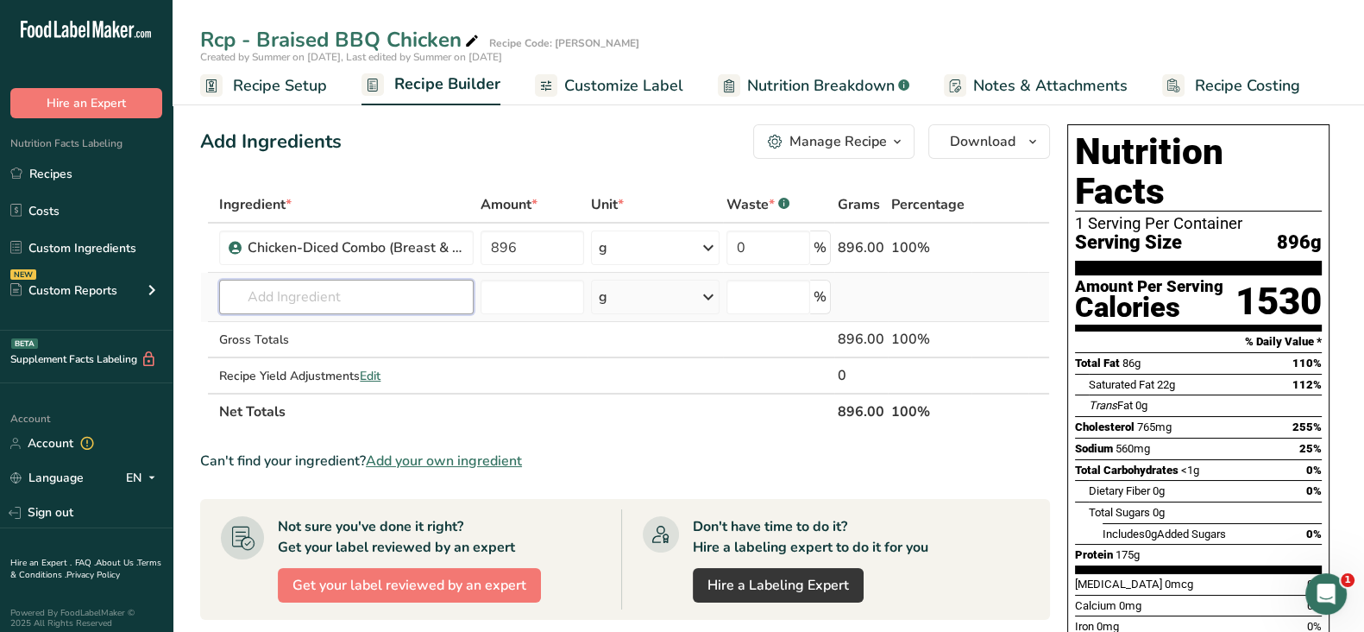
click at [360, 287] on input "text" at bounding box center [346, 297] width 255 height 35
paste input "Chicken Broth, Canned"
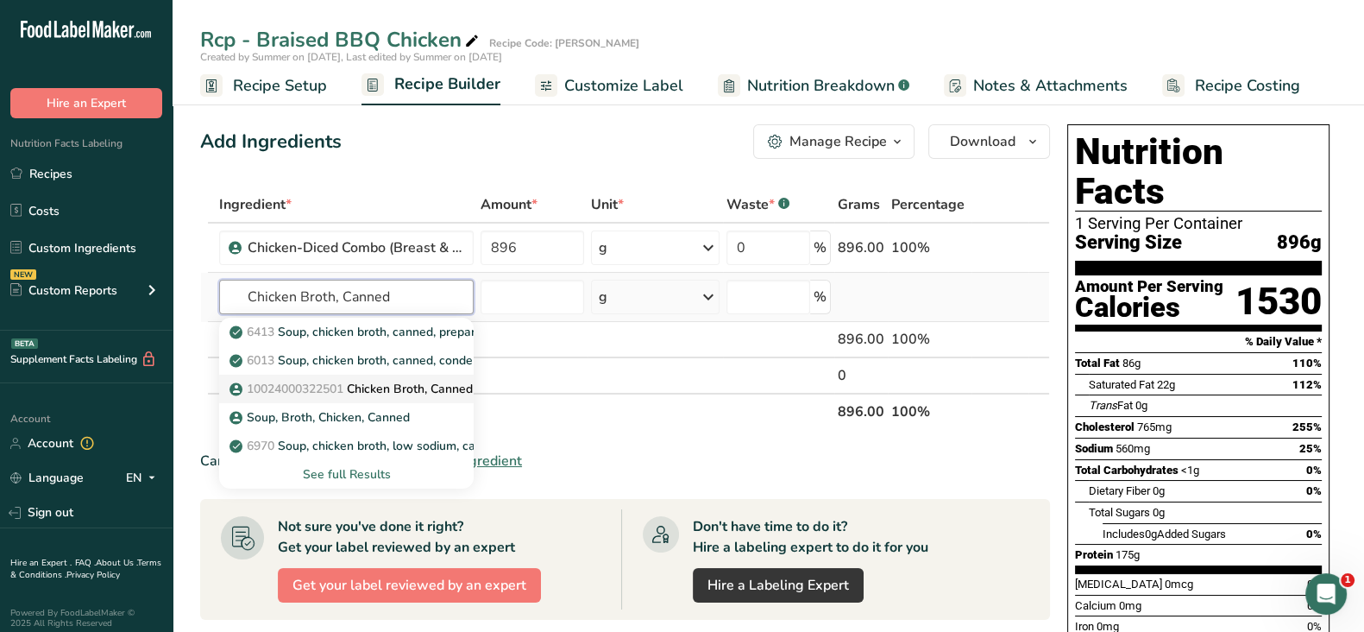
type input "Chicken Broth, Canned"
click at [368, 385] on p "10024000322501 Chicken Broth, Canned" at bounding box center [353, 389] width 240 height 18
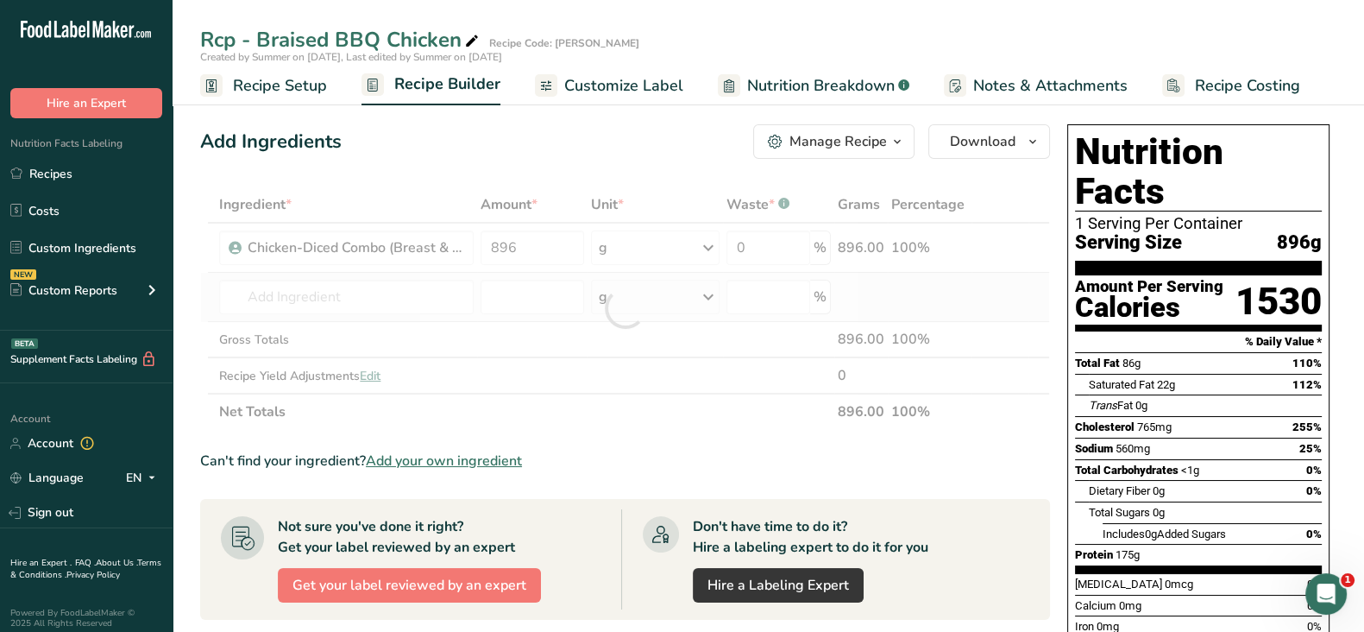
type input "Chicken Broth, Canned"
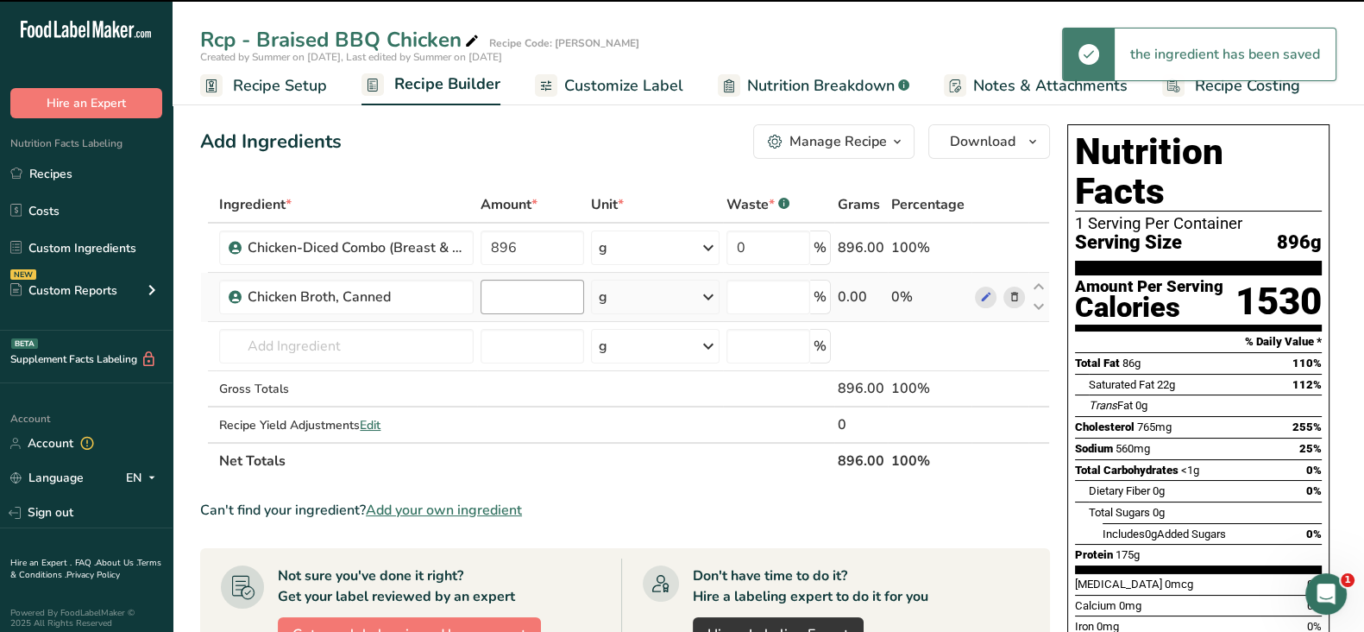
type input "0"
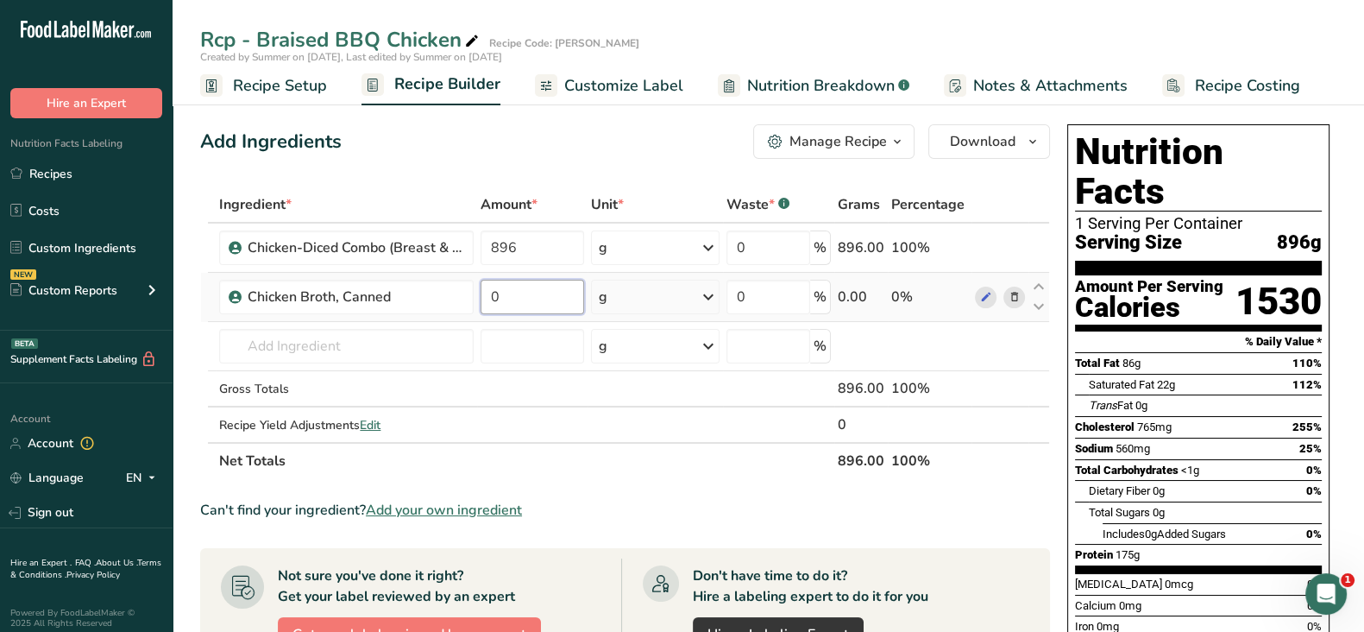
click at [514, 291] on input "0" at bounding box center [532, 297] width 103 height 35
type input "300"
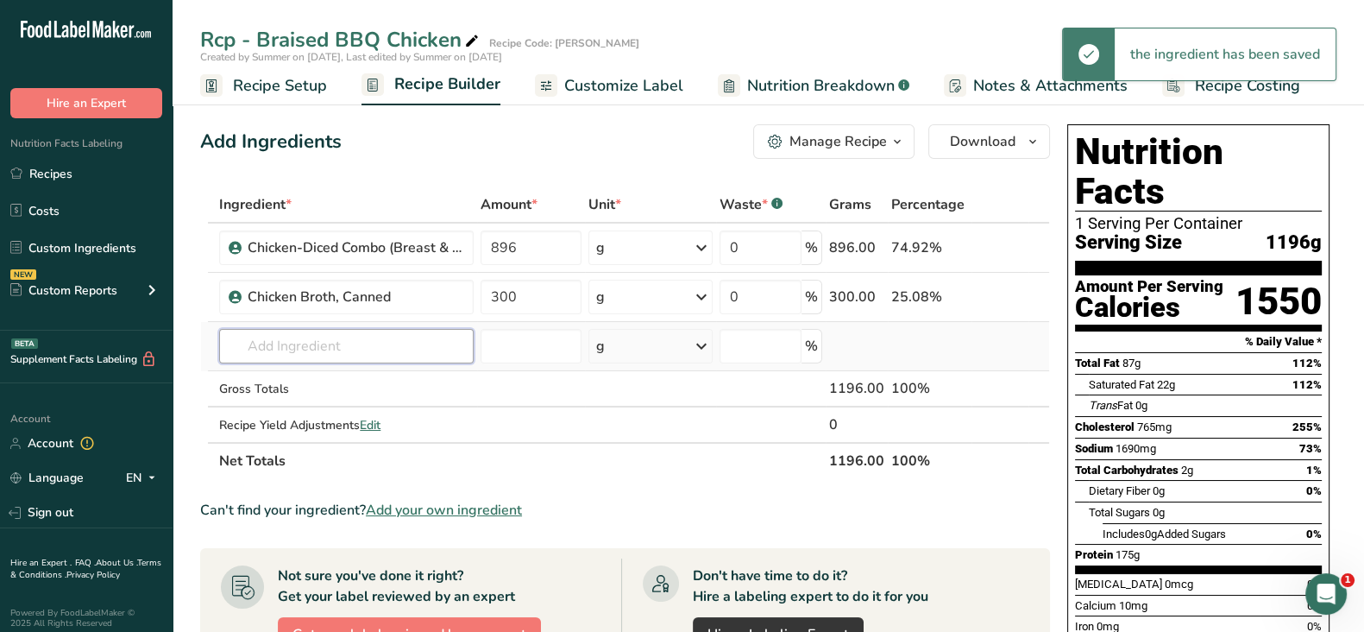
click at [376, 334] on div "Ingredient * Amount * Unit * Waste * .a-a{fill:#347362;}.b-a{fill:#fff;} Grams …" at bounding box center [625, 332] width 850 height 293
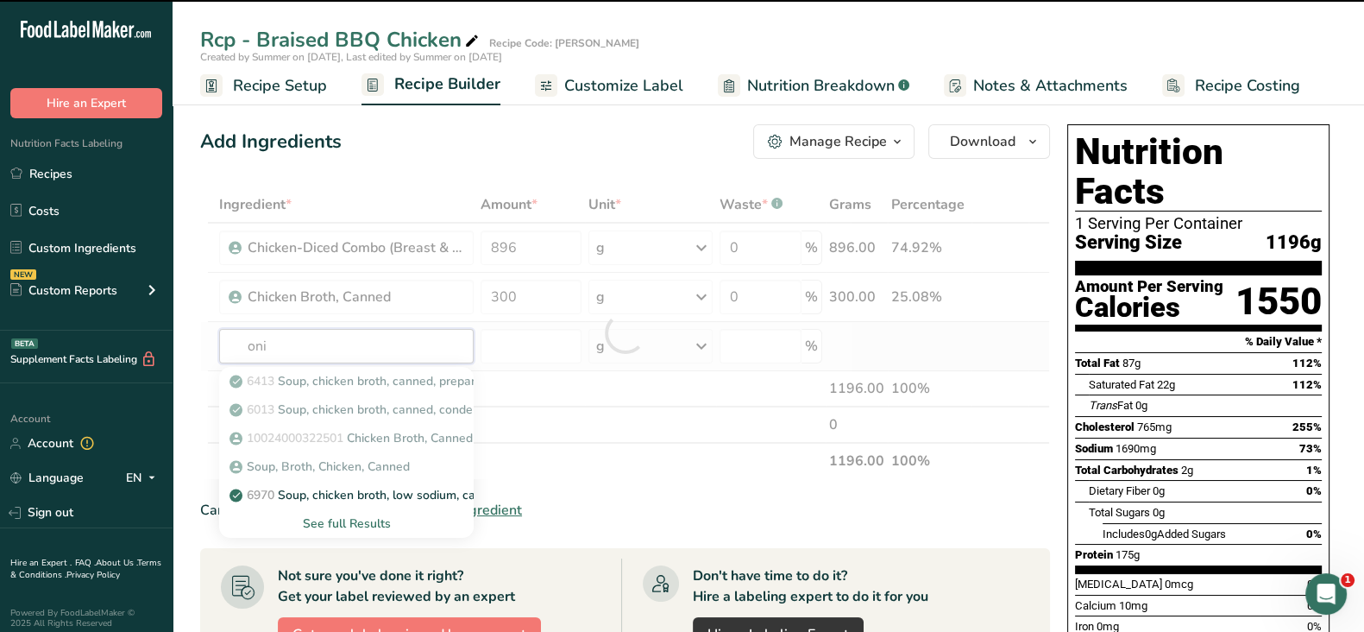
type input "onin"
type input "o"
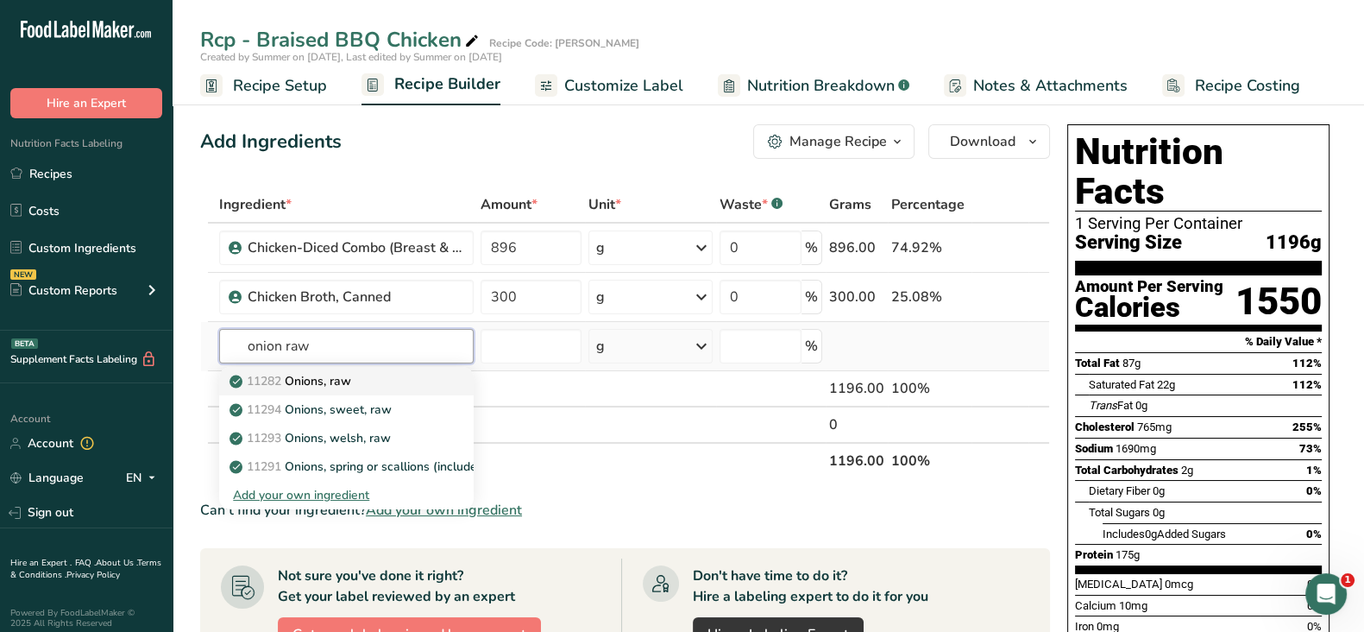
type input "onion raw"
click at [368, 381] on div "11282 Onions, raw" at bounding box center [332, 381] width 199 height 18
type input "Onions, raw"
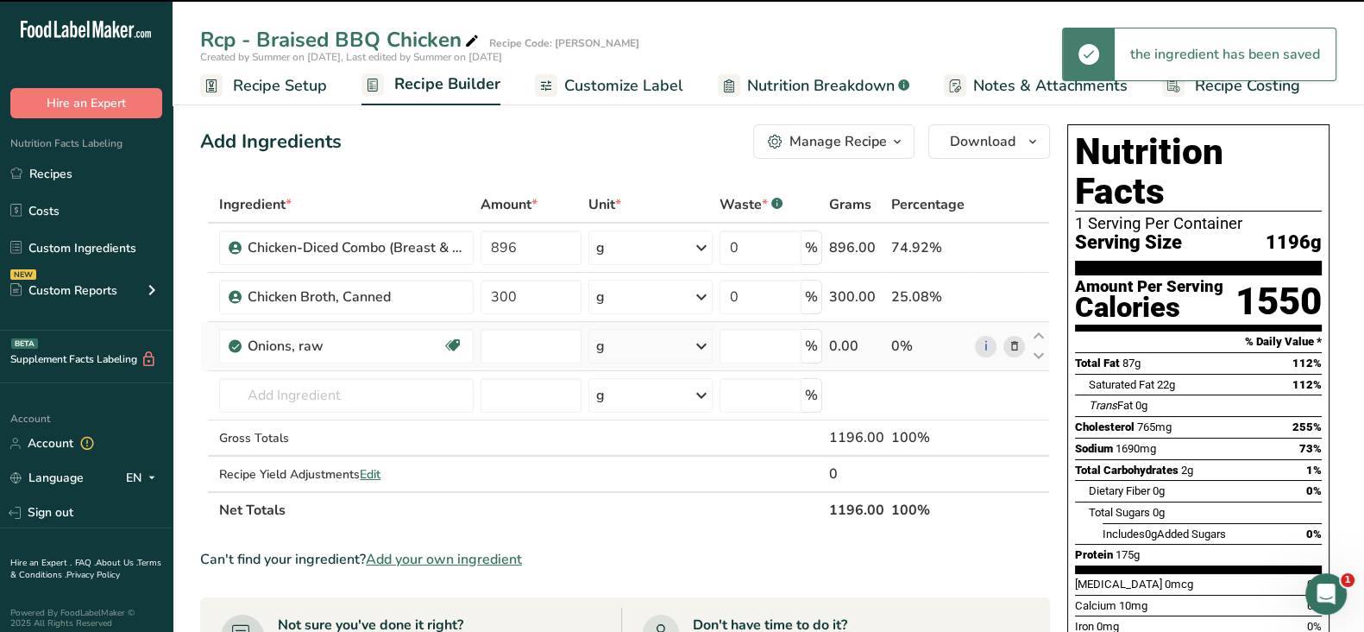
type input "0"
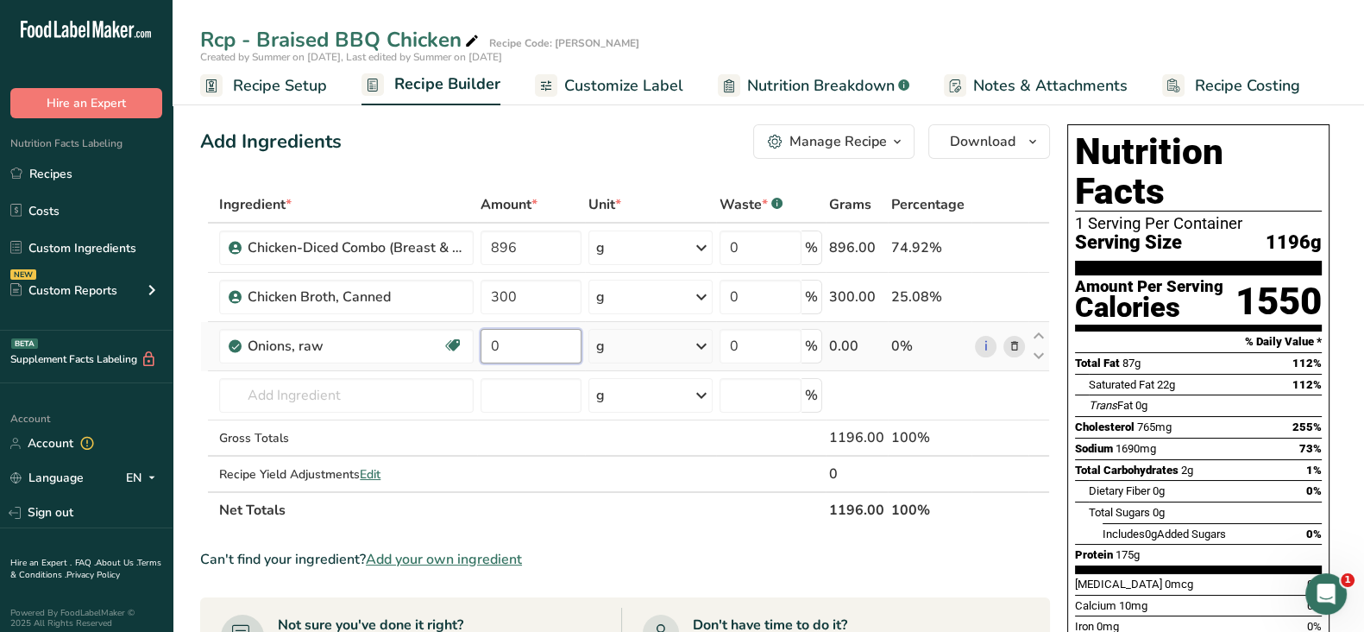
click at [526, 343] on input "0" at bounding box center [531, 346] width 101 height 35
type input "84"
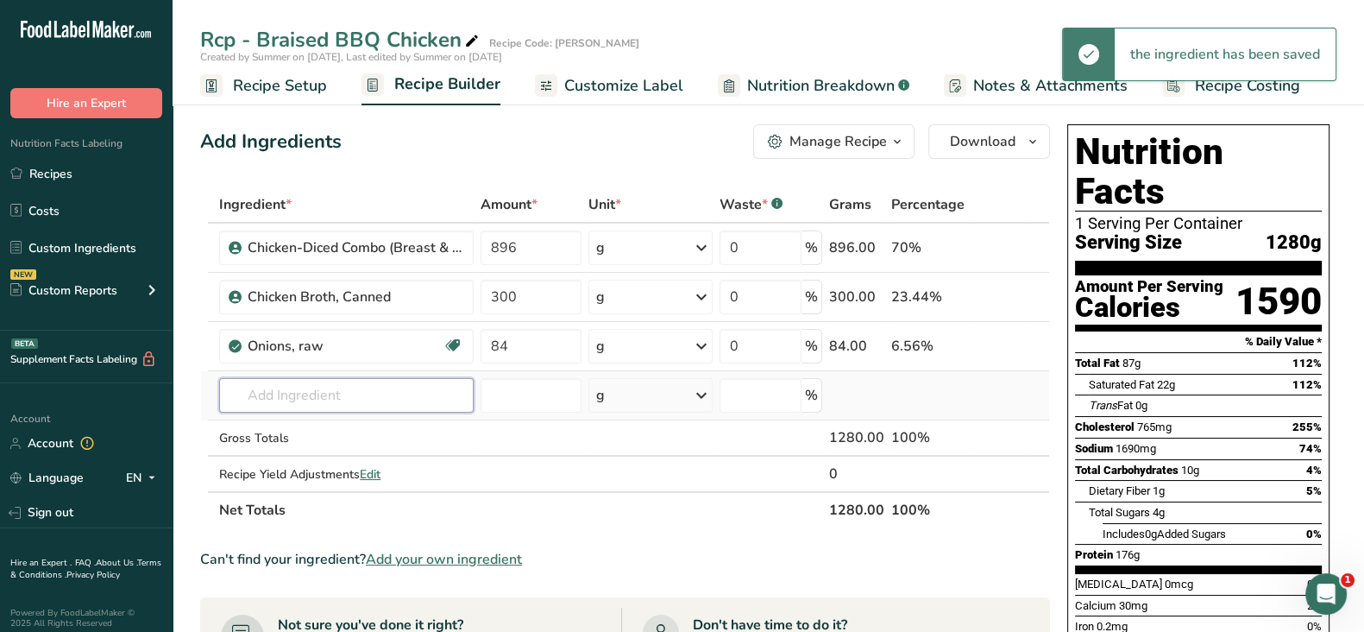
click at [324, 386] on div "Ingredient * Amount * Unit * Waste * .a-a{fill:#347362;}.b-a{fill:#fff;} Grams …" at bounding box center [625, 357] width 850 height 342
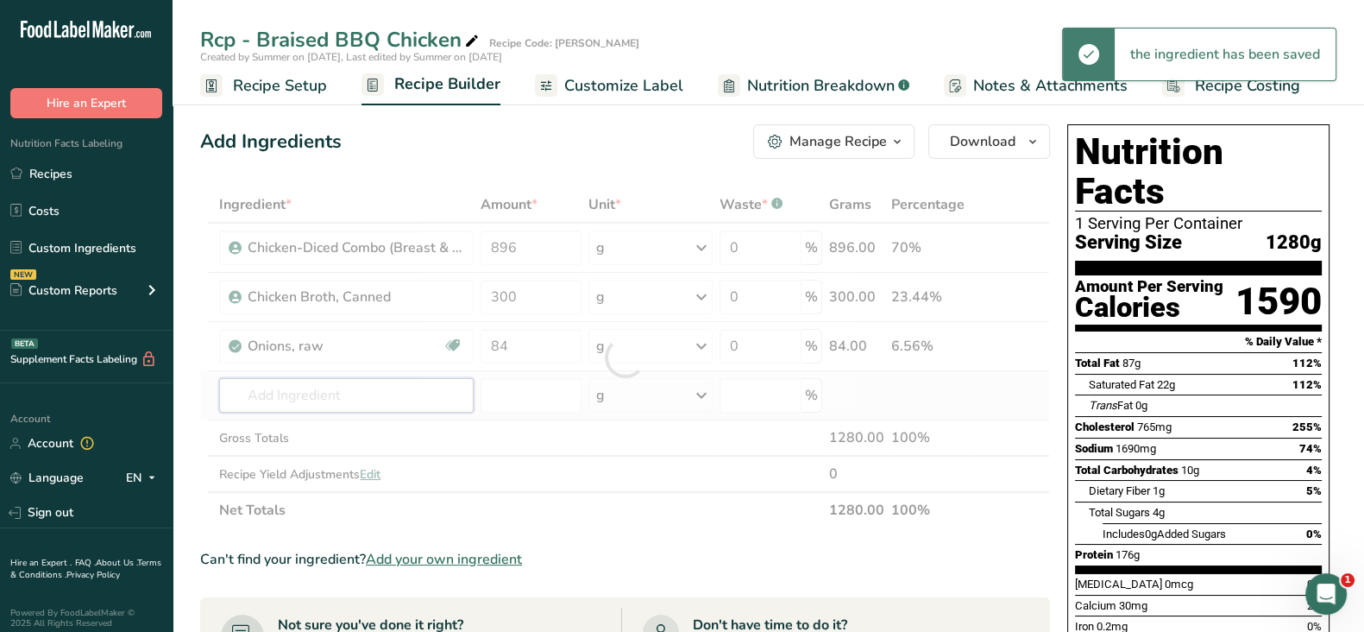
type input "c"
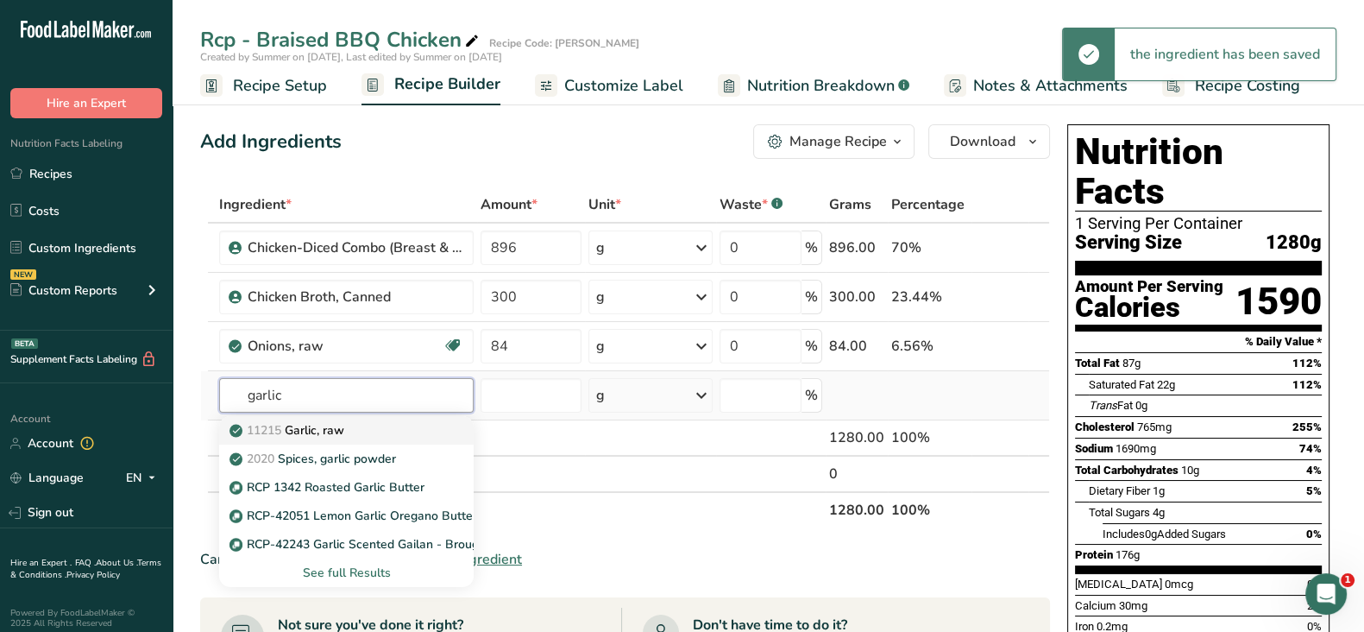
type input "garlic"
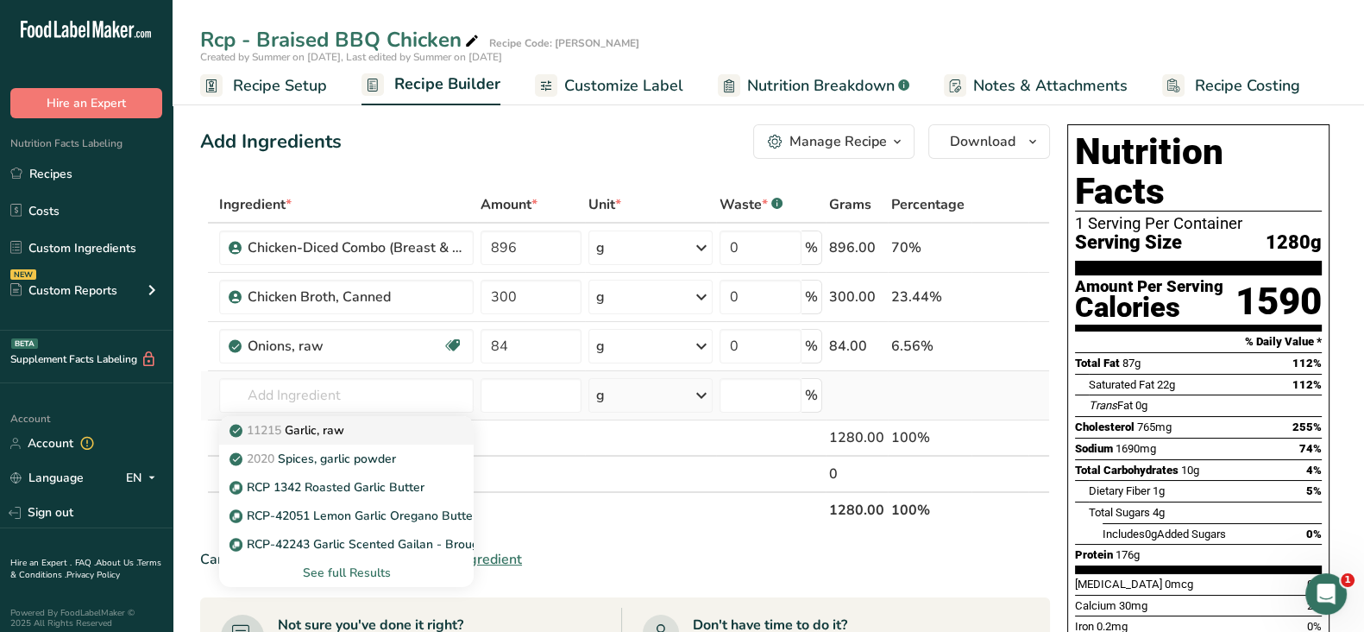
click at [326, 426] on p "11215 Garlic, raw" at bounding box center [288, 430] width 111 height 18
type input "Garlic, raw"
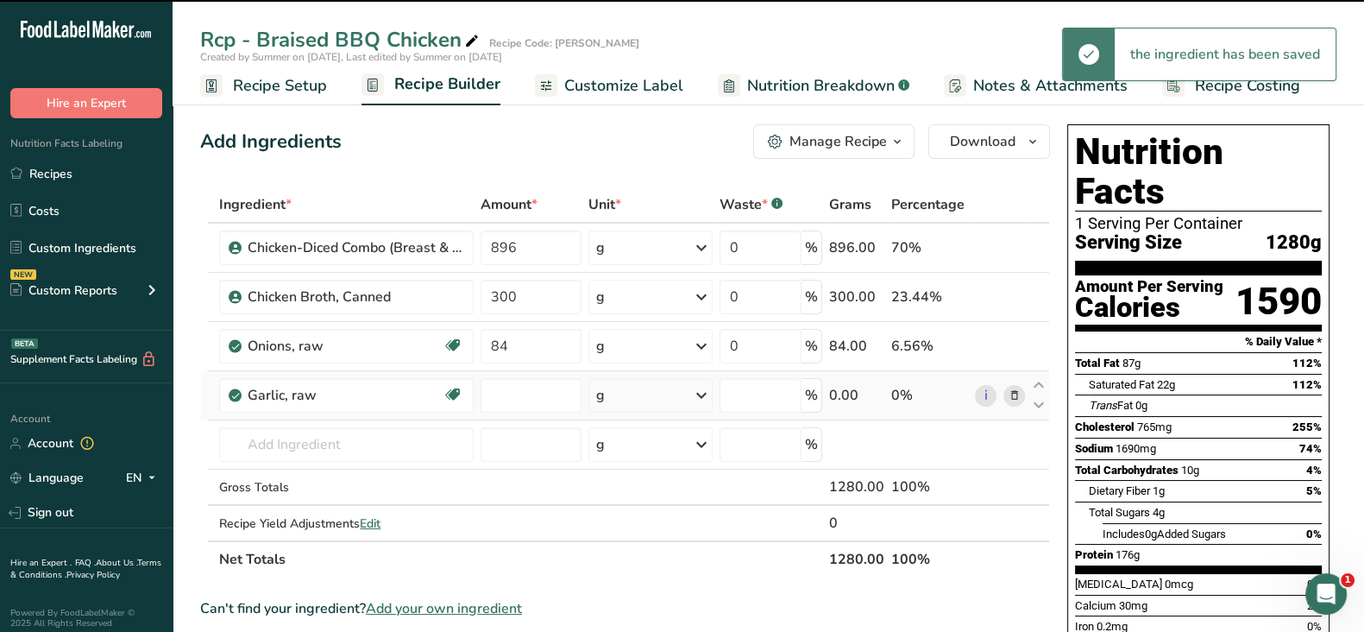
type input "0"
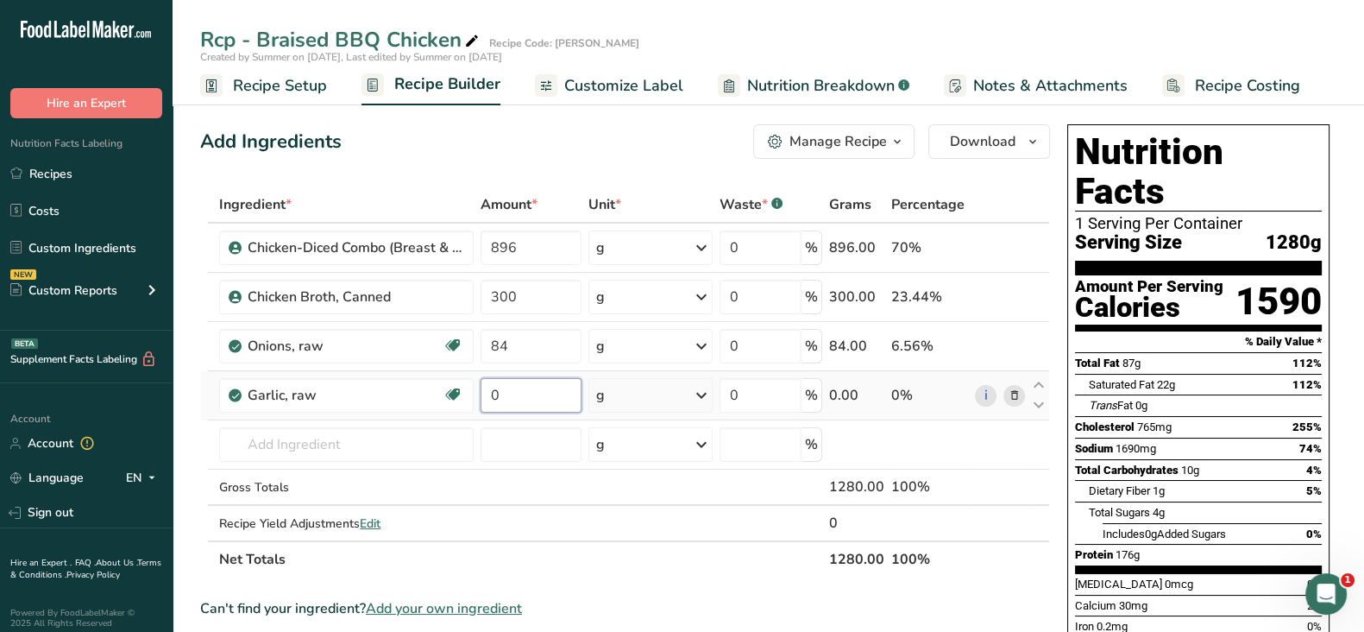
click at [520, 395] on input "0" at bounding box center [531, 395] width 101 height 35
type input "28"
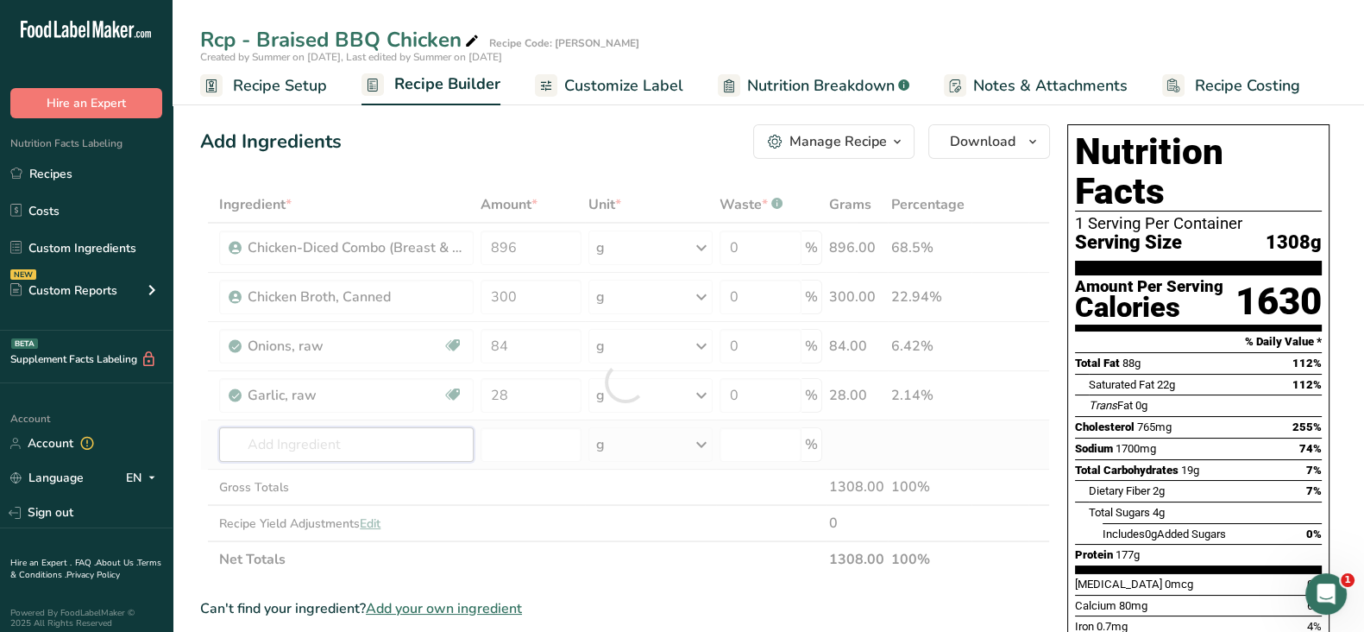
click at [349, 434] on div "Ingredient * Amount * Unit * Waste * .a-a{fill:#347362;}.b-a{fill:#fff;} Grams …" at bounding box center [625, 381] width 850 height 391
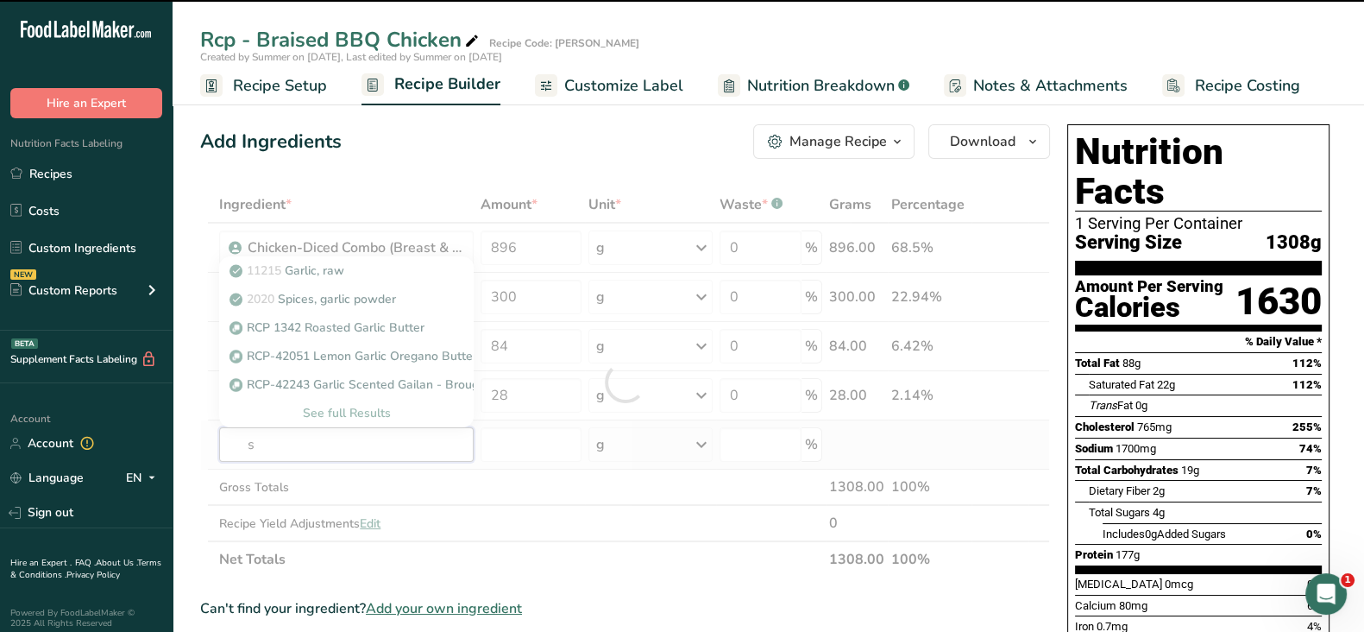
type input "sa"
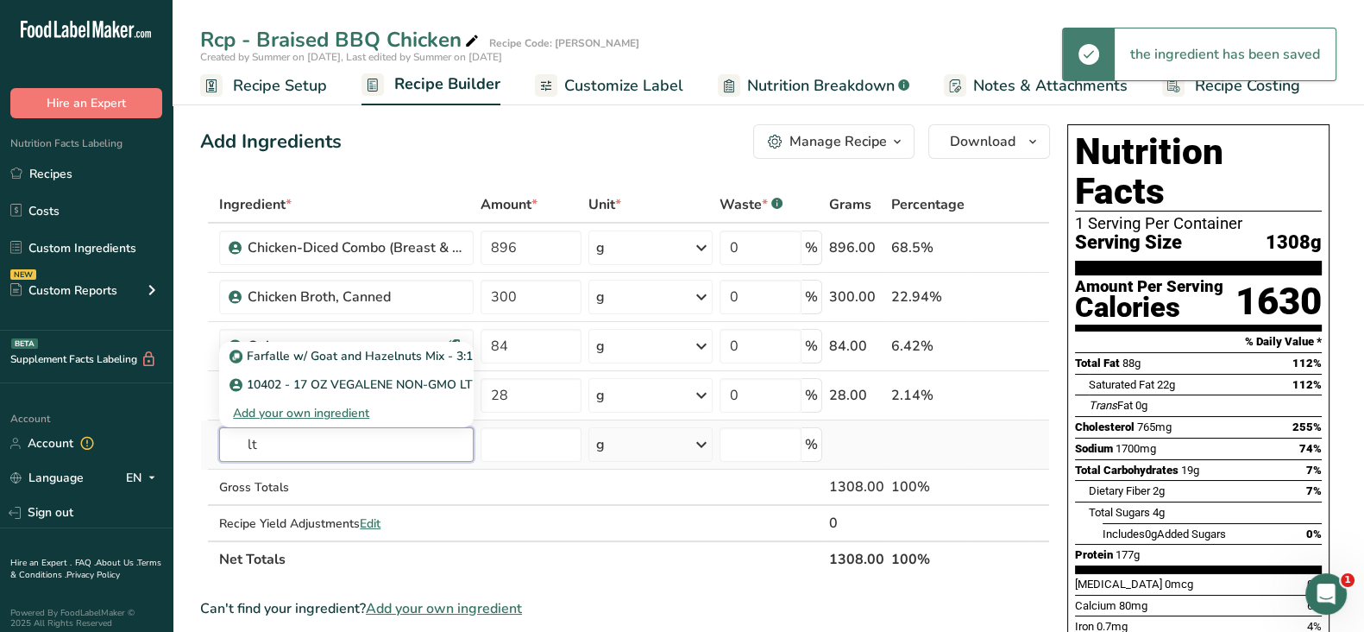
type input "l"
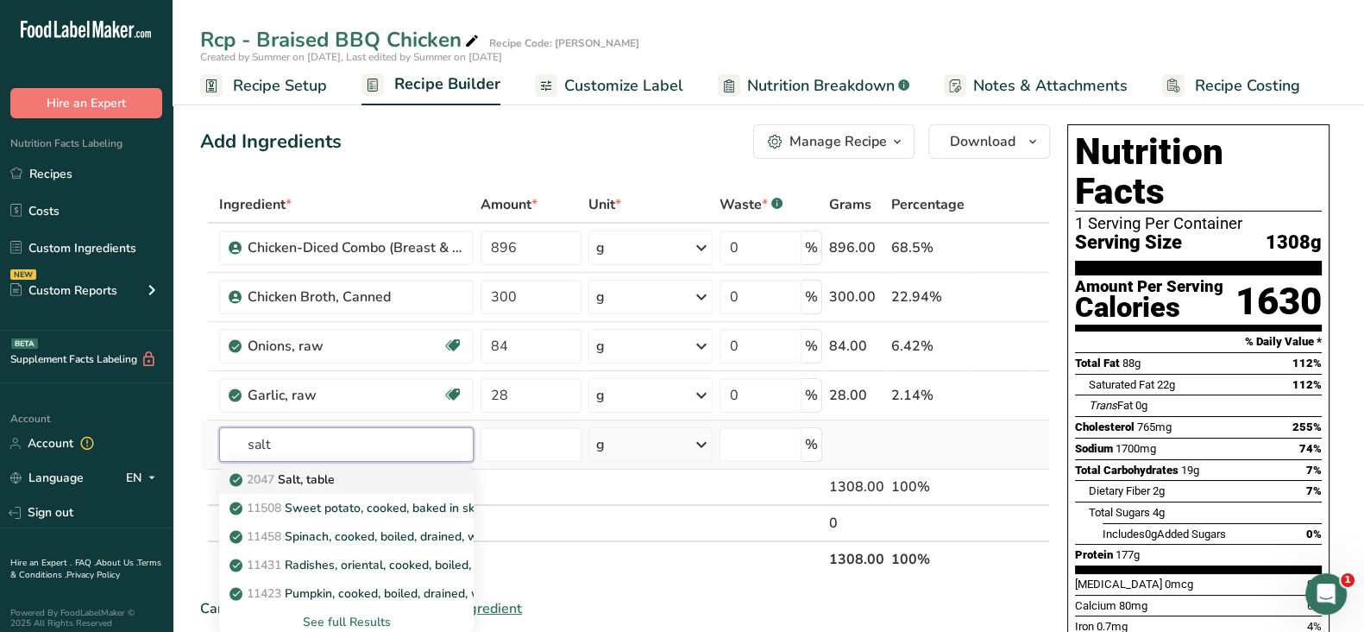
type input "salt"
click at [274, 485] on span "2047" at bounding box center [261, 479] width 28 height 16
type input "Salt, table"
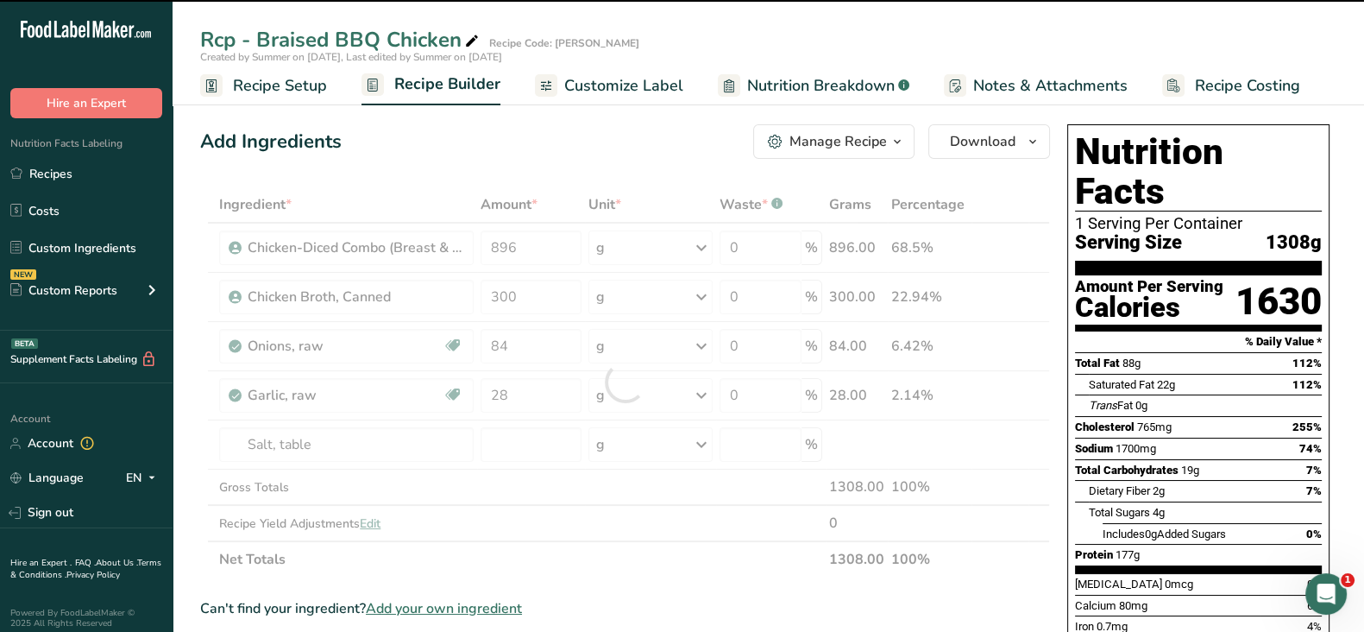
type input "0"
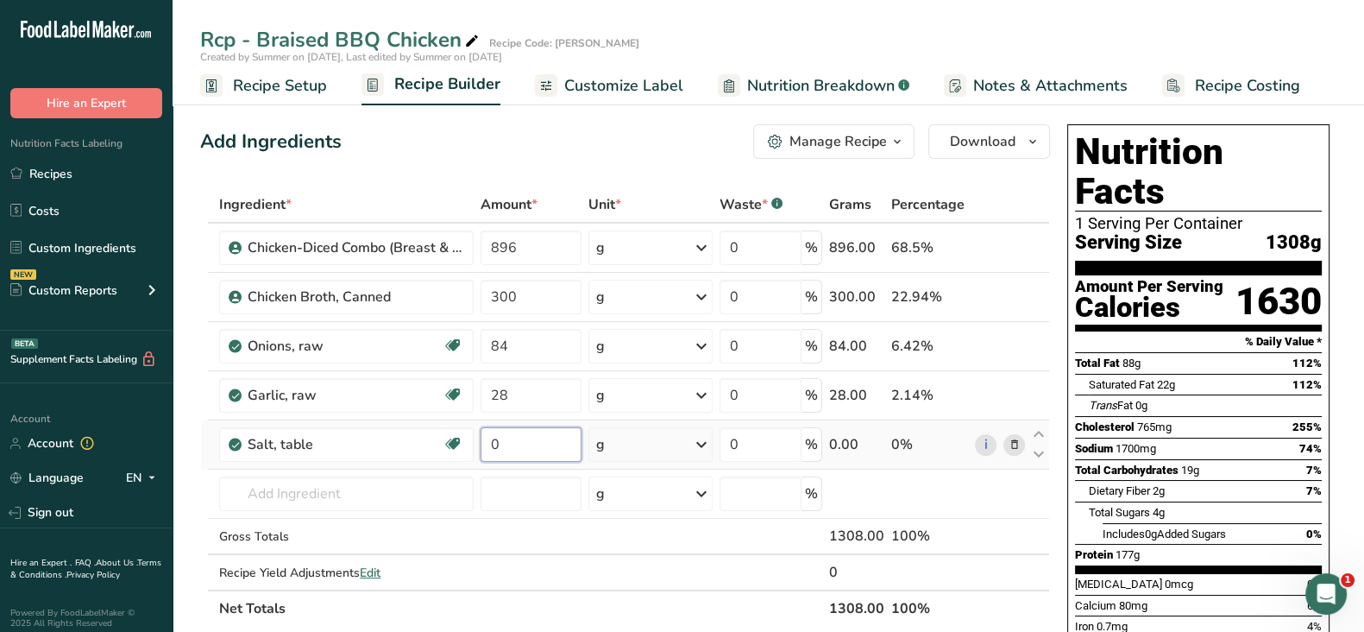
click at [545, 444] on input "0" at bounding box center [531, 444] width 101 height 35
type input "8"
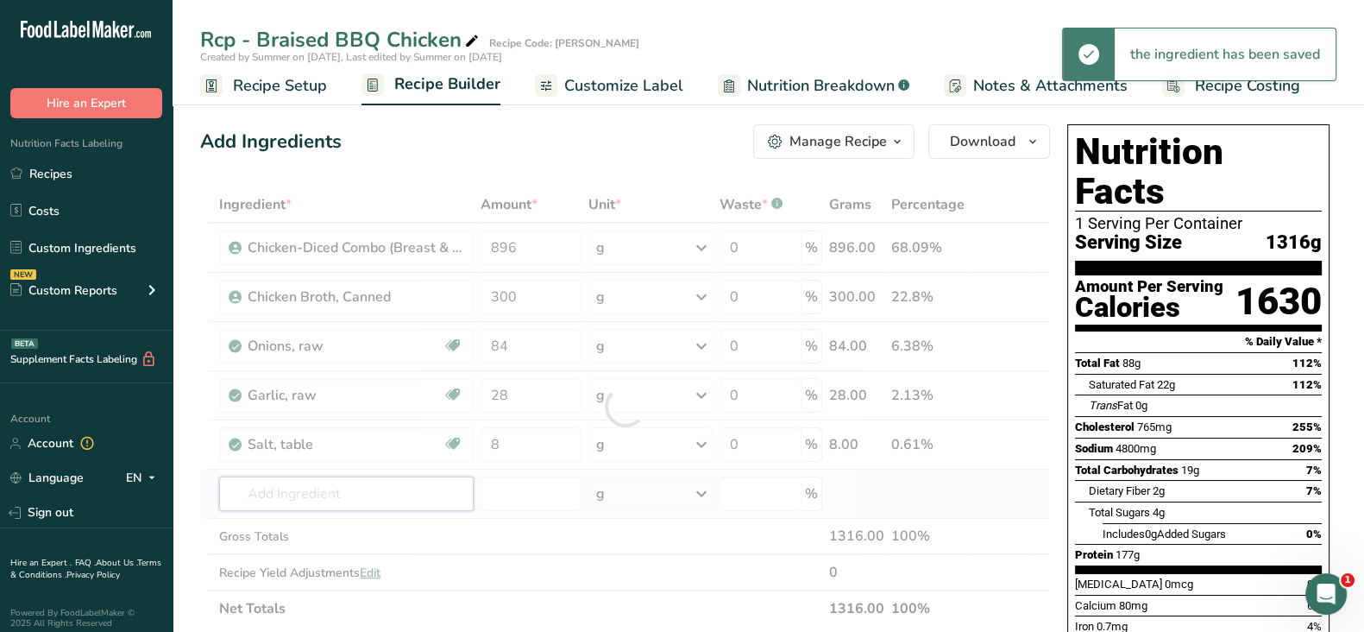
click at [289, 480] on div "Ingredient * Amount * Unit * Waste * .a-a{fill:#347362;}.b-a{fill:#fff;} Grams …" at bounding box center [625, 406] width 850 height 440
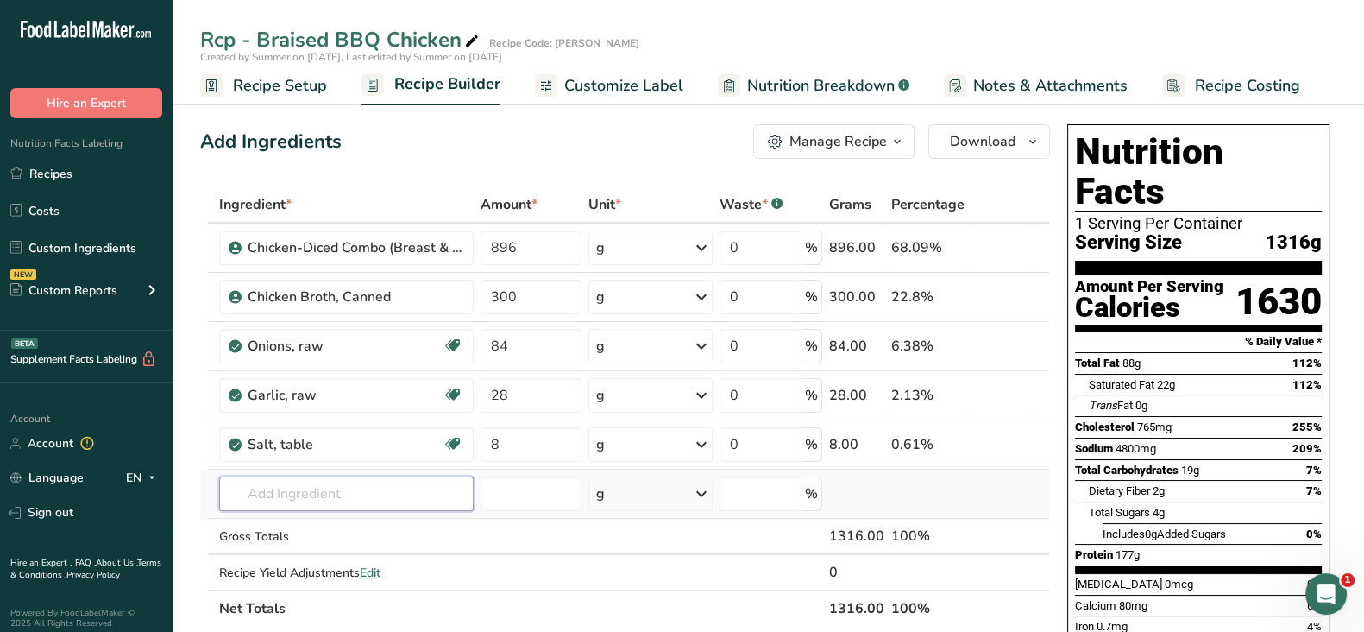
click at [363, 491] on input "text" at bounding box center [346, 493] width 255 height 35
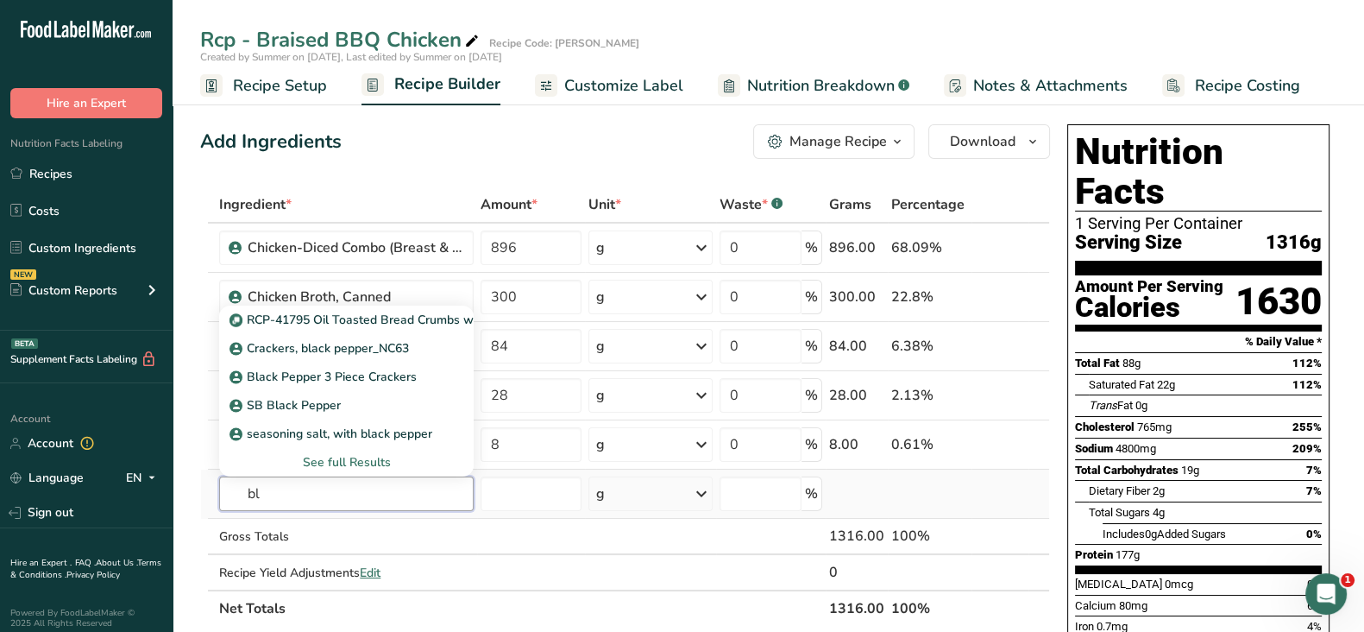
type input "b"
type input "pepper"
click at [368, 403] on p "2030 Spices, pepper, black" at bounding box center [313, 405] width 161 height 18
type input "Spices, pepper, black"
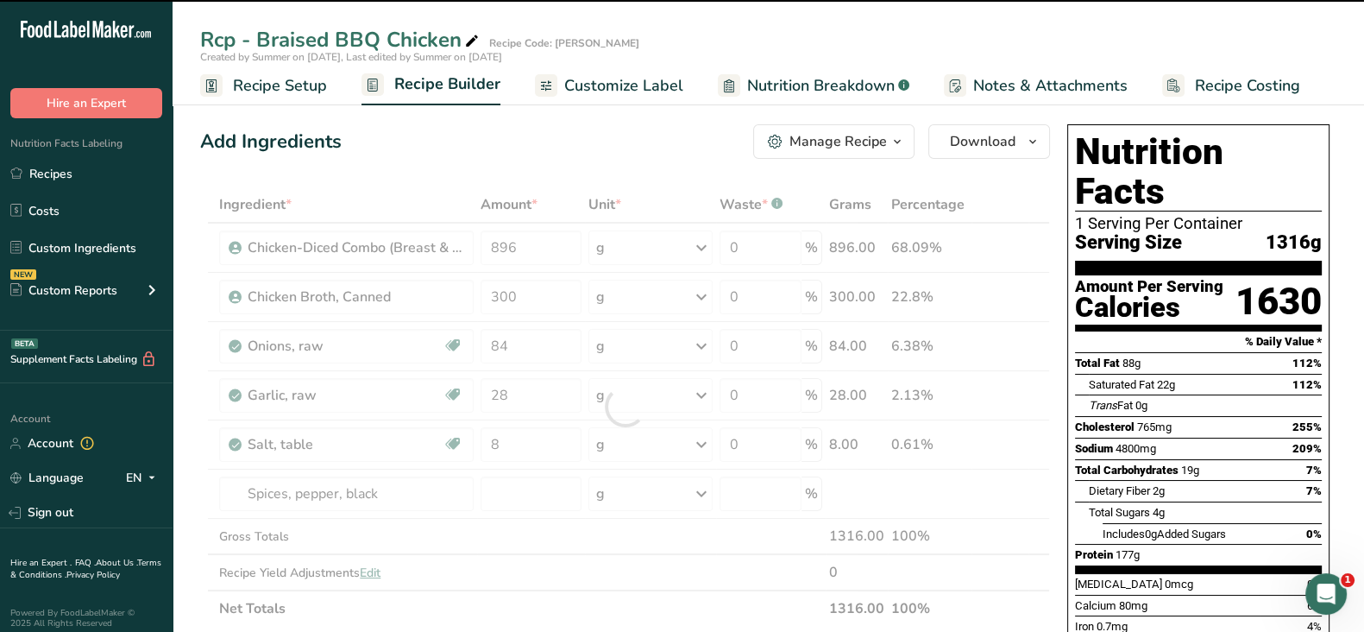
type input "0"
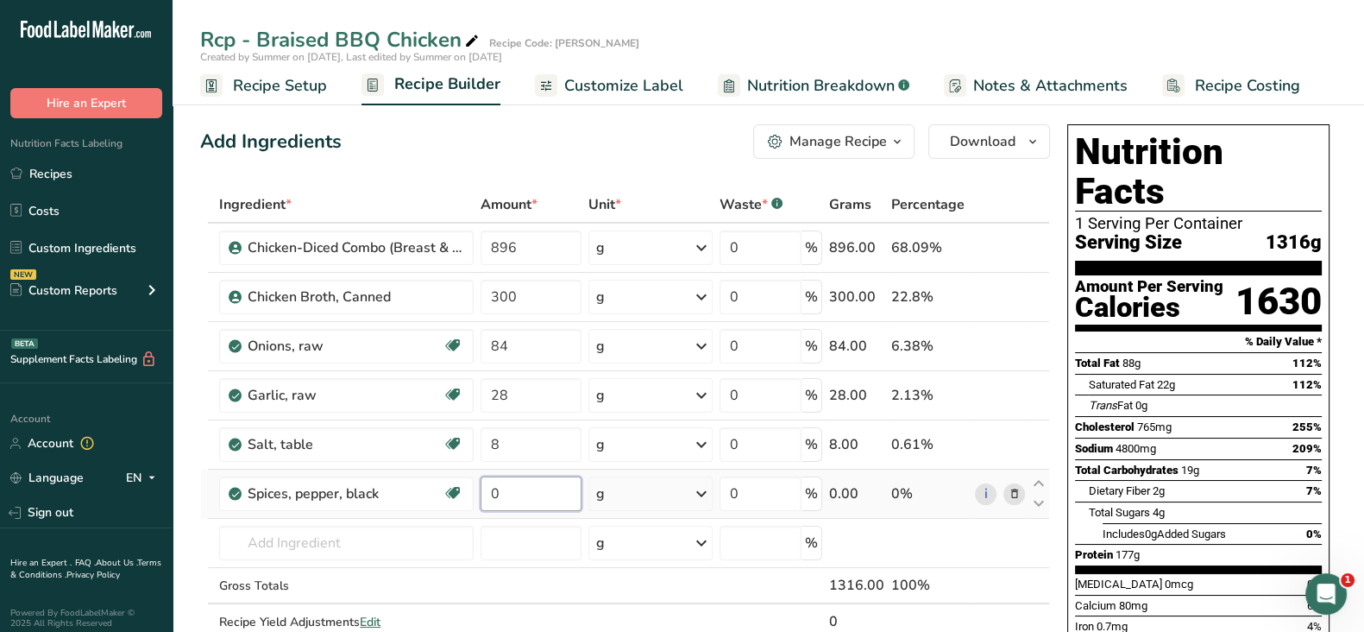
click at [522, 488] on input "0" at bounding box center [531, 493] width 101 height 35
type input "1"
